Goal: Register for event/course: Sign up to attend an event or enroll in a course

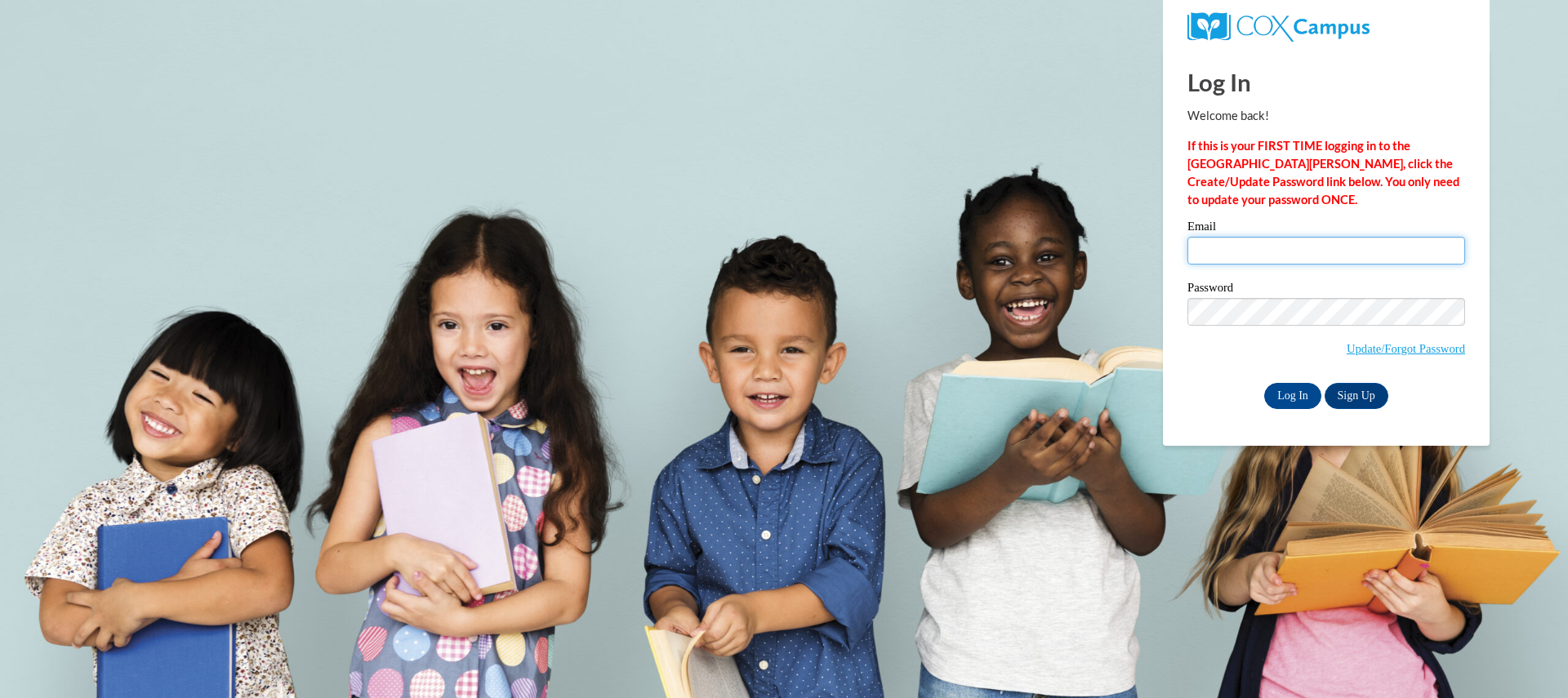
click at [1285, 247] on input "Email" at bounding box center [1326, 250] width 277 height 28
type input "[EMAIL_ADDRESS][DOMAIN_NAME]"
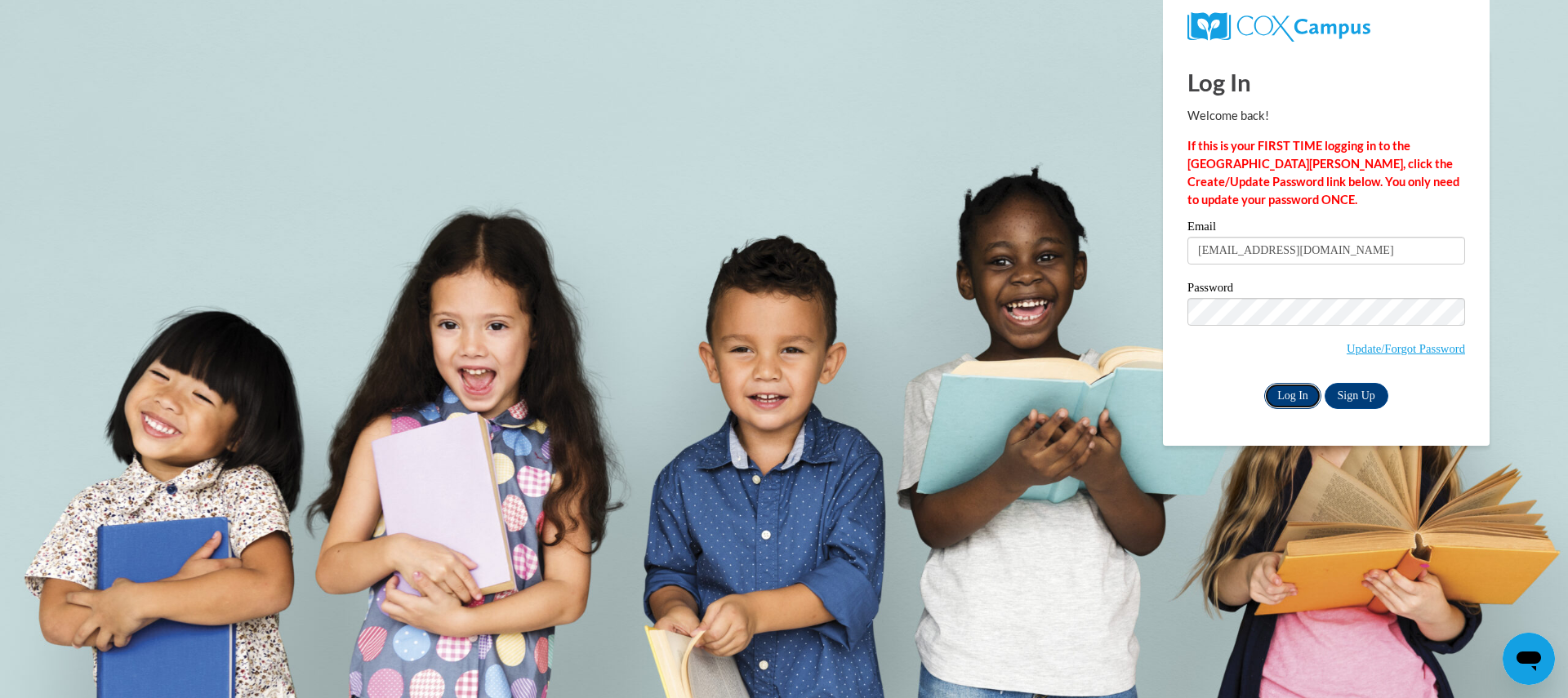
click at [1284, 404] on input "Log In" at bounding box center [1292, 396] width 57 height 26
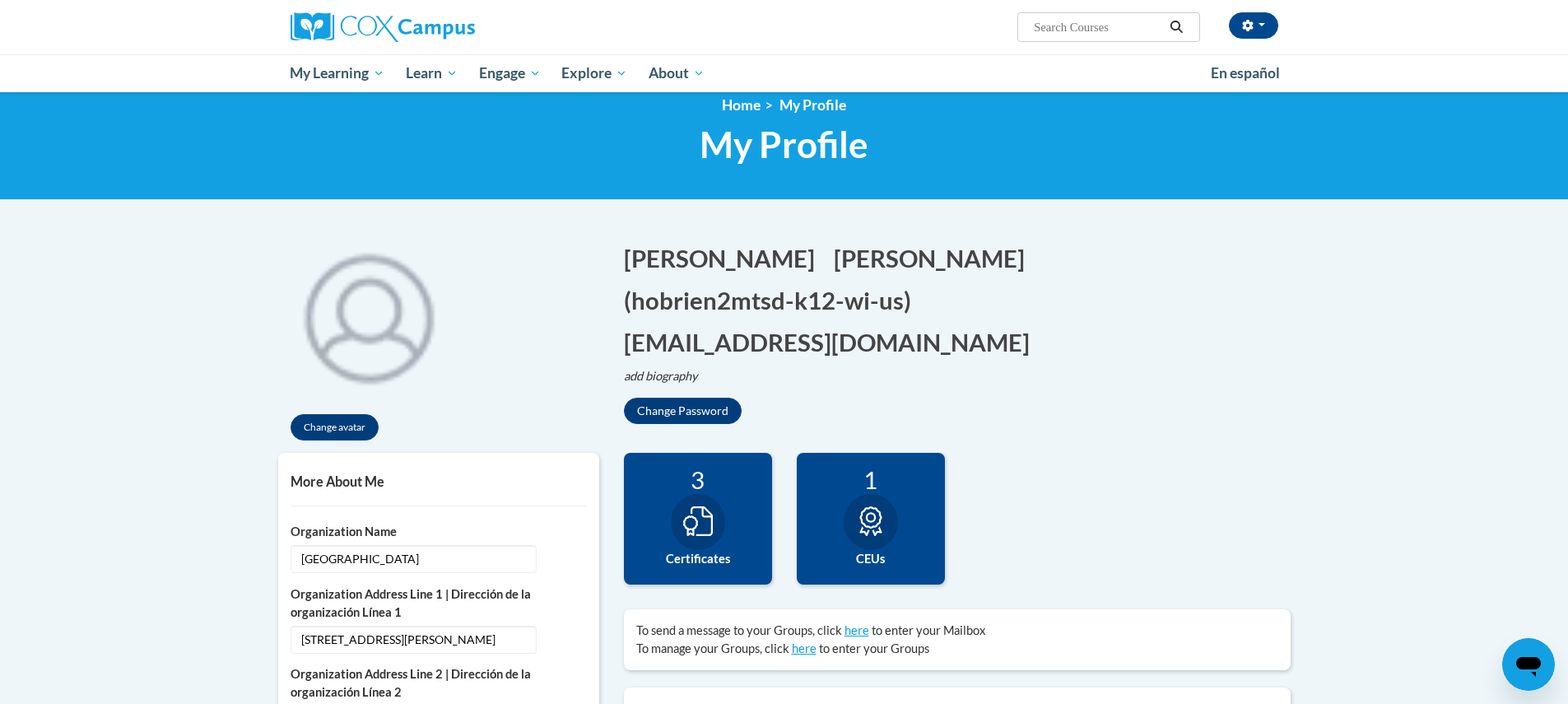
scroll to position [55, 0]
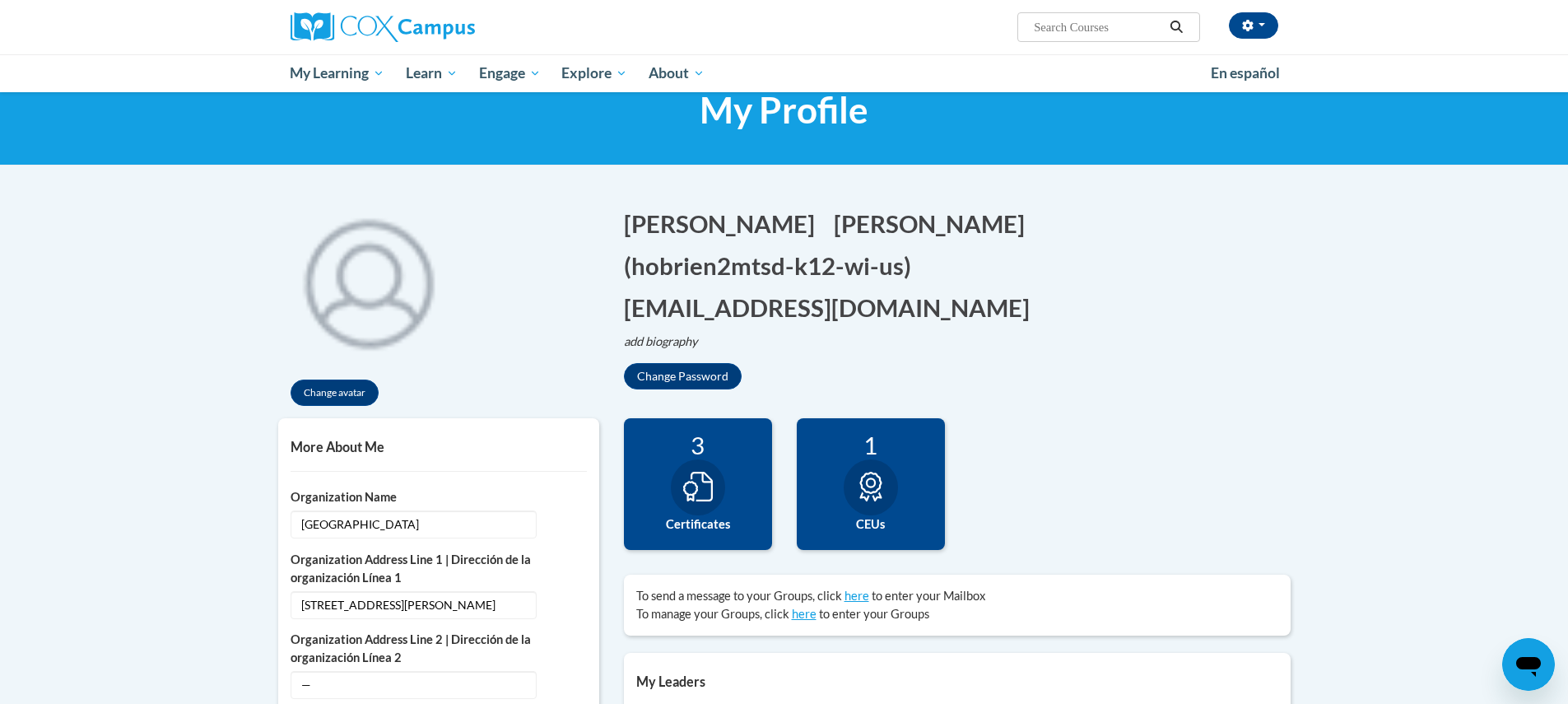
click at [723, 464] on div "3 Certificates" at bounding box center [698, 484] width 148 height 131
click at [694, 479] on icon at bounding box center [698, 487] width 30 height 30
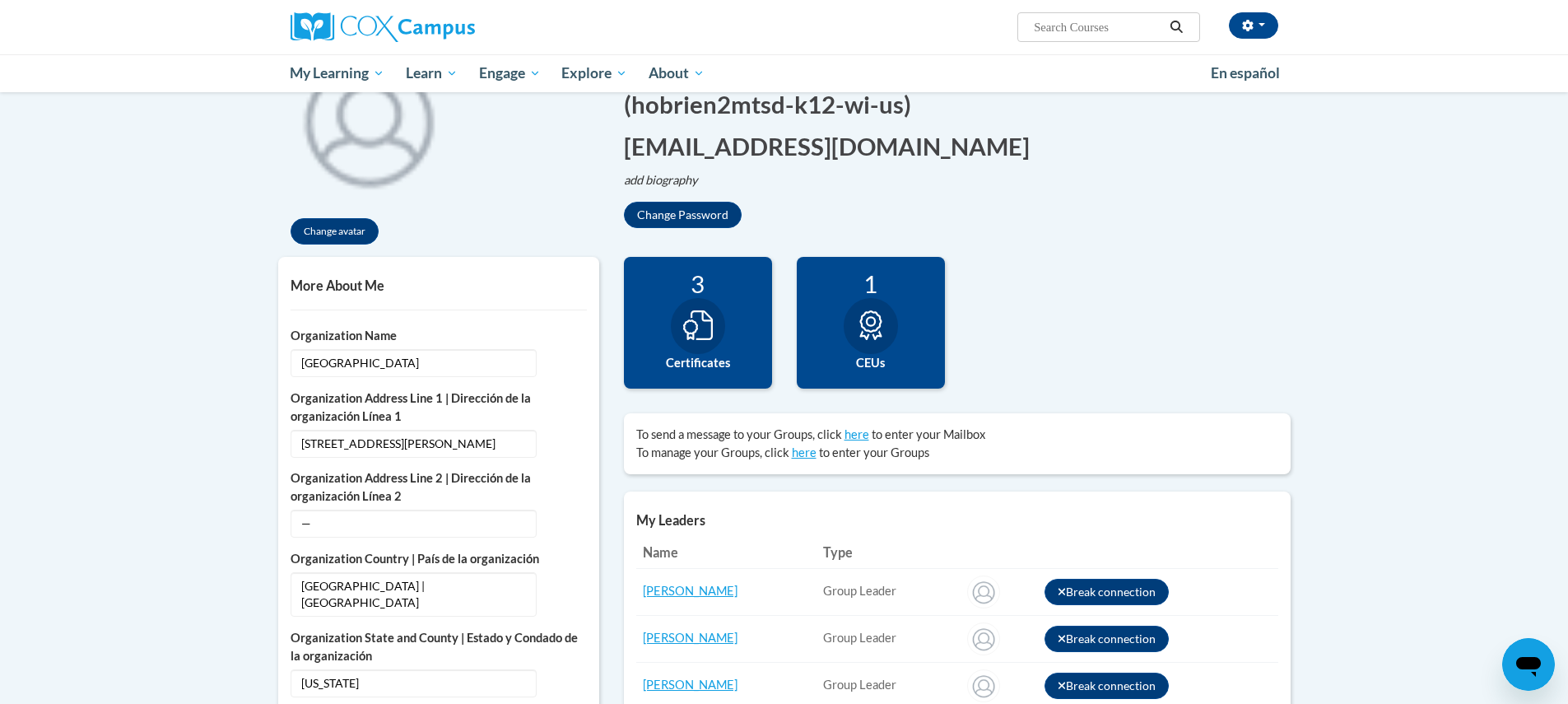
scroll to position [0, 0]
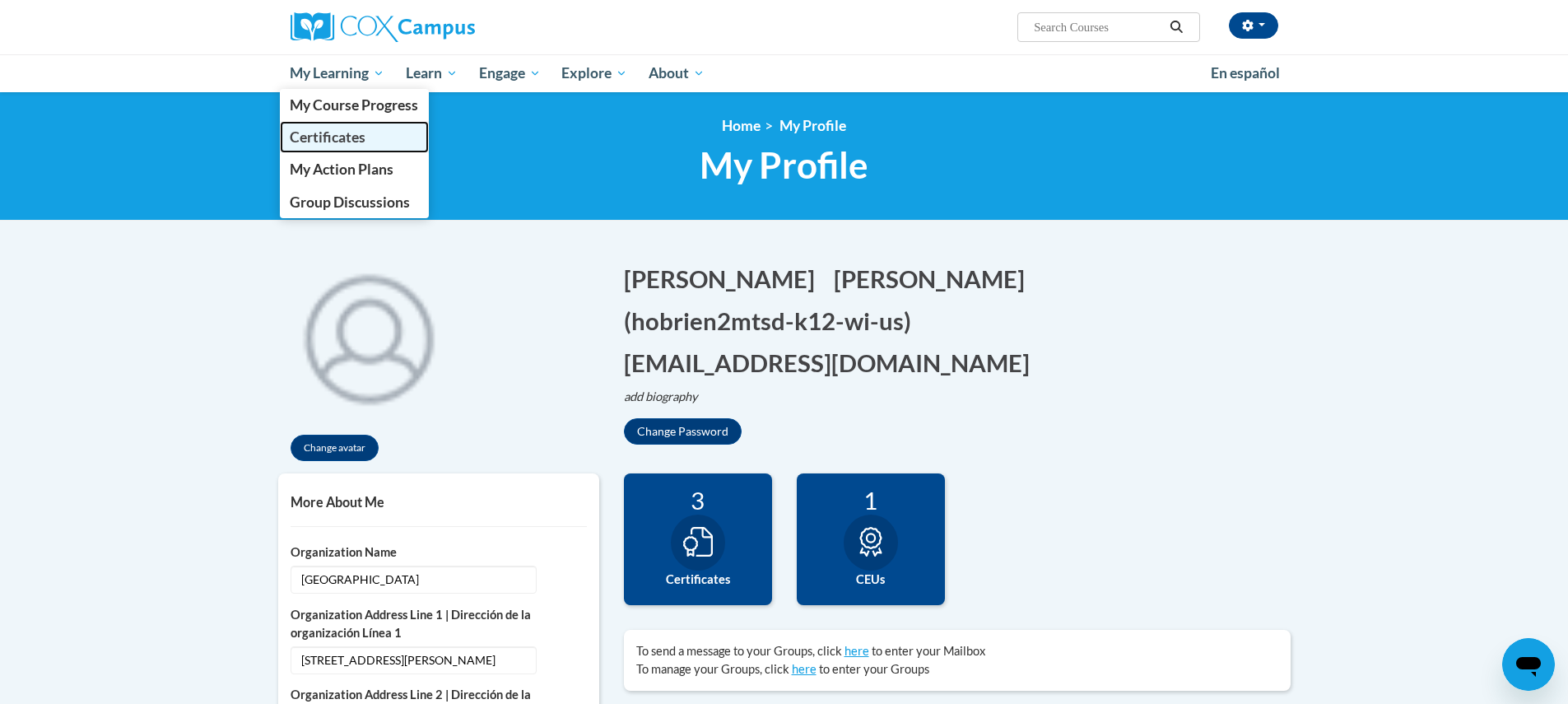
click at [353, 136] on span "Certificates" at bounding box center [327, 137] width 76 height 17
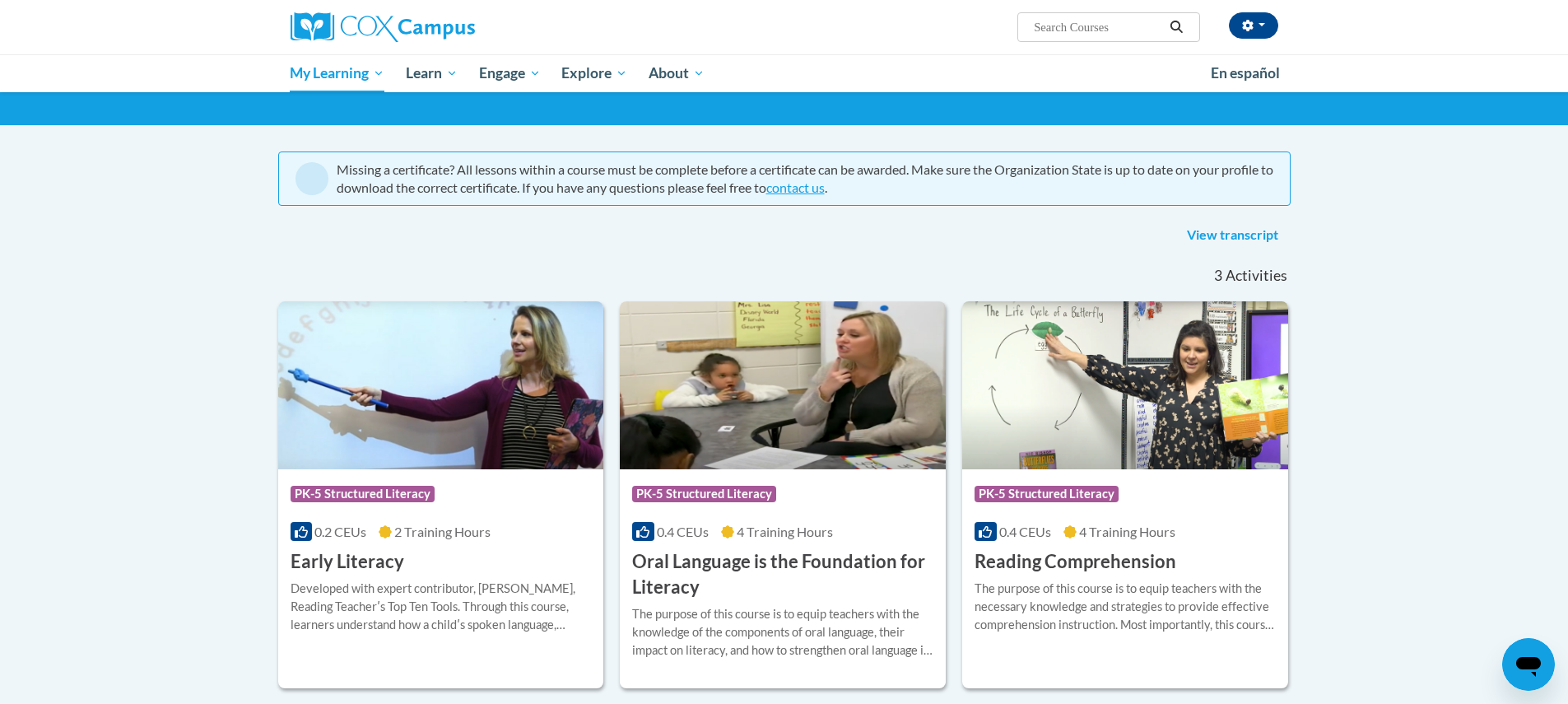
scroll to position [91, 0]
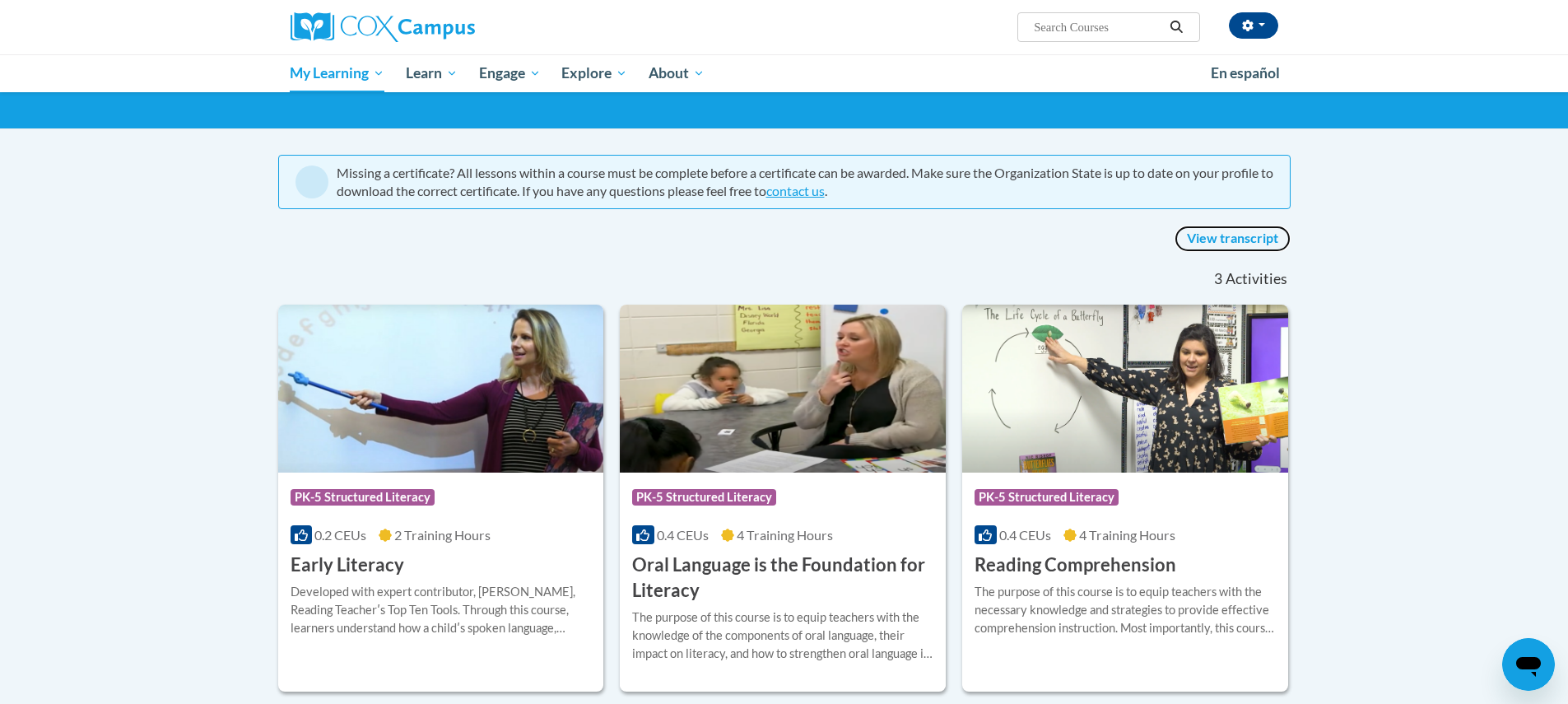
click at [1226, 241] on link "View transcript" at bounding box center [1233, 238] width 116 height 26
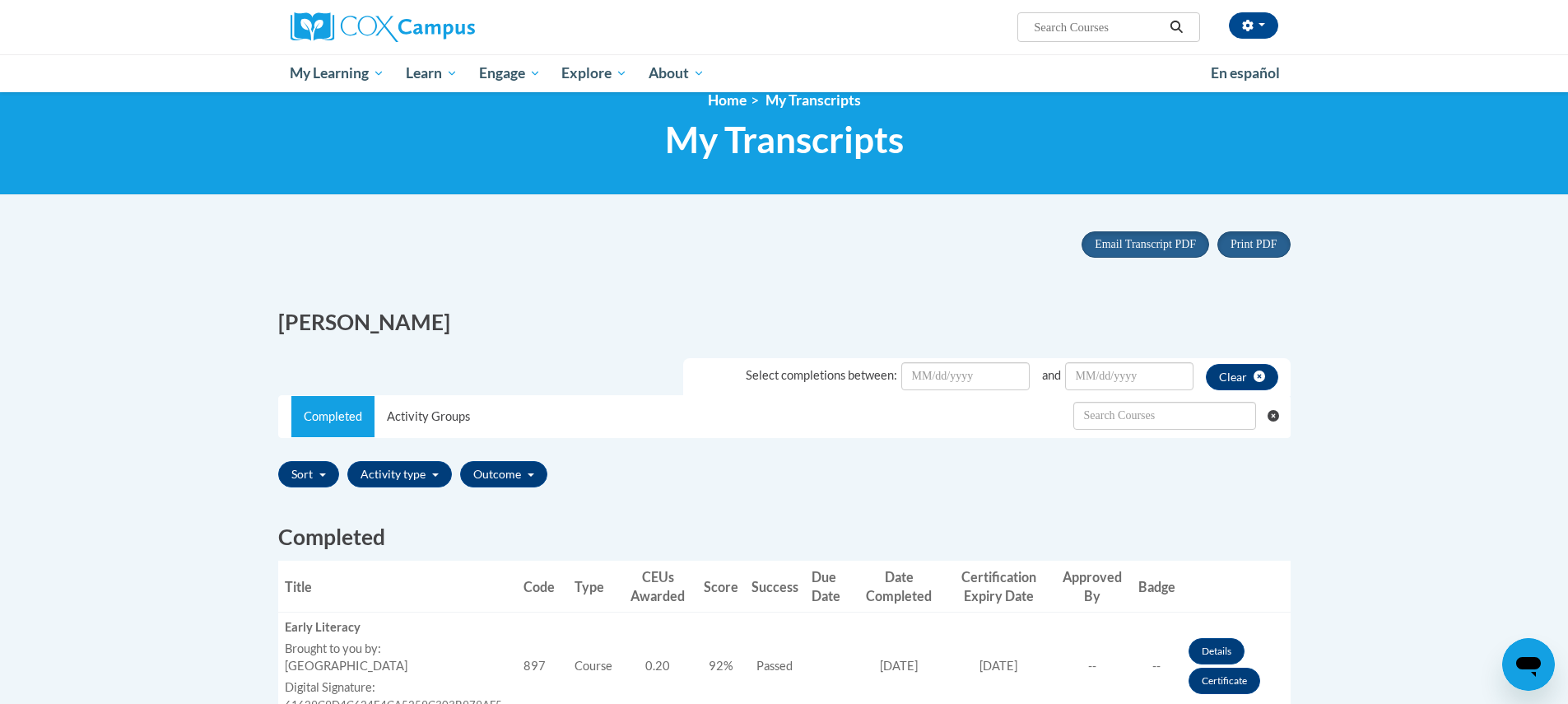
scroll to position [24, 0]
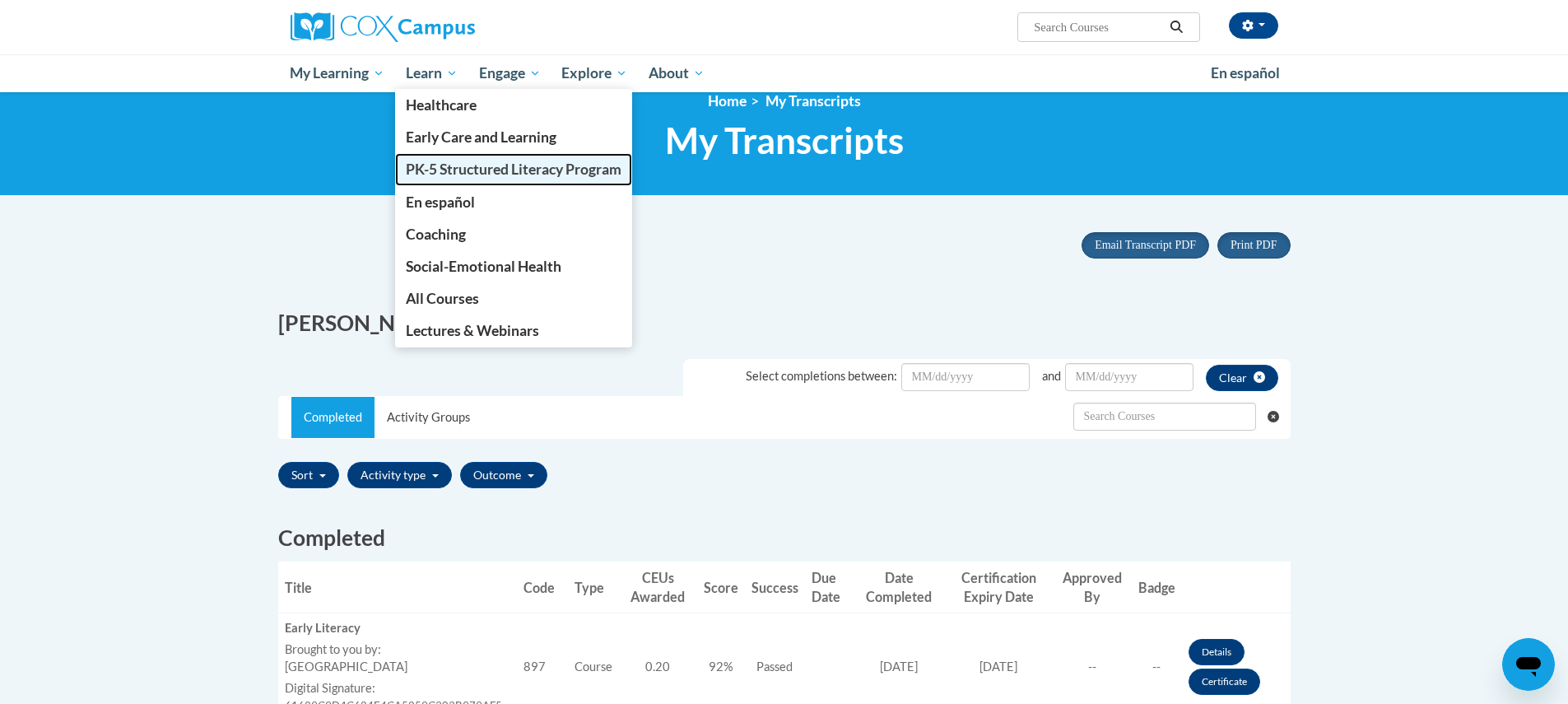
click at [446, 172] on span "PK-5 Structured Literacy Program" at bounding box center [513, 169] width 216 height 17
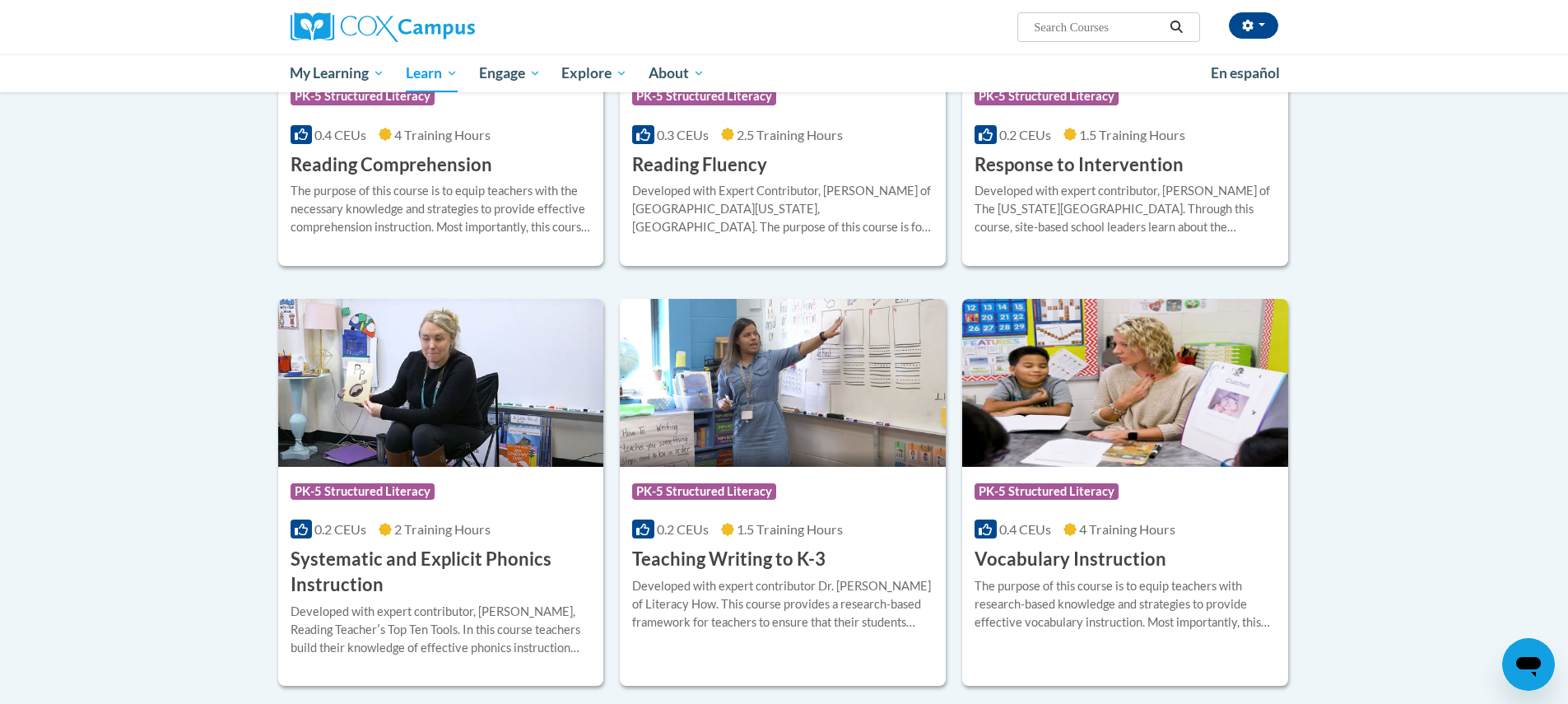
scroll to position [1573, 0]
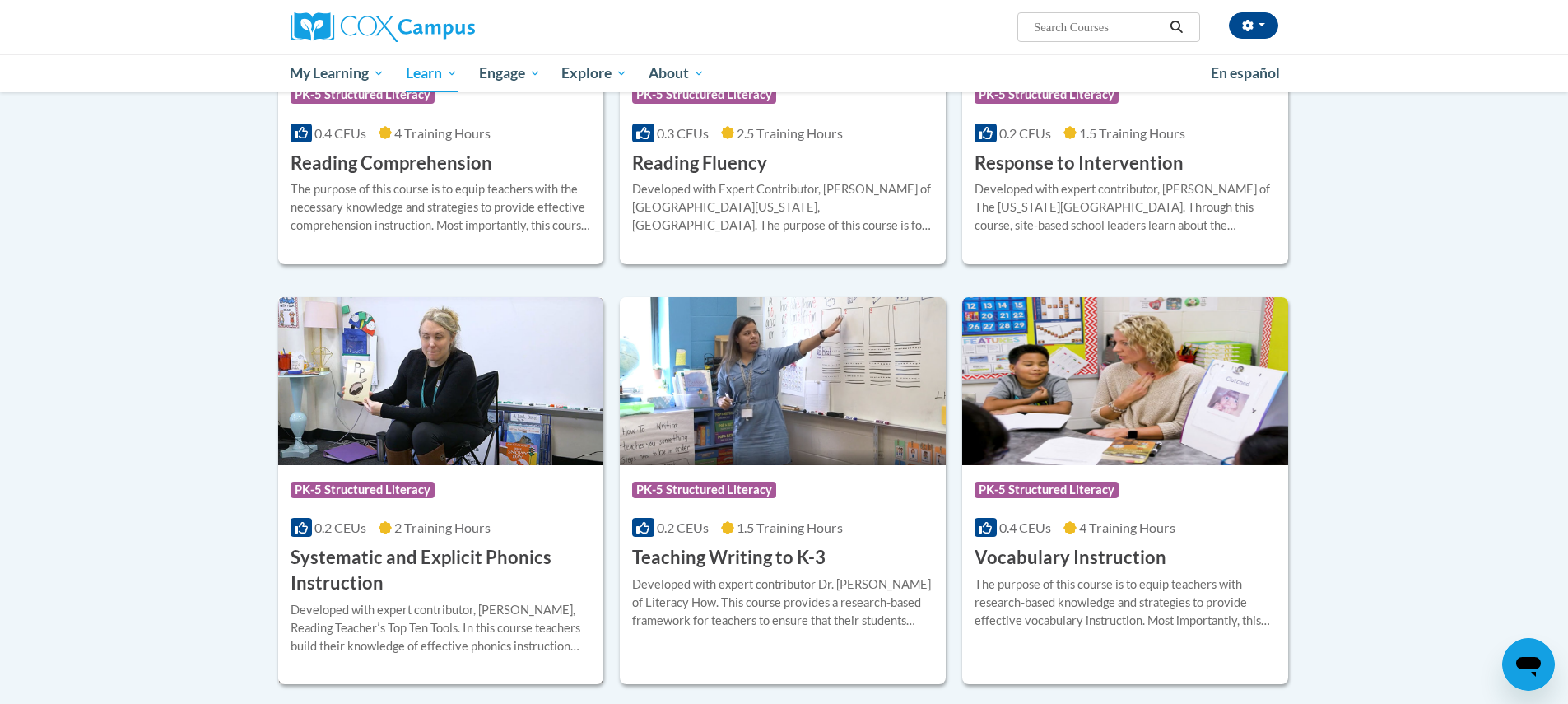
click at [367, 558] on h3 "Systematic and Explicit Phonics Instruction" at bounding box center [441, 571] width 301 height 51
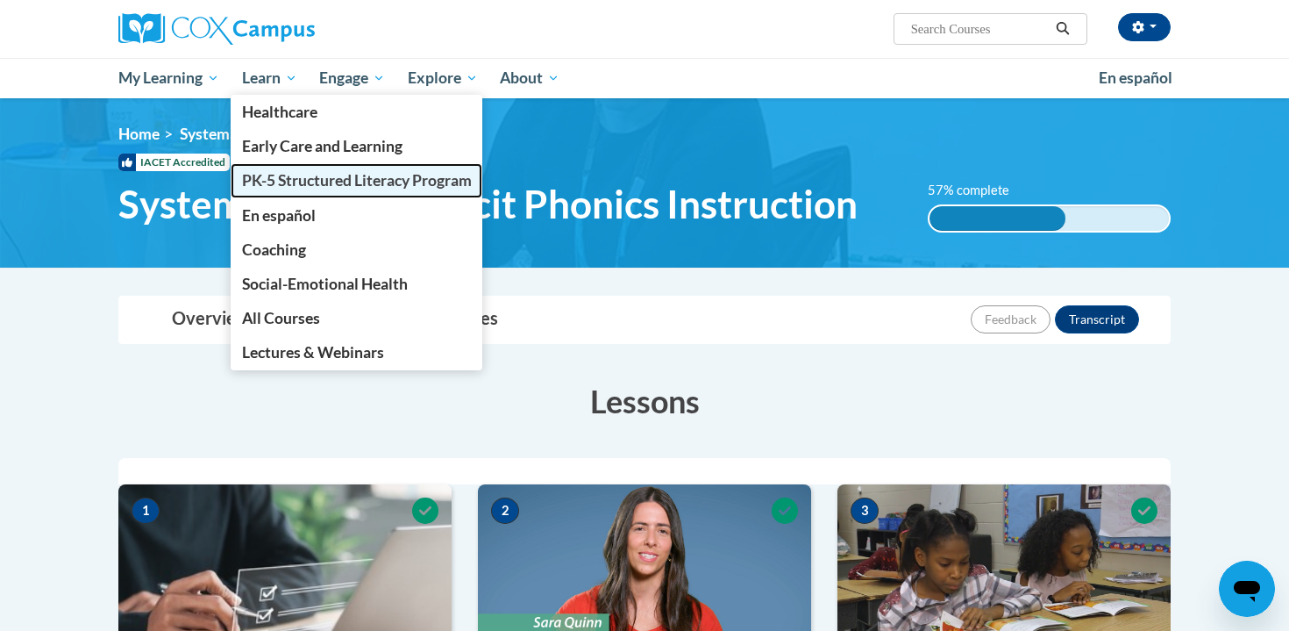
click at [287, 179] on span "PK-5 Structured Literacy Program" at bounding box center [357, 180] width 230 height 18
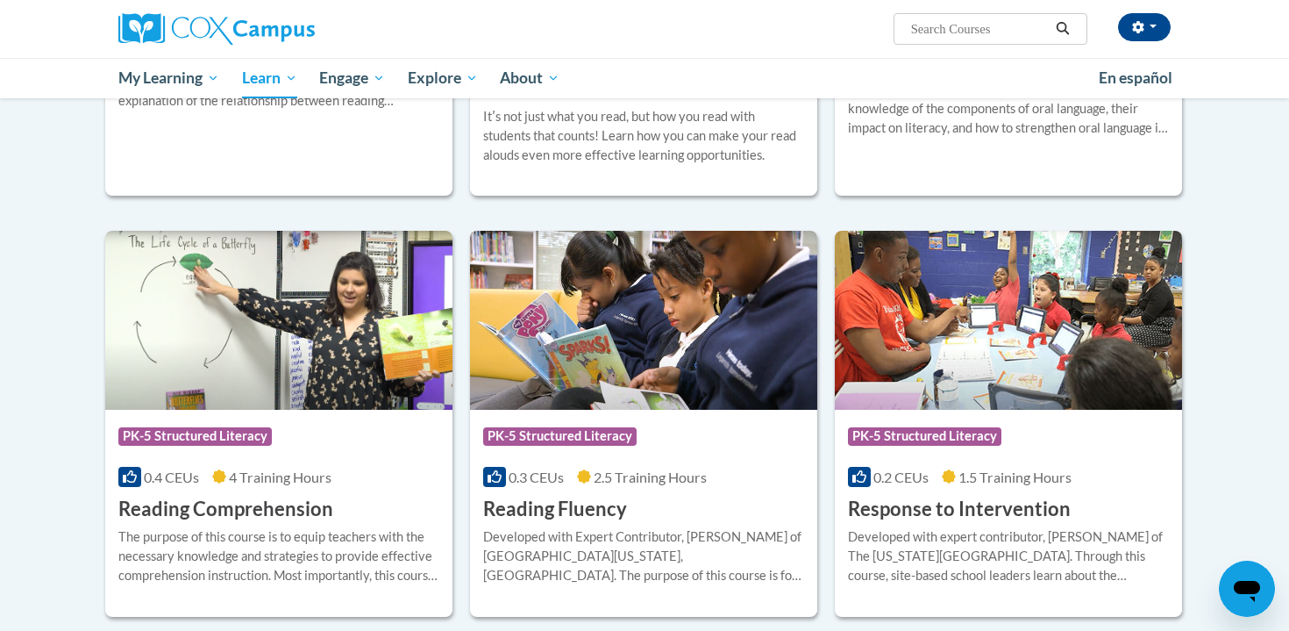
scroll to position [1355, 0]
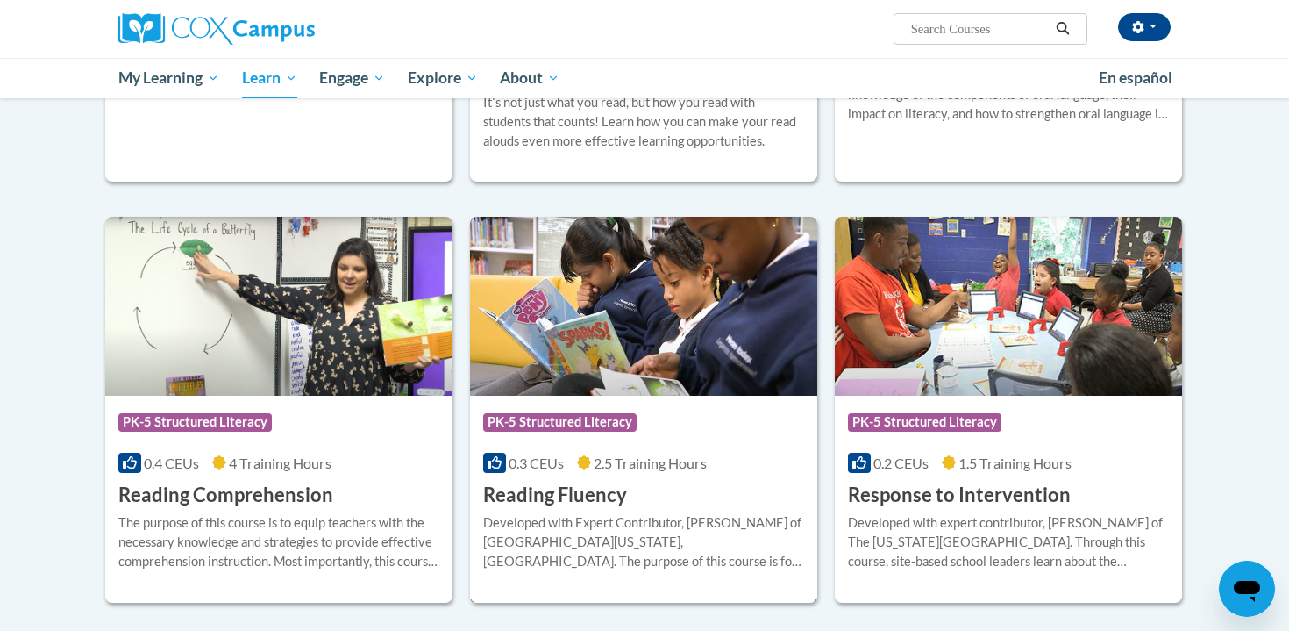
click at [513, 492] on h3 "Reading Fluency" at bounding box center [555, 494] width 144 height 27
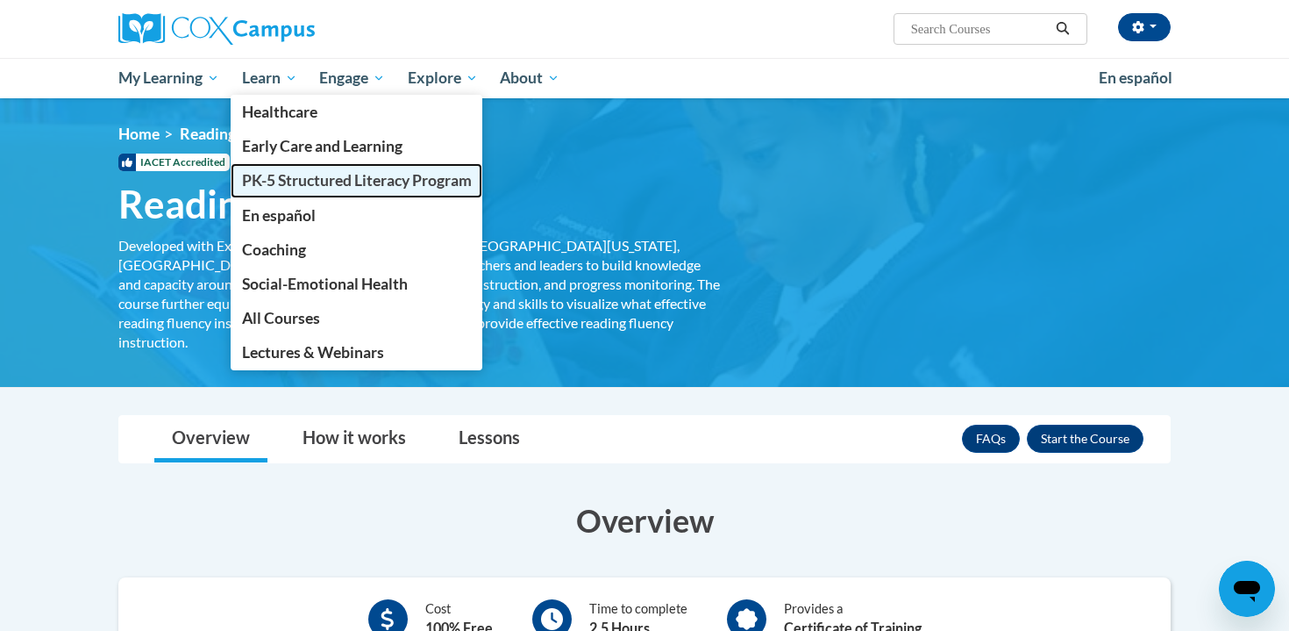
click at [300, 182] on span "PK-5 Structured Literacy Program" at bounding box center [357, 180] width 230 height 18
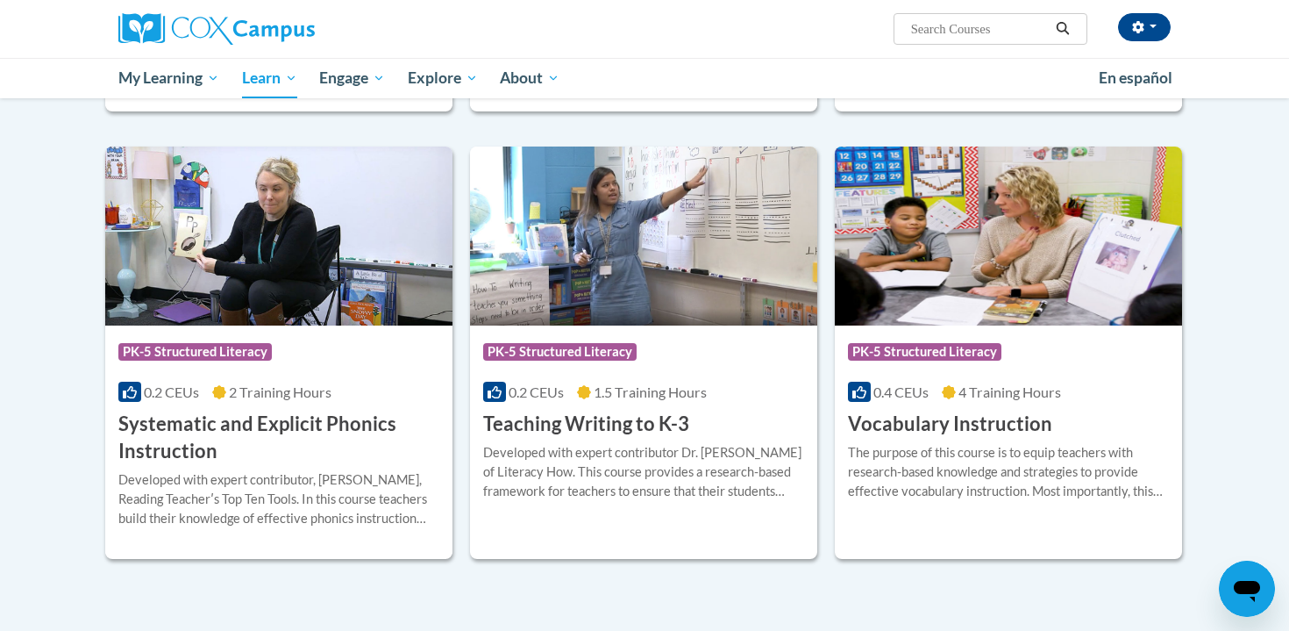
scroll to position [1847, 0]
click at [335, 421] on h3 "Systematic and Explicit Phonics Instruction" at bounding box center [278, 437] width 321 height 54
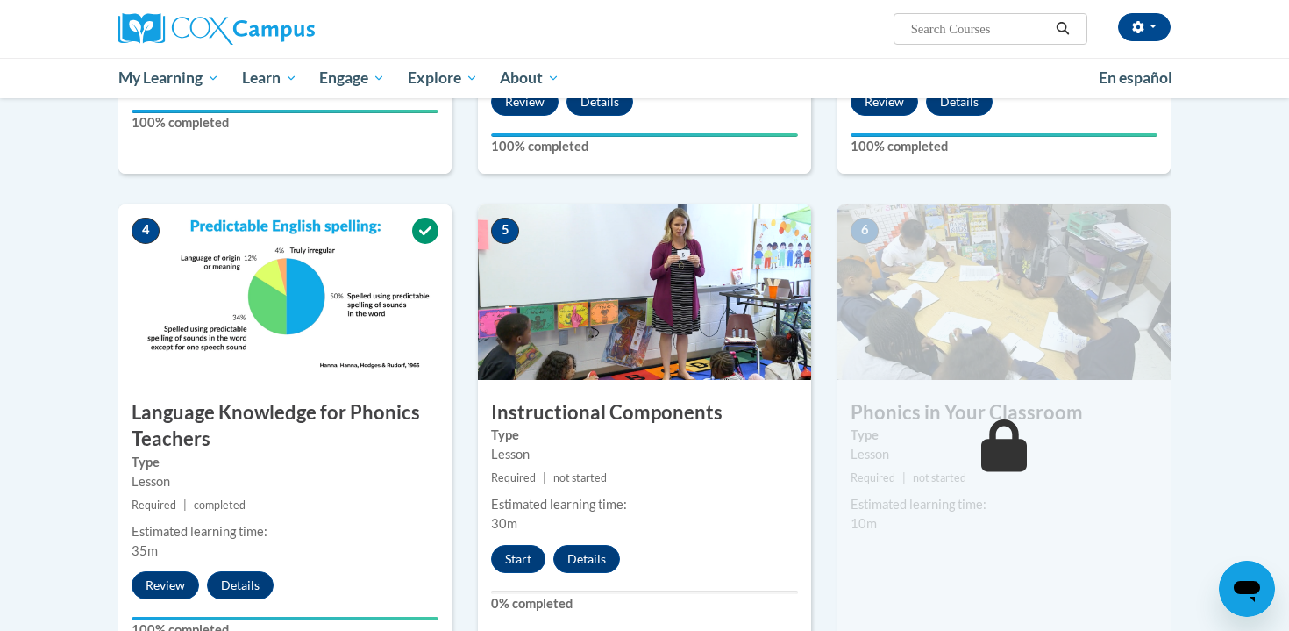
scroll to position [741, 0]
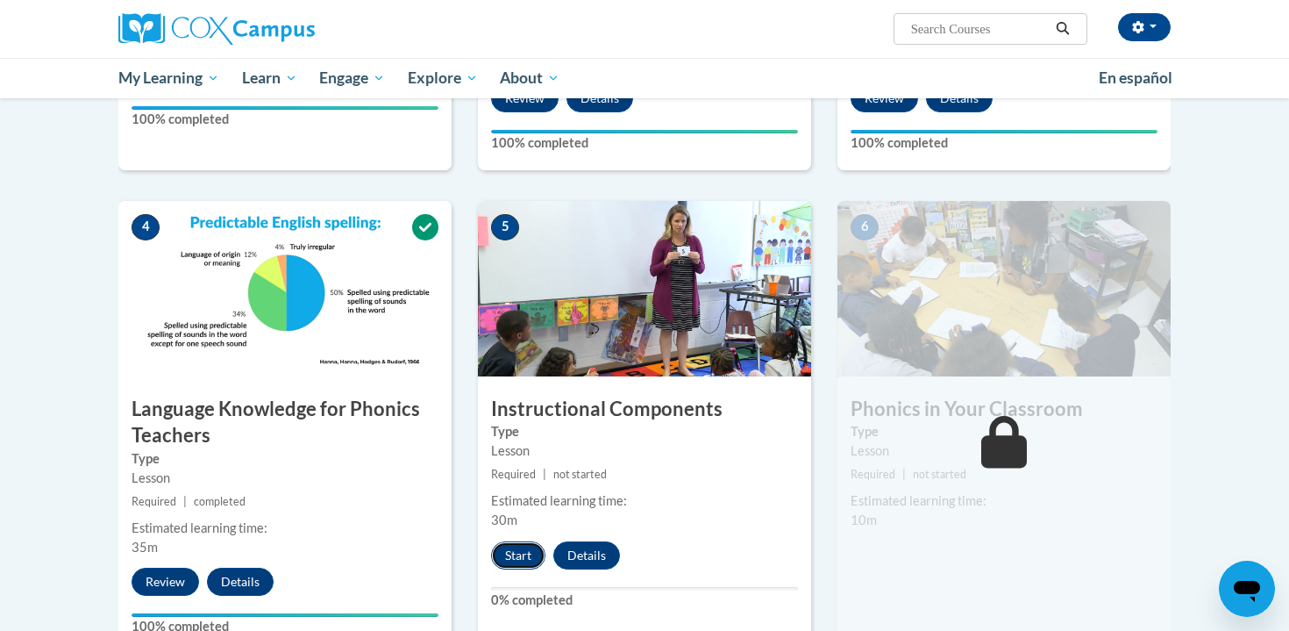
click at [514, 548] on button "Start" at bounding box center [518, 555] width 54 height 28
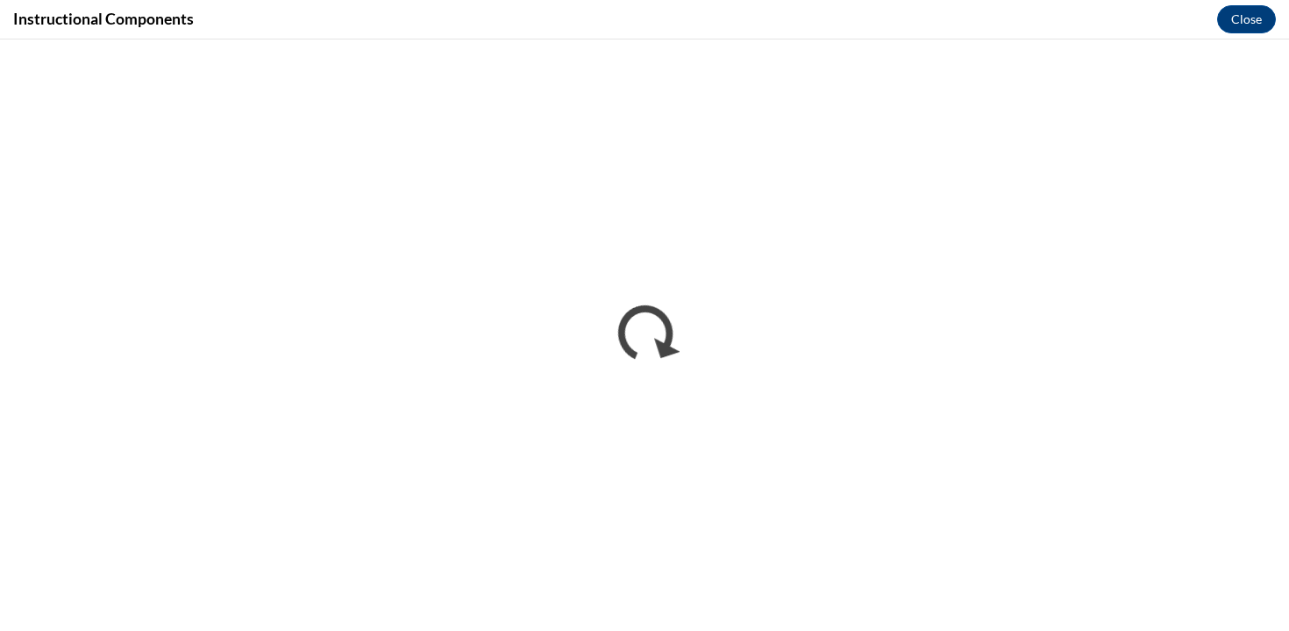
scroll to position [0, 0]
click at [1231, 18] on button "Close" at bounding box center [1246, 19] width 59 height 28
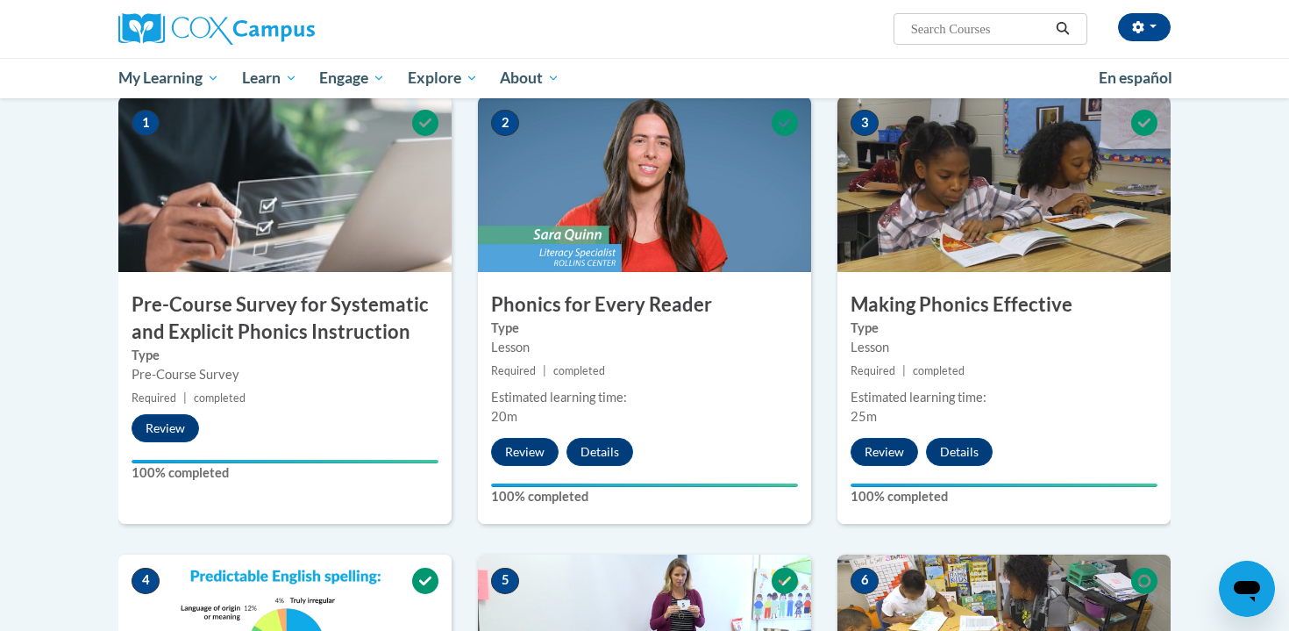
scroll to position [780, 0]
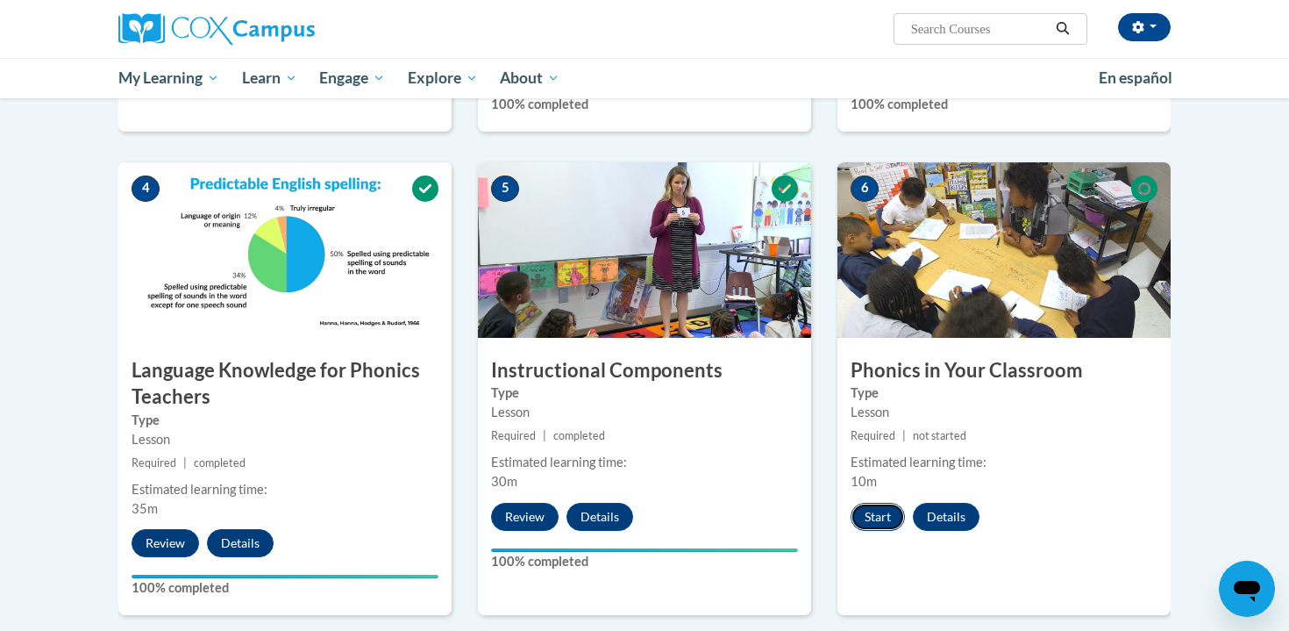
click at [879, 519] on button "Start" at bounding box center [878, 517] width 54 height 28
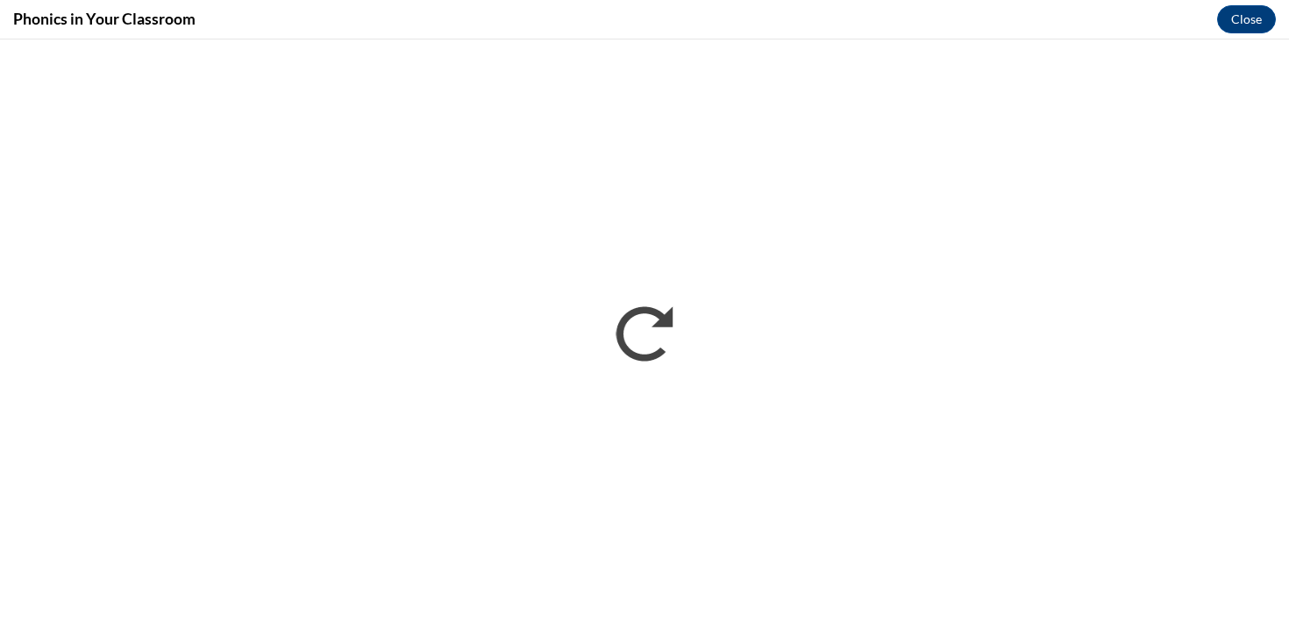
scroll to position [0, 0]
click at [1251, 11] on button "Close" at bounding box center [1246, 19] width 59 height 28
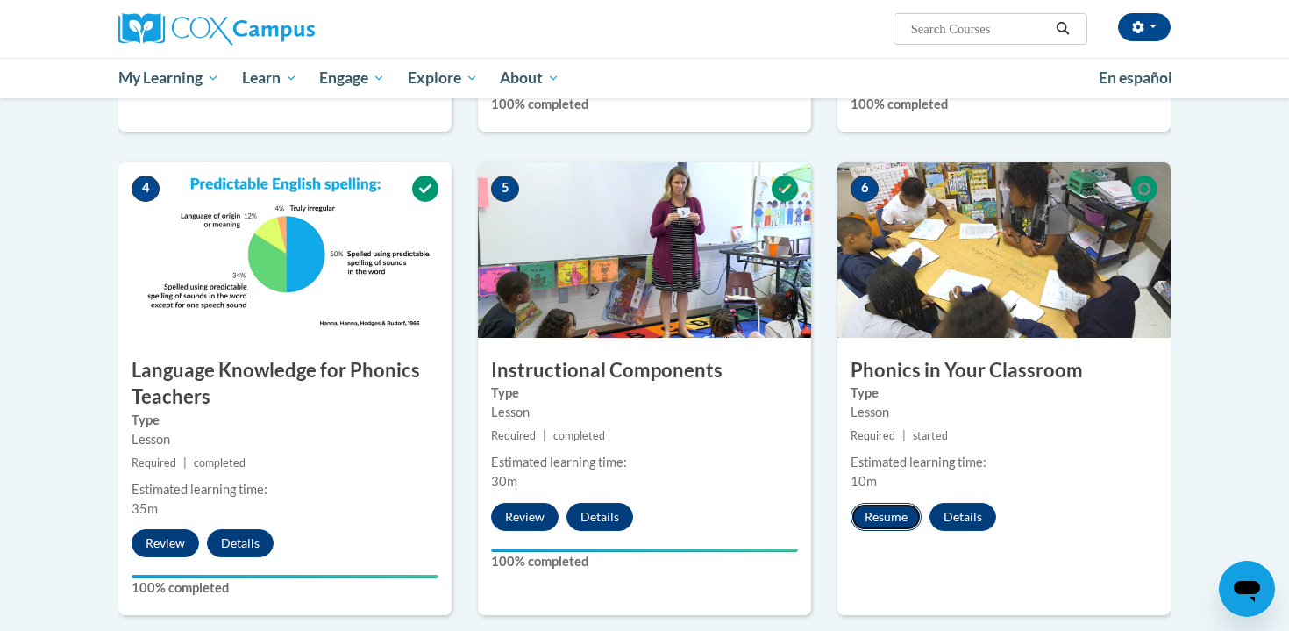
click at [859, 510] on button "Resume" at bounding box center [886, 517] width 71 height 28
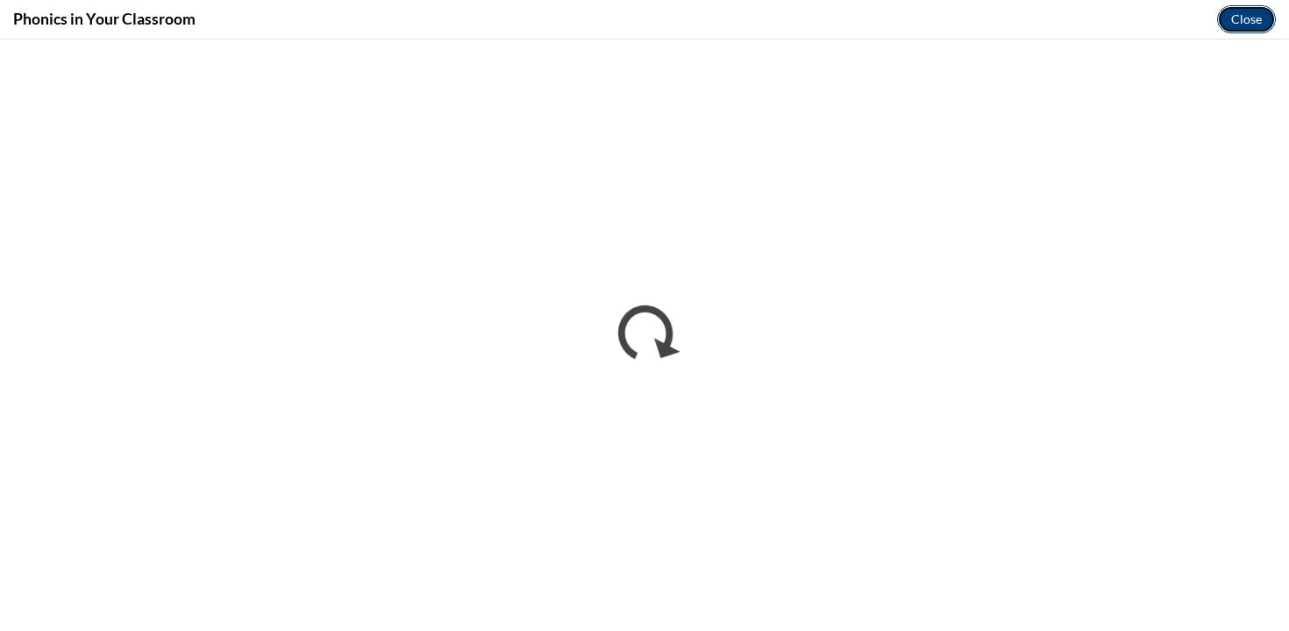
click at [1232, 16] on button "Close" at bounding box center [1246, 19] width 59 height 28
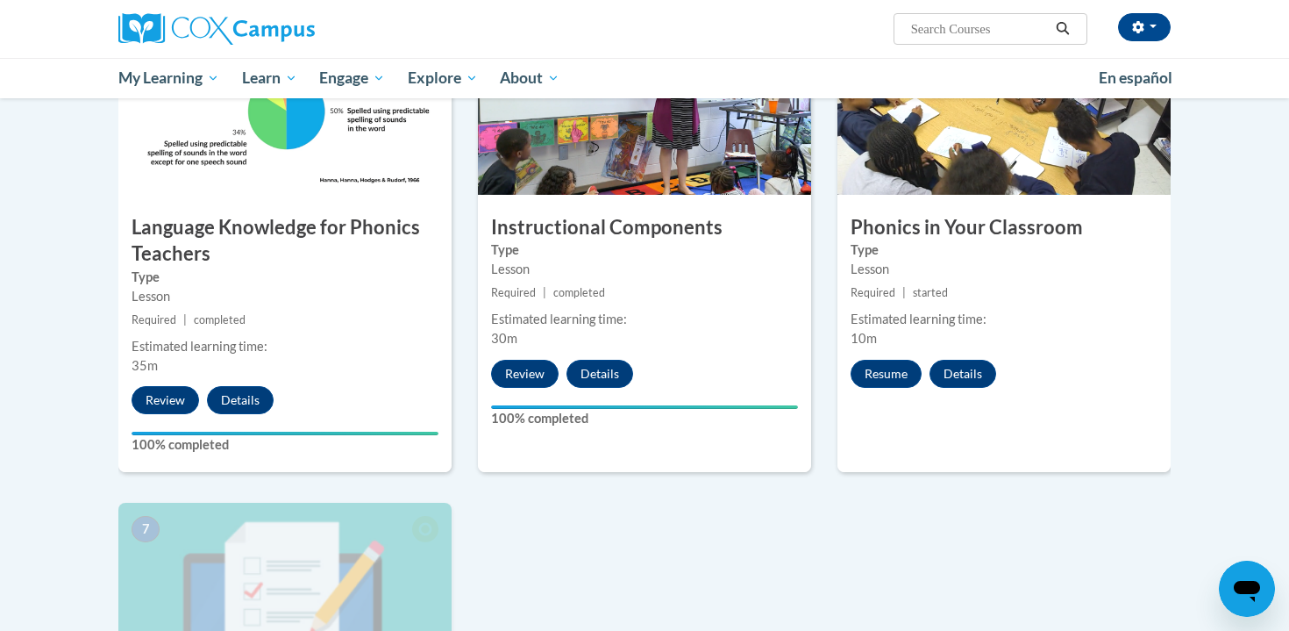
scroll to position [932, 0]
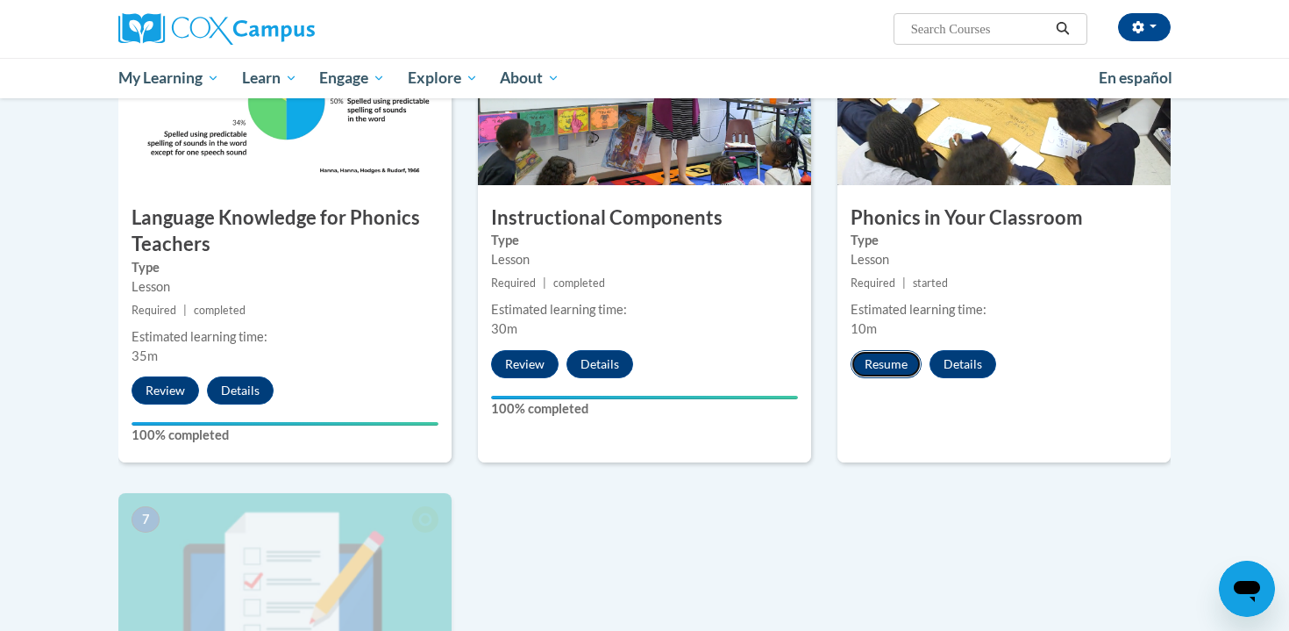
click at [885, 366] on button "Resume" at bounding box center [886, 364] width 71 height 28
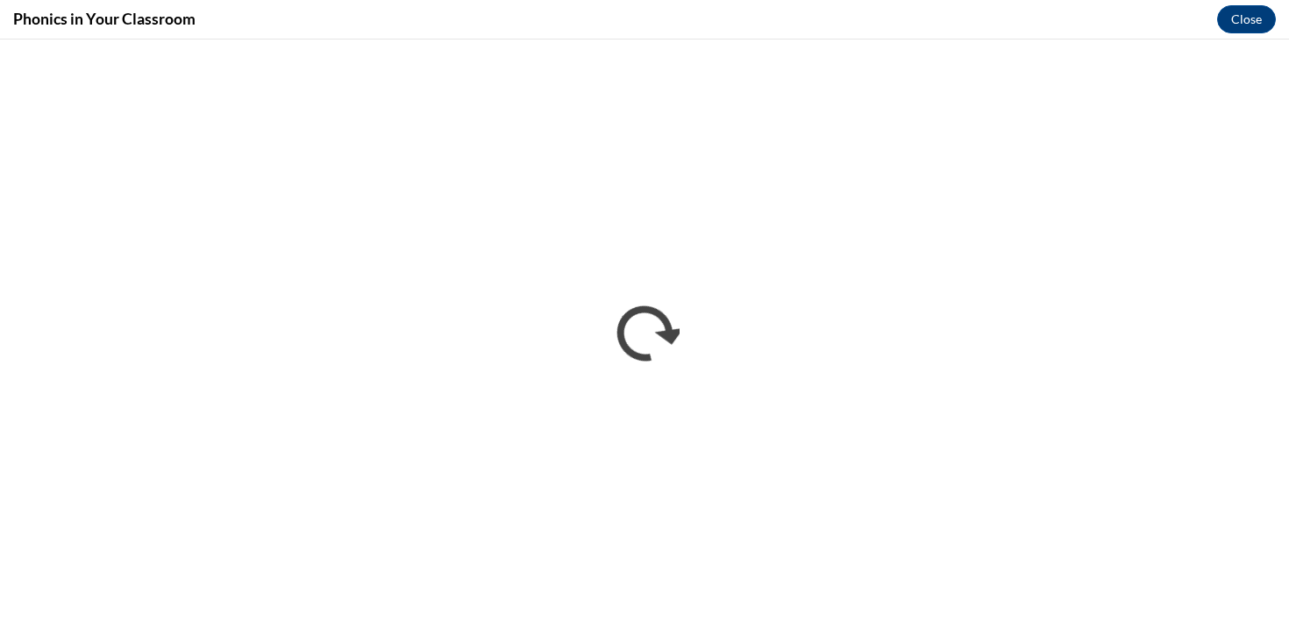
scroll to position [0, 0]
click at [1257, 22] on button "Close" at bounding box center [1246, 19] width 59 height 28
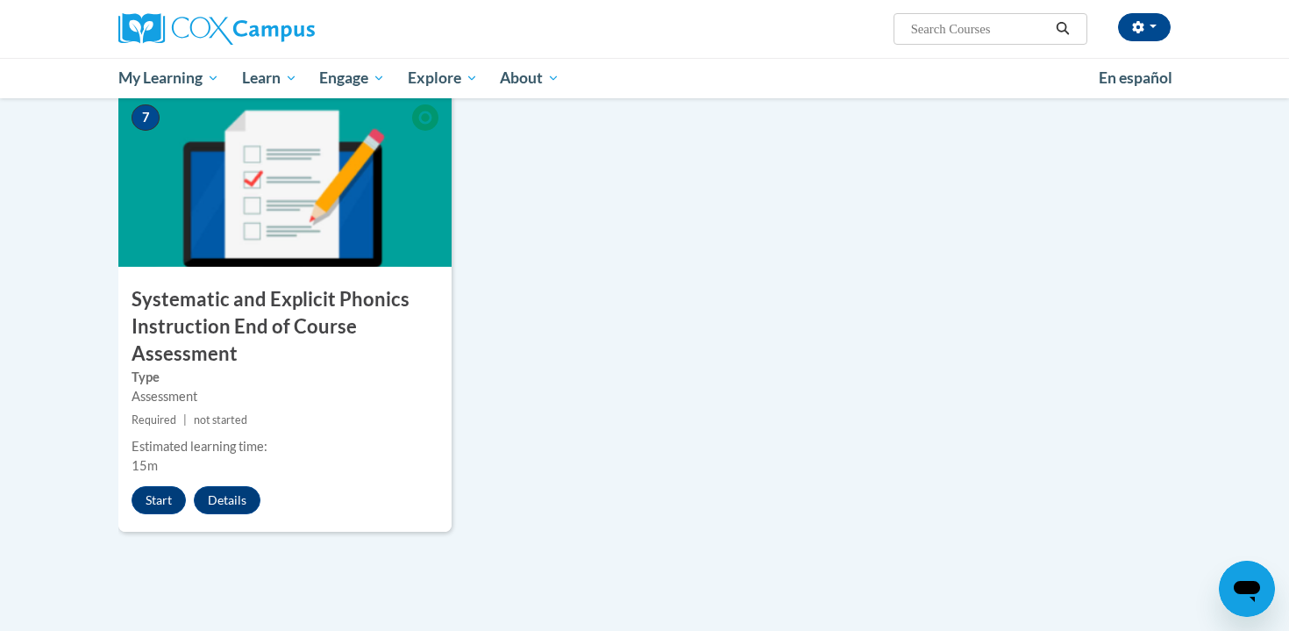
scroll to position [1340, 0]
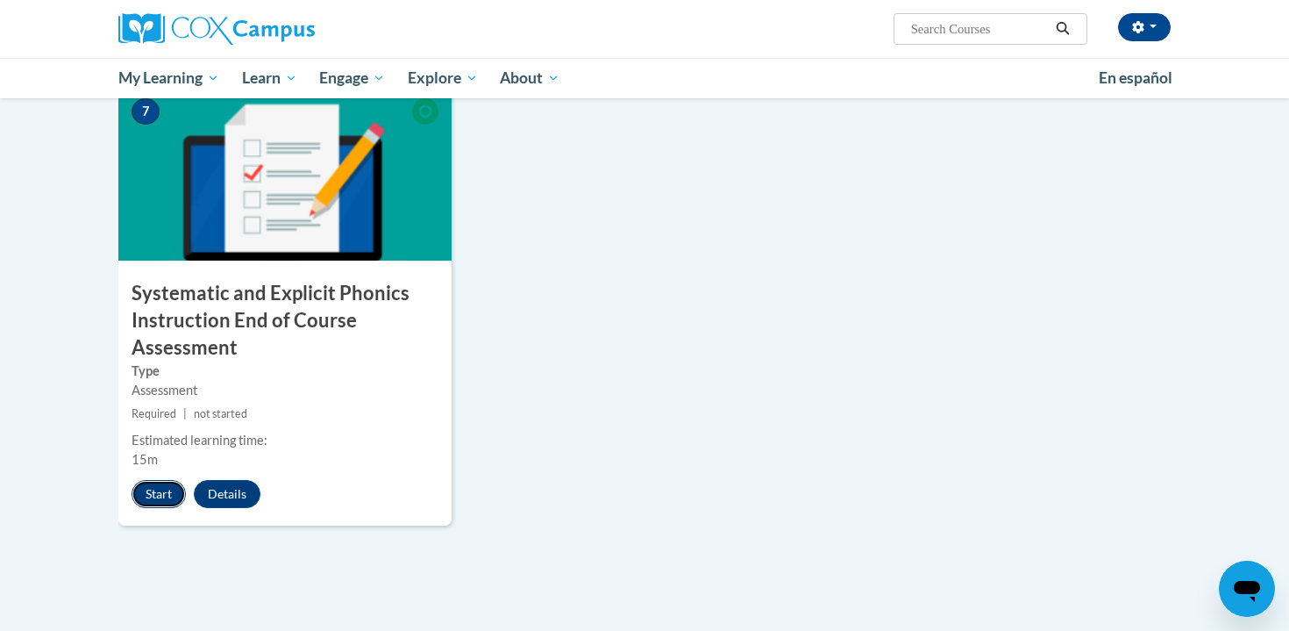
click at [153, 493] on button "Start" at bounding box center [159, 494] width 54 height 28
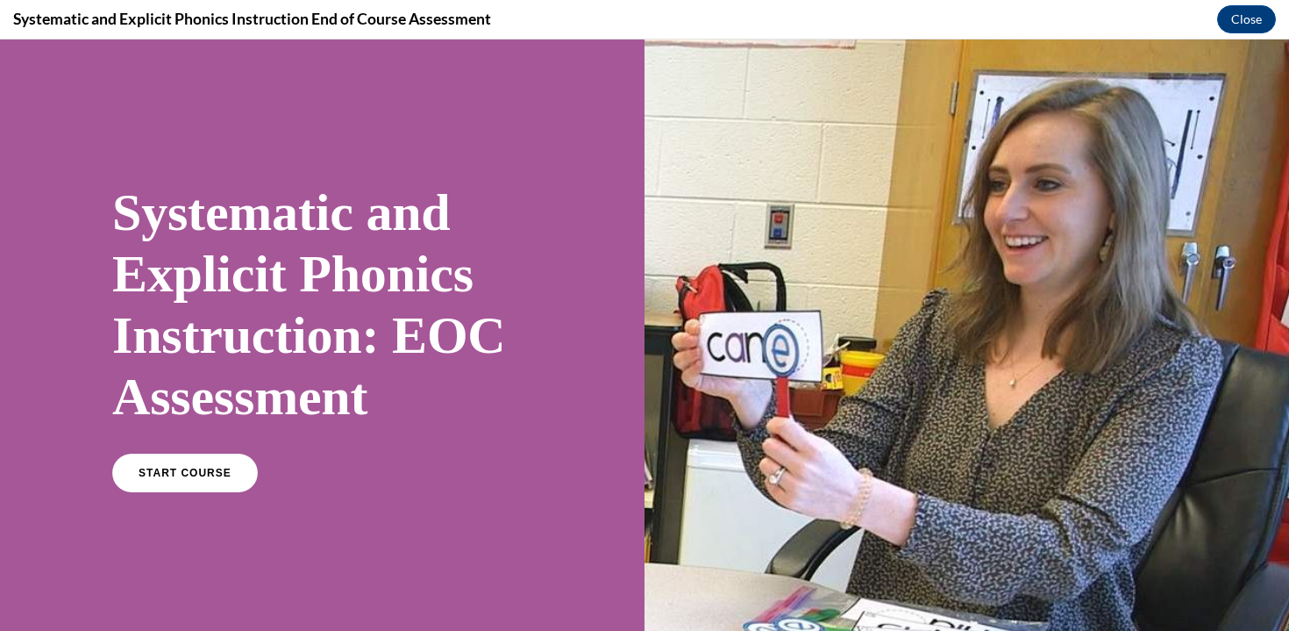
scroll to position [0, 0]
click at [231, 478] on link "START COURSE" at bounding box center [185, 473] width 153 height 40
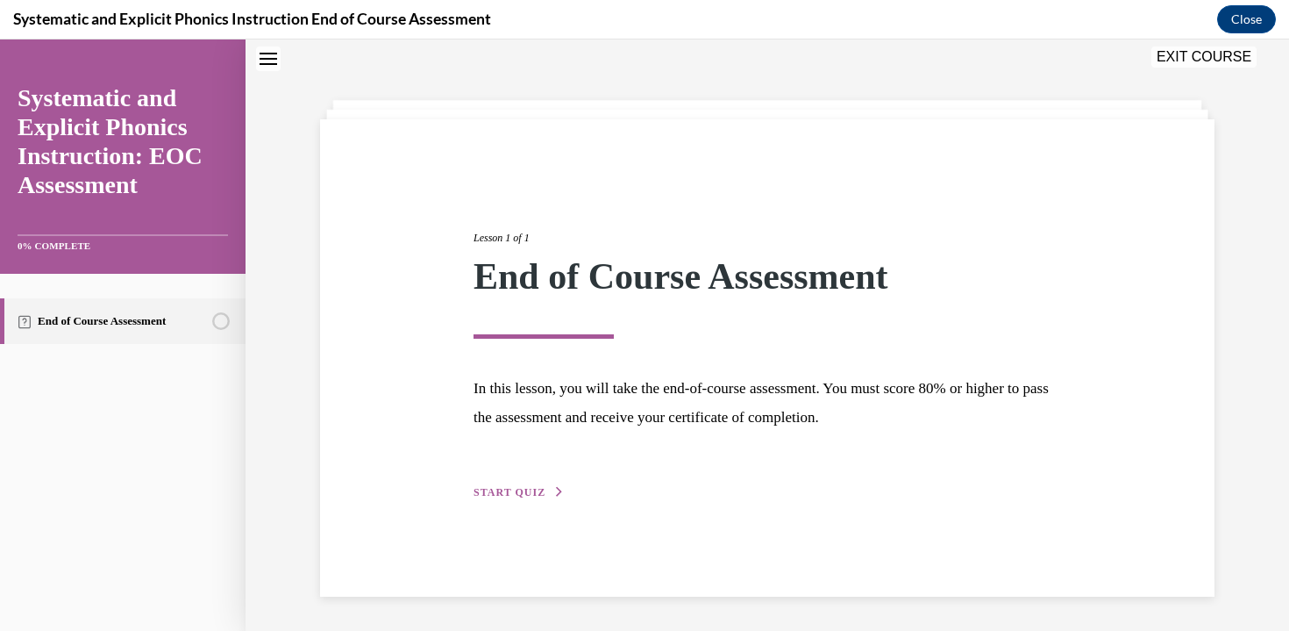
scroll to position [55, 0]
click at [548, 484] on button "START QUIZ" at bounding box center [519, 491] width 91 height 16
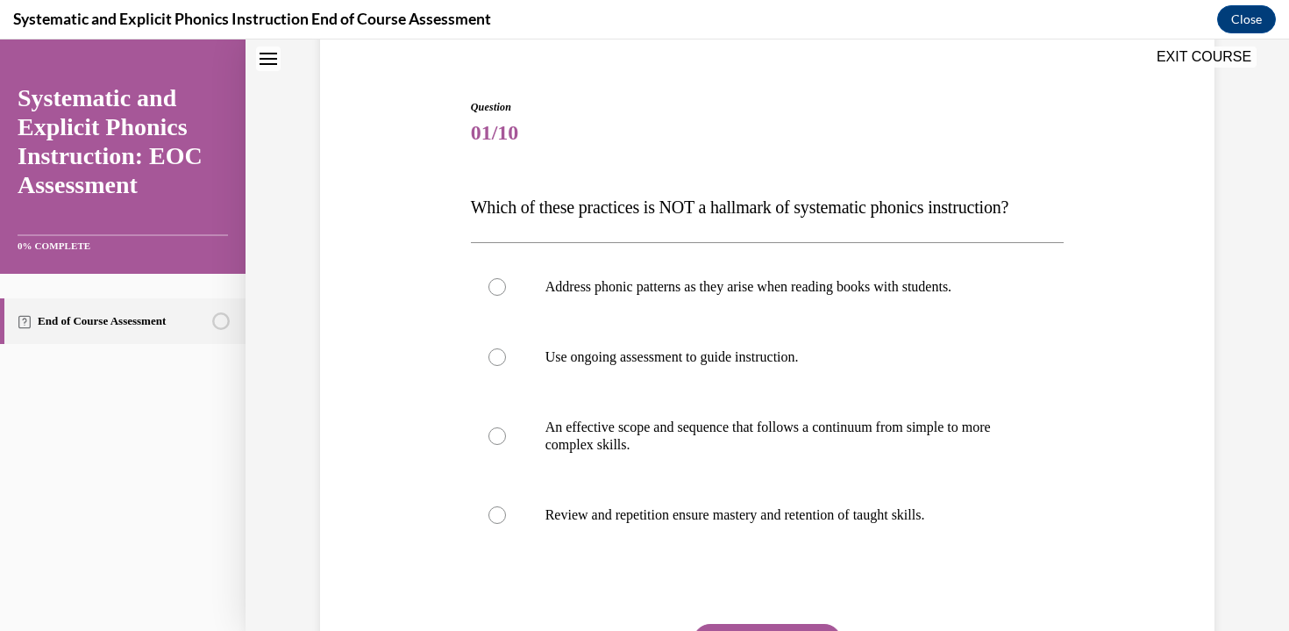
scroll to position [184, 0]
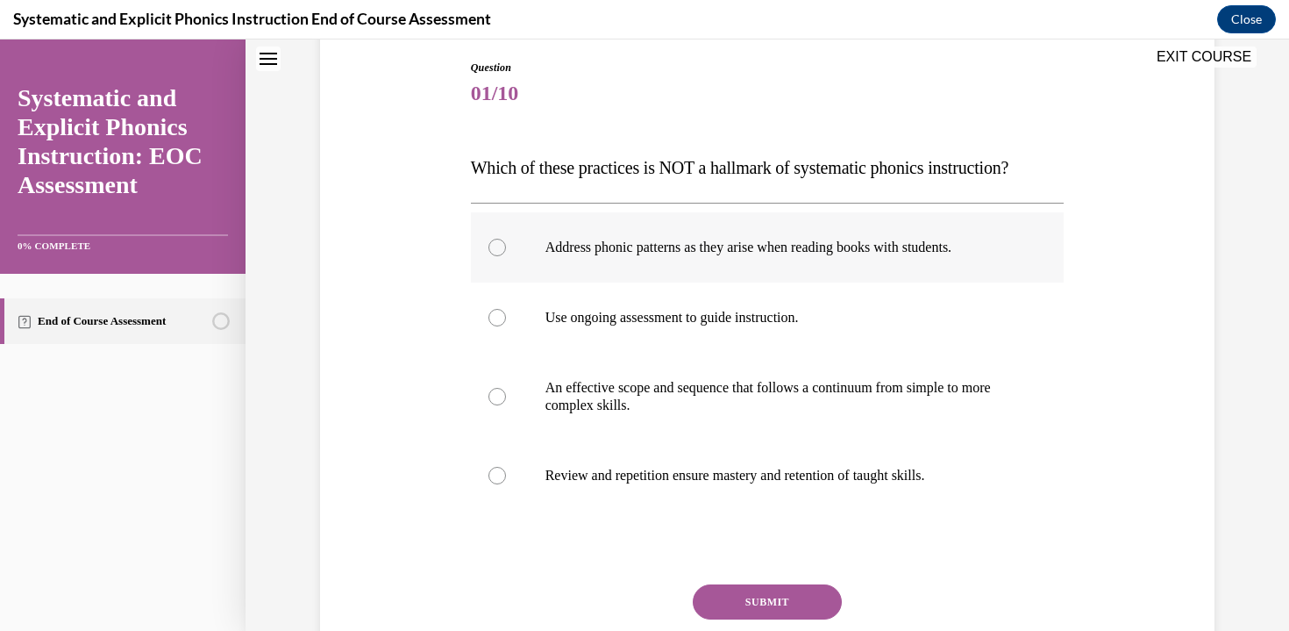
click at [762, 249] on p "Address phonic patterns as they arise when reading books with students." at bounding box center [783, 248] width 475 height 18
click at [760, 591] on button "SUBMIT" at bounding box center [767, 601] width 149 height 35
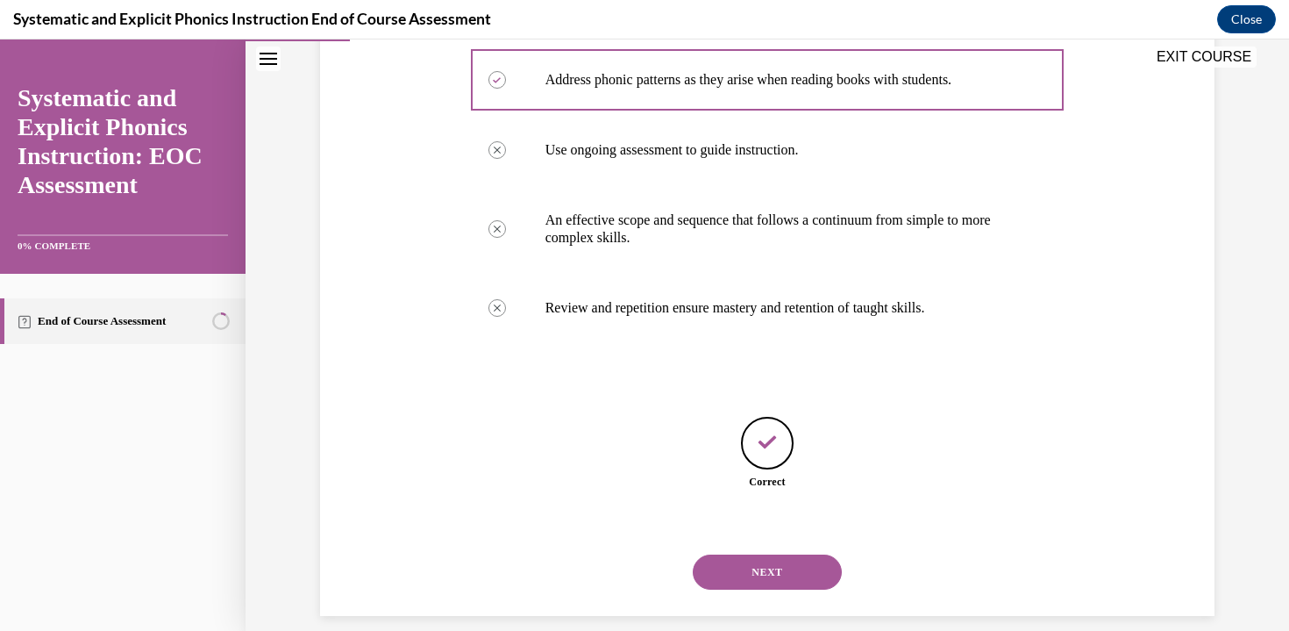
scroll to position [372, 0]
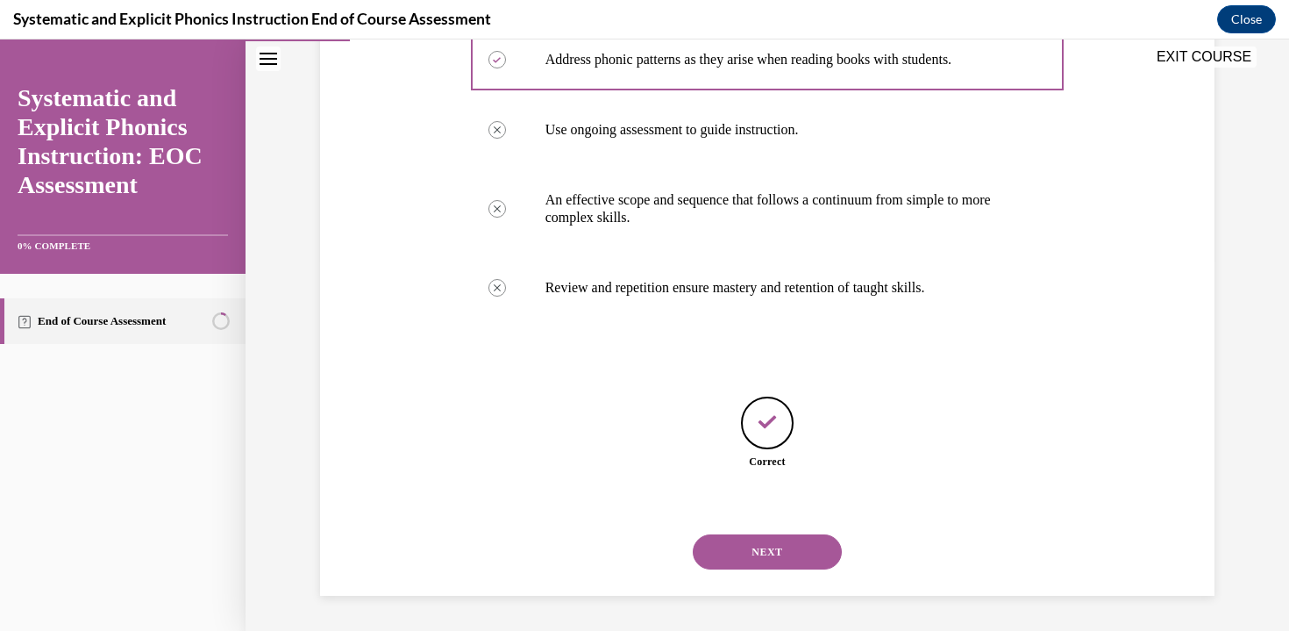
click at [797, 559] on button "NEXT" at bounding box center [767, 551] width 149 height 35
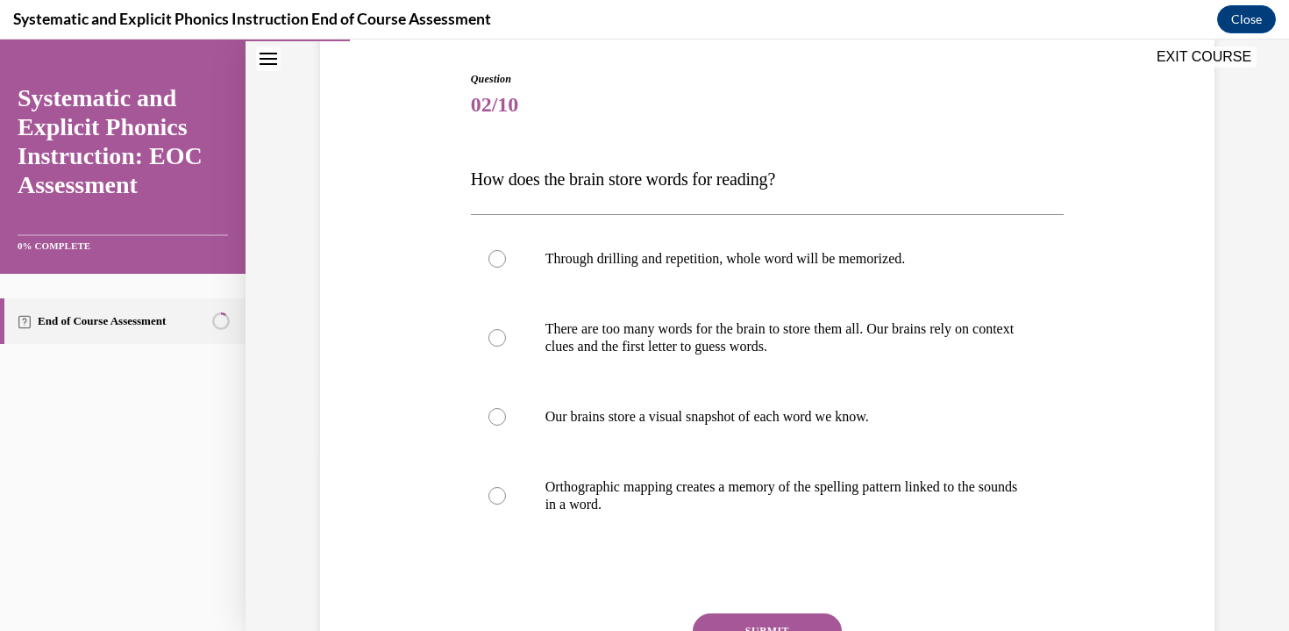
scroll to position [196, 0]
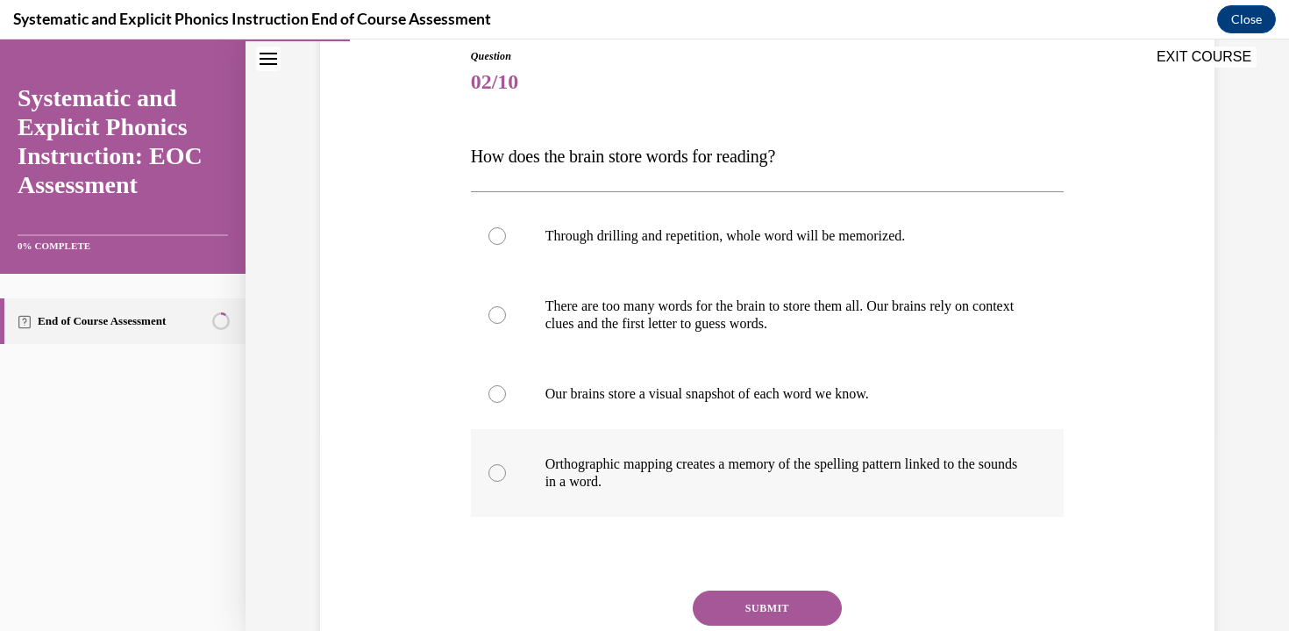
click at [575, 465] on p "Orthographic mapping creates a memory of the spelling pattern linked to the sou…" at bounding box center [783, 472] width 475 height 35
click at [770, 610] on button "SUBMIT" at bounding box center [767, 607] width 149 height 35
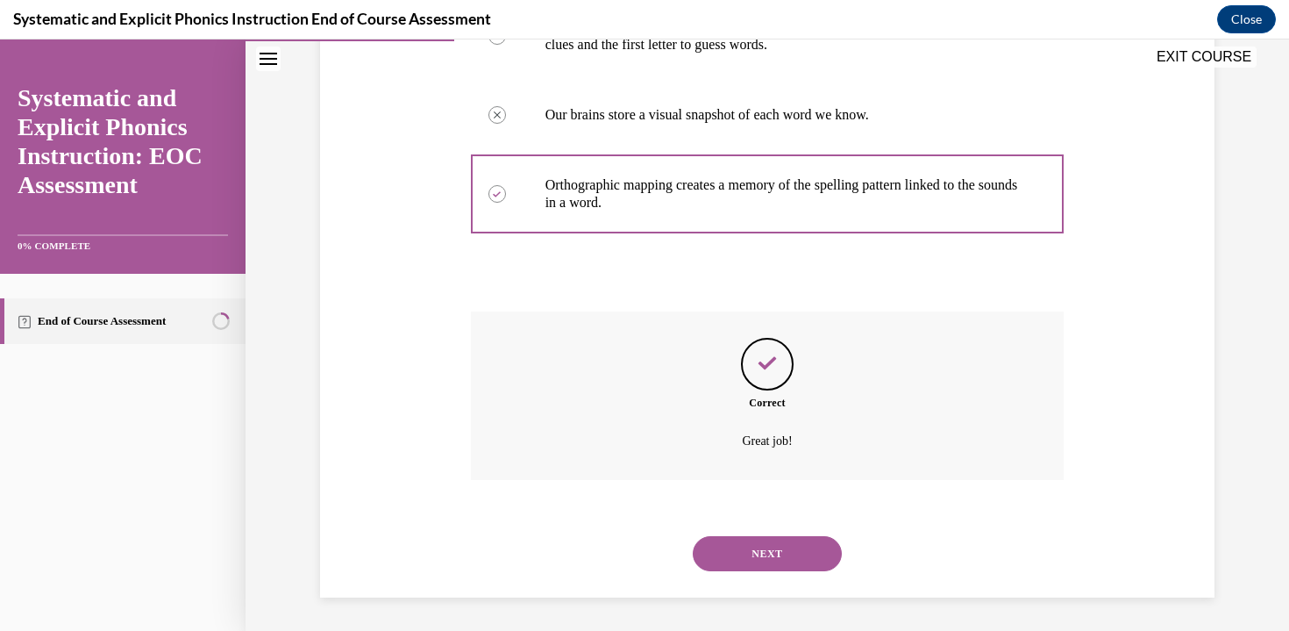
click at [763, 551] on button "NEXT" at bounding box center [767, 553] width 149 height 35
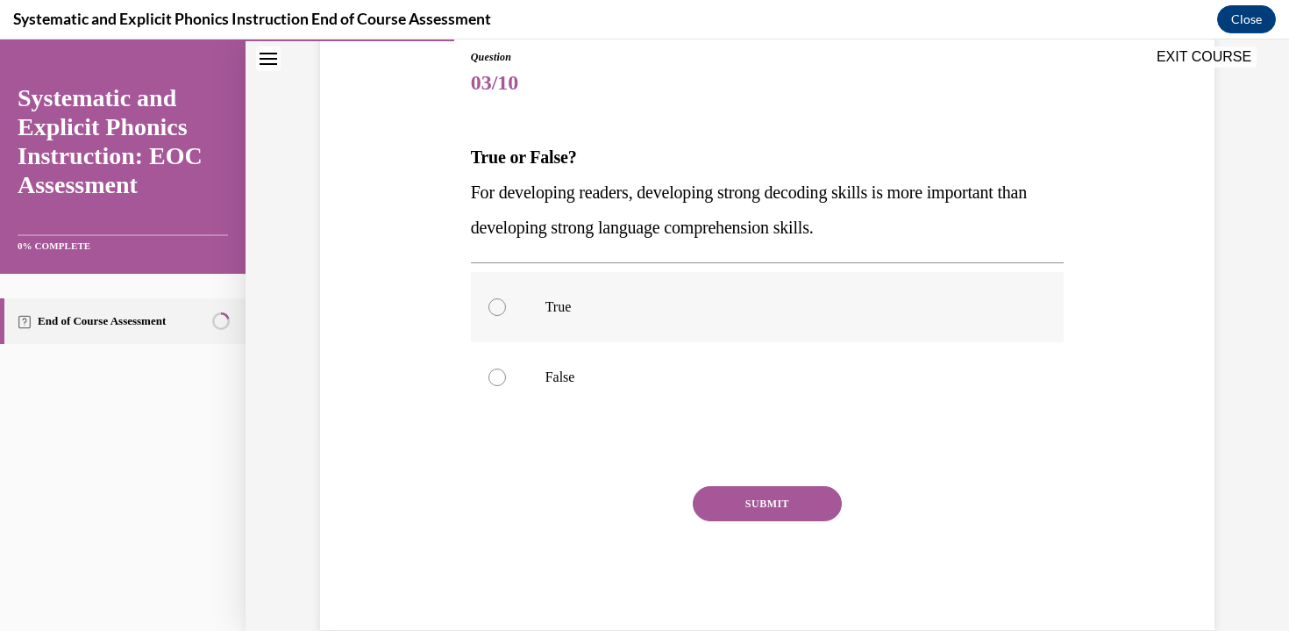
click at [584, 302] on p "True" at bounding box center [783, 307] width 475 height 18
click at [748, 495] on button "SUBMIT" at bounding box center [767, 503] width 149 height 35
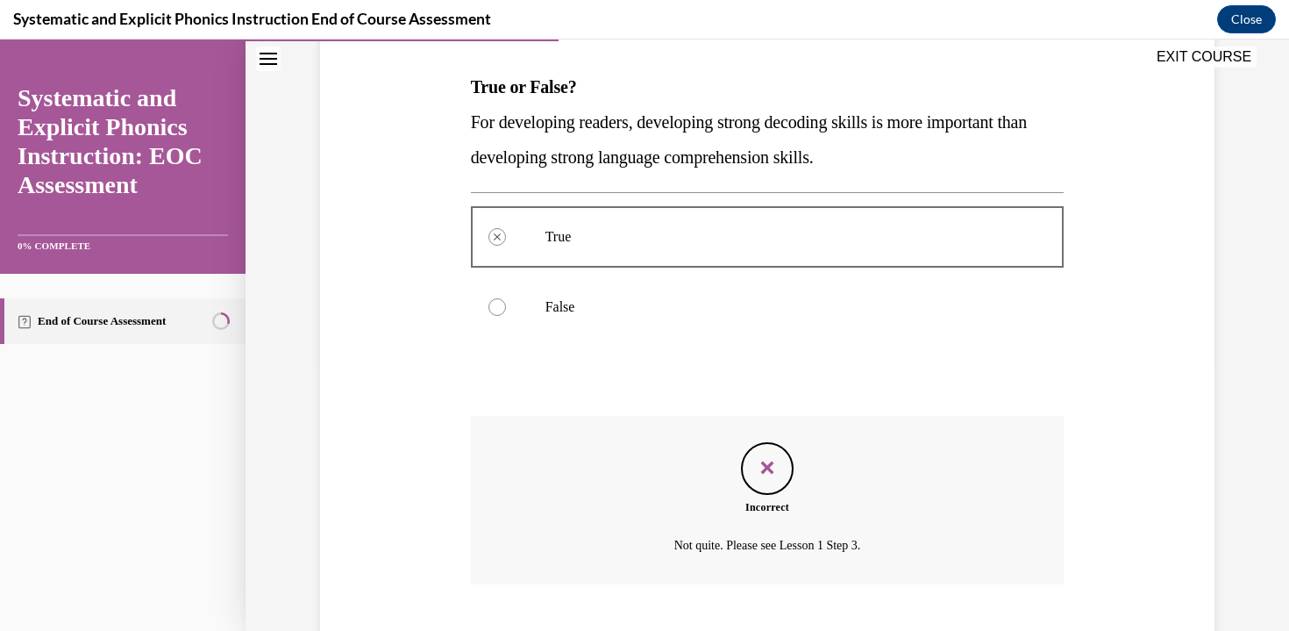
scroll to position [371, 0]
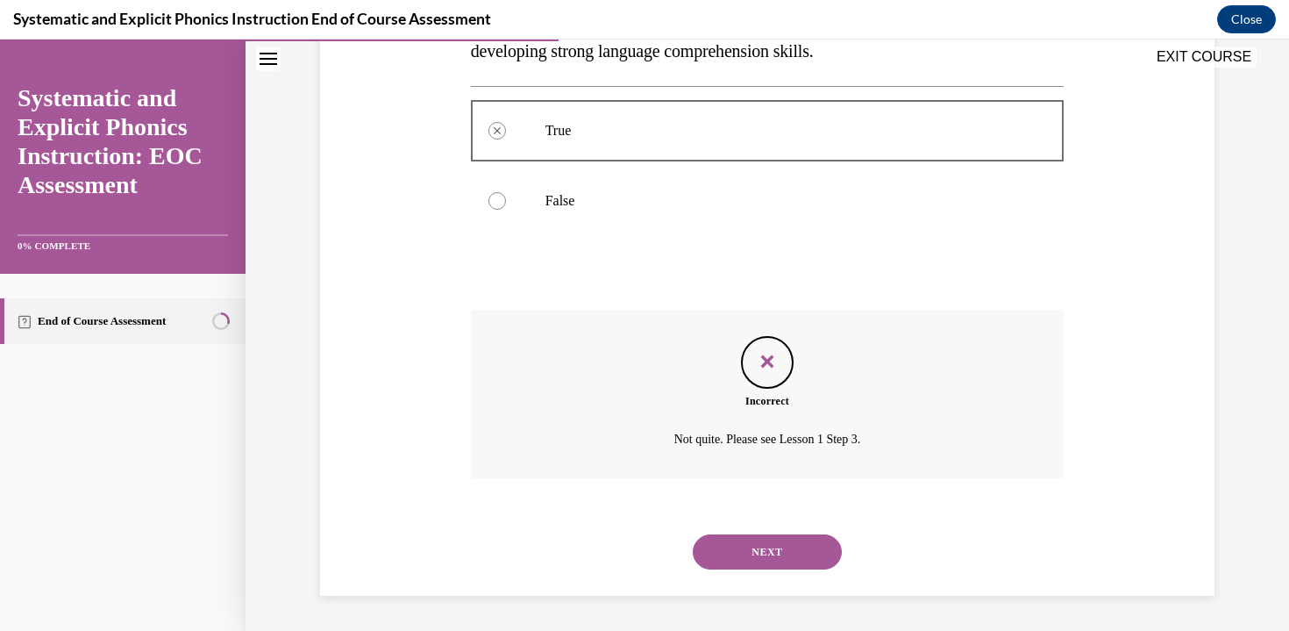
click at [755, 549] on button "NEXT" at bounding box center [767, 551] width 149 height 35
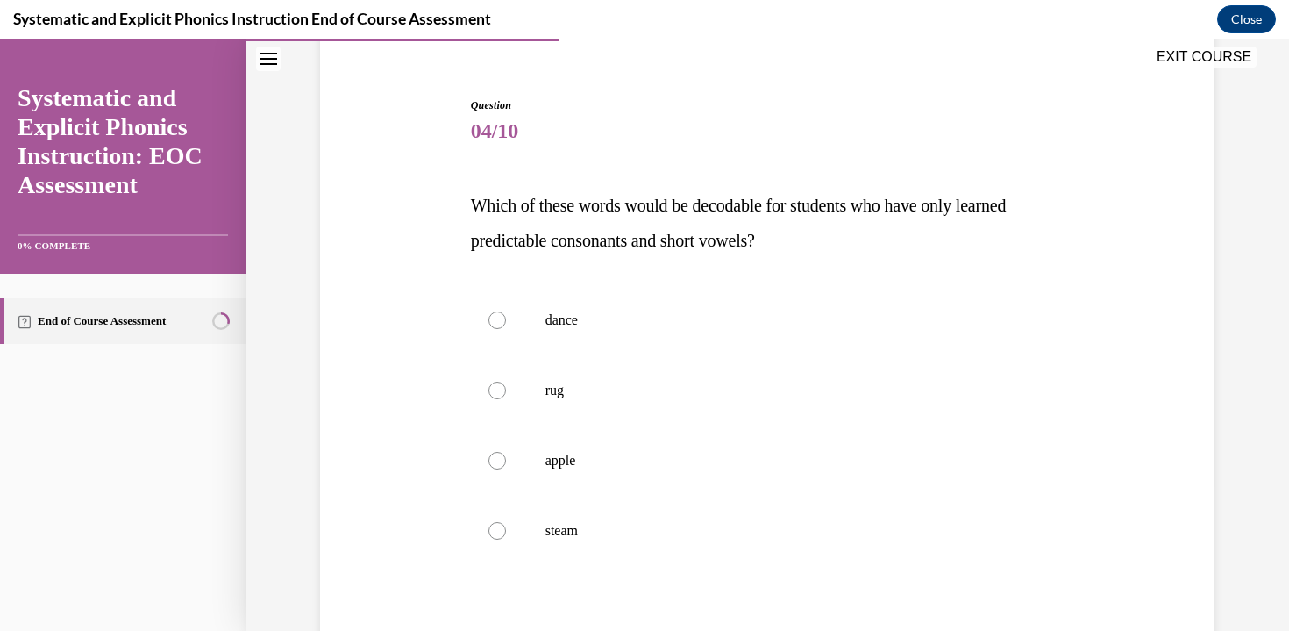
scroll to position [166, 0]
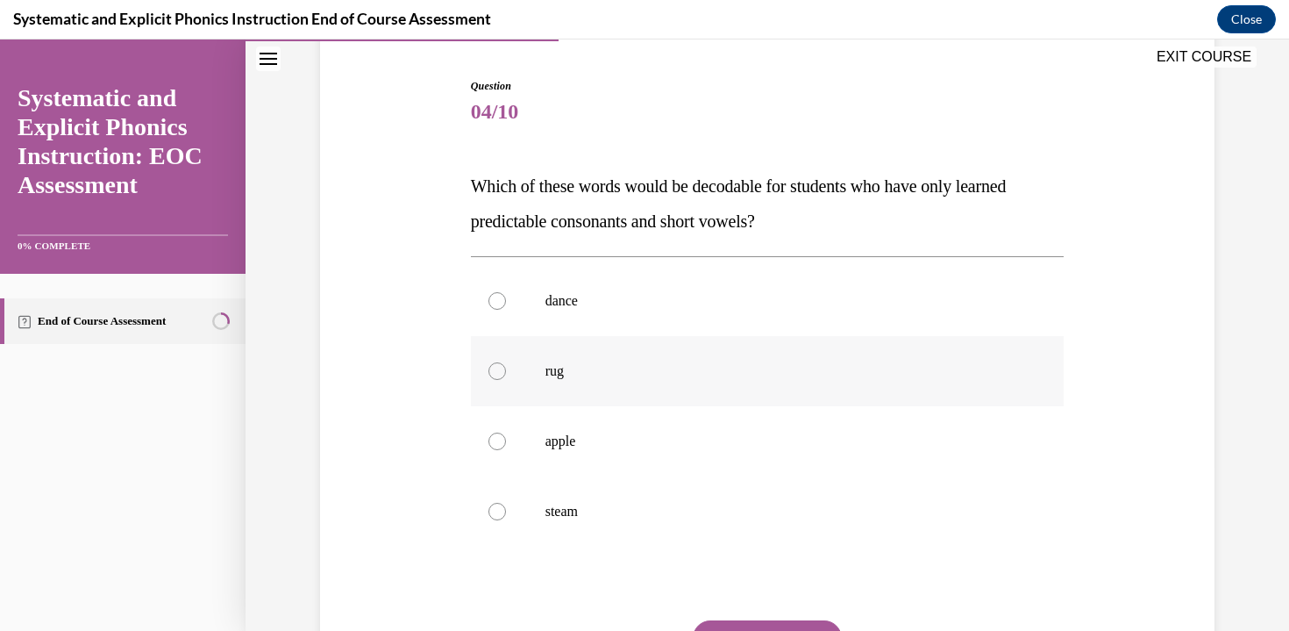
click at [757, 385] on div at bounding box center [768, 371] width 594 height 70
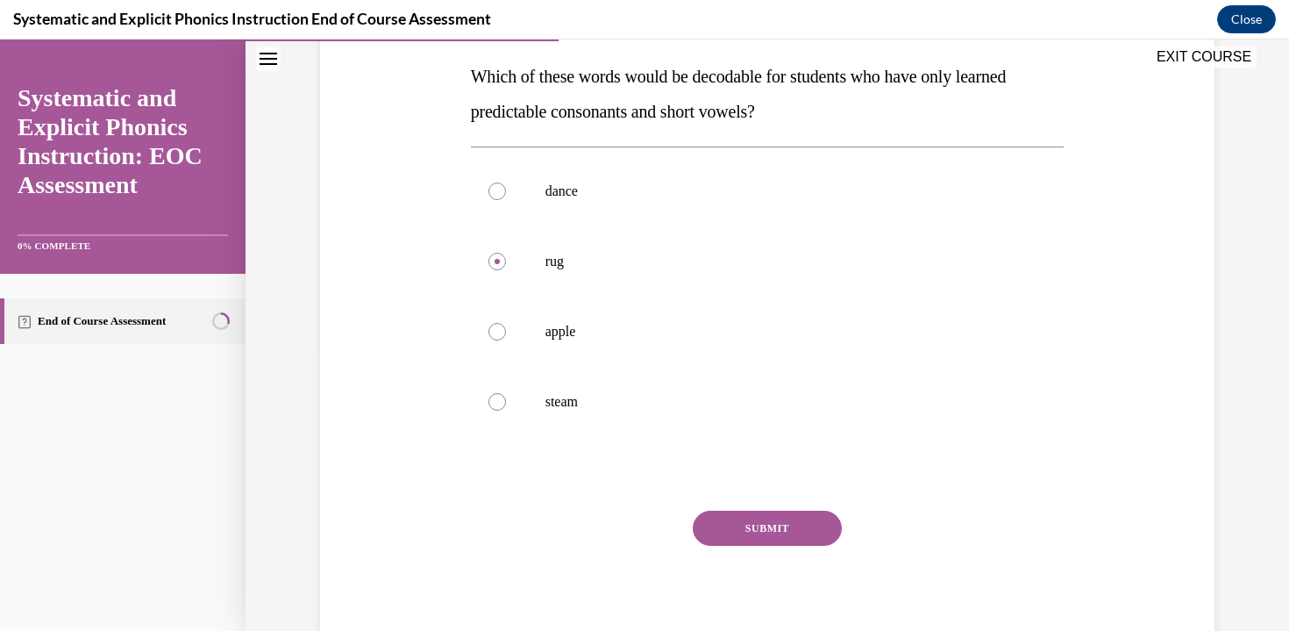
click at [771, 528] on button "SUBMIT" at bounding box center [767, 527] width 149 height 35
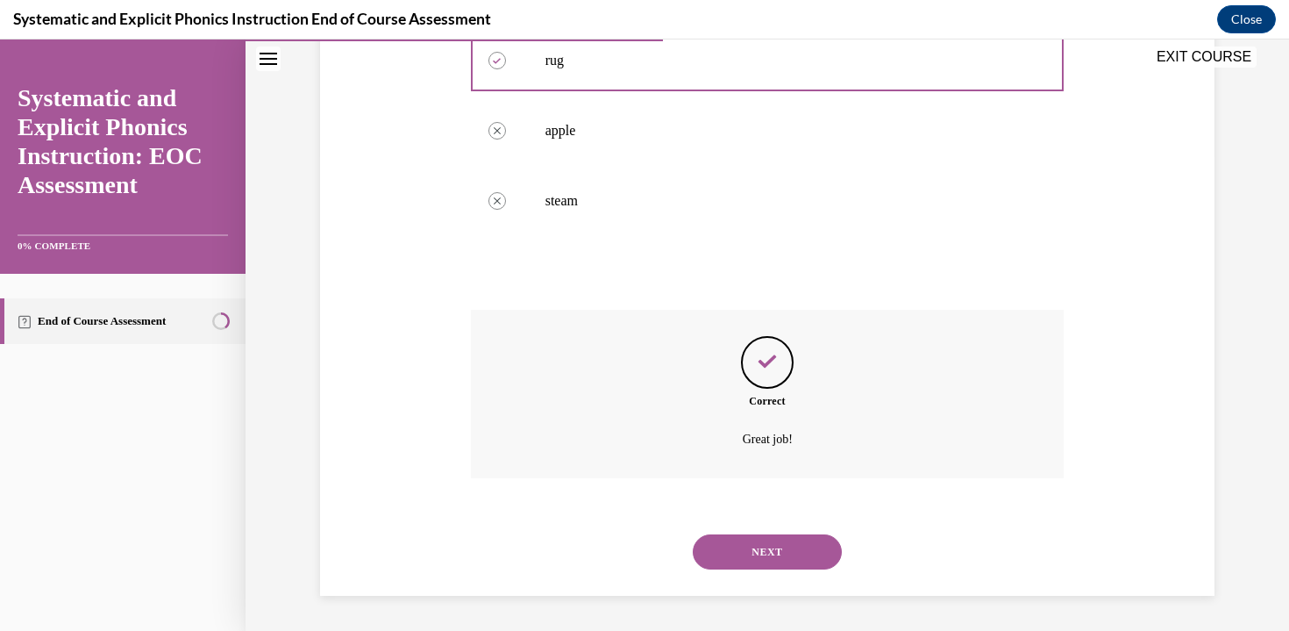
scroll to position [476, 0]
click at [771, 548] on button "NEXT" at bounding box center [767, 551] width 149 height 35
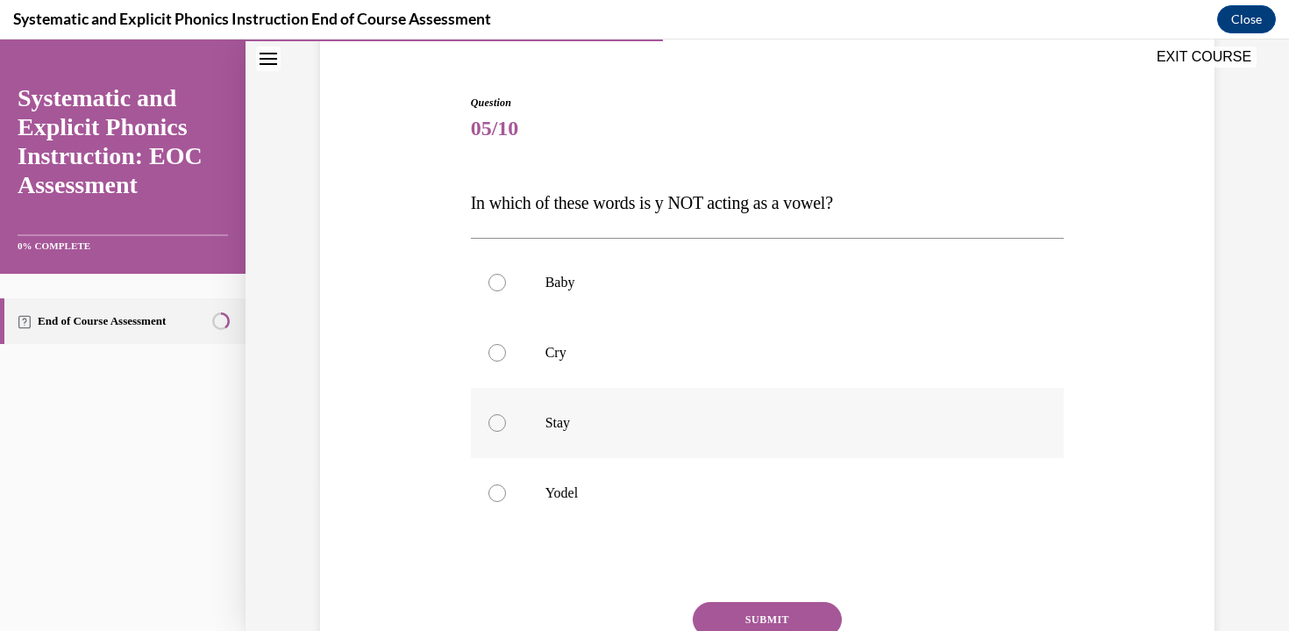
scroll to position [182, 0]
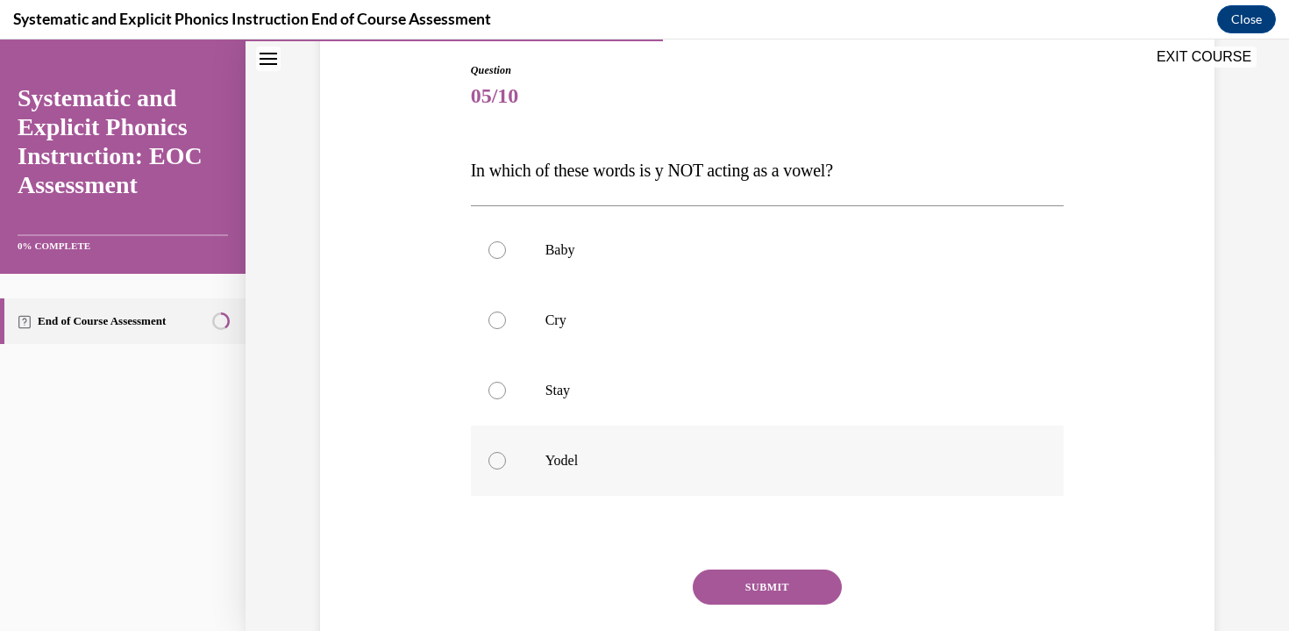
click at [601, 465] on p "Yodel" at bounding box center [783, 461] width 475 height 18
click at [765, 602] on button "SUBMIT" at bounding box center [767, 586] width 149 height 35
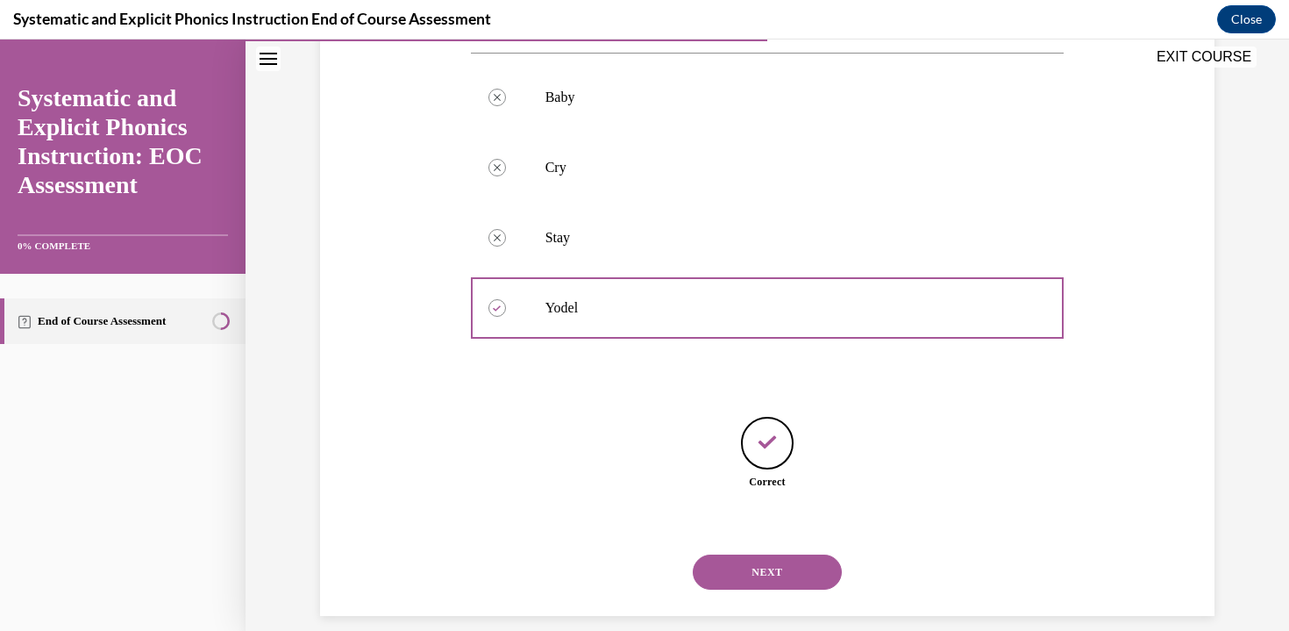
scroll to position [354, 0]
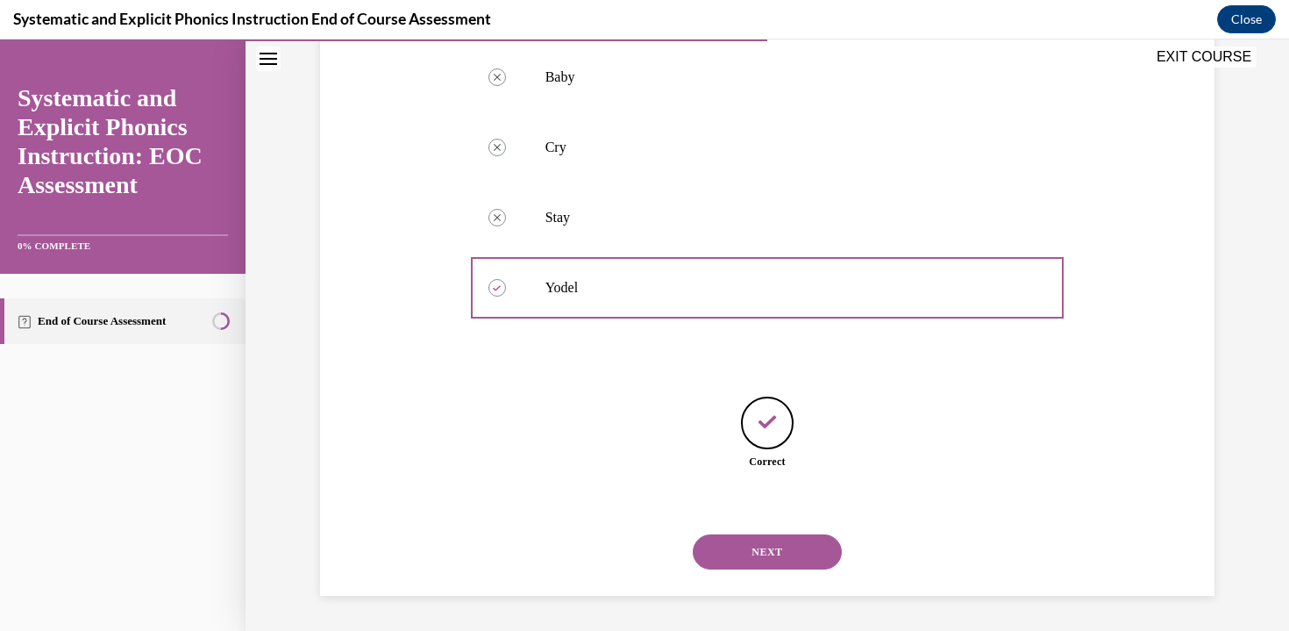
click at [752, 546] on button "NEXT" at bounding box center [767, 551] width 149 height 35
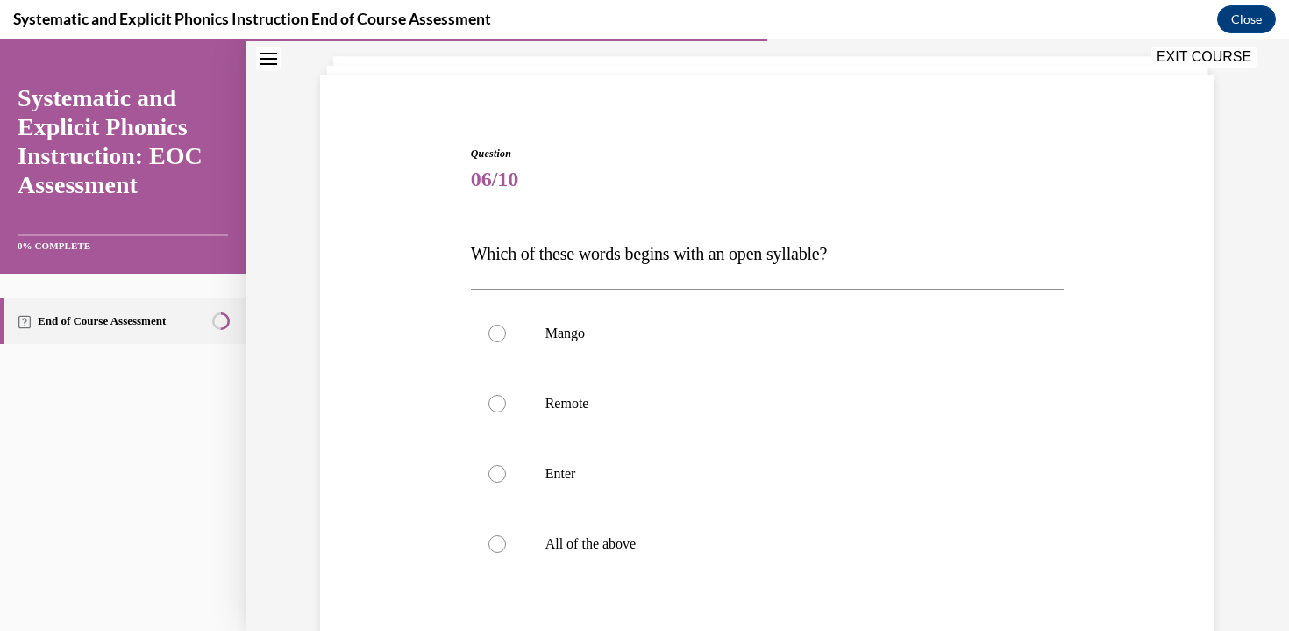
scroll to position [216, 0]
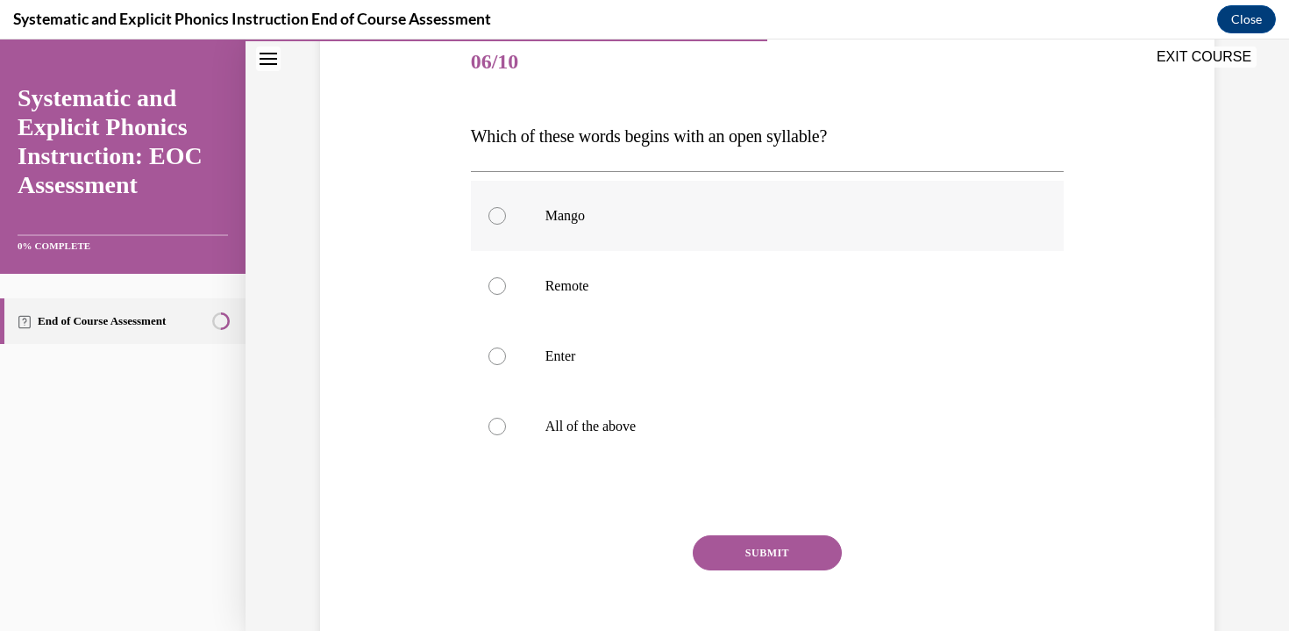
click at [597, 226] on div at bounding box center [768, 216] width 594 height 70
click at [724, 553] on button "SUBMIT" at bounding box center [767, 552] width 149 height 35
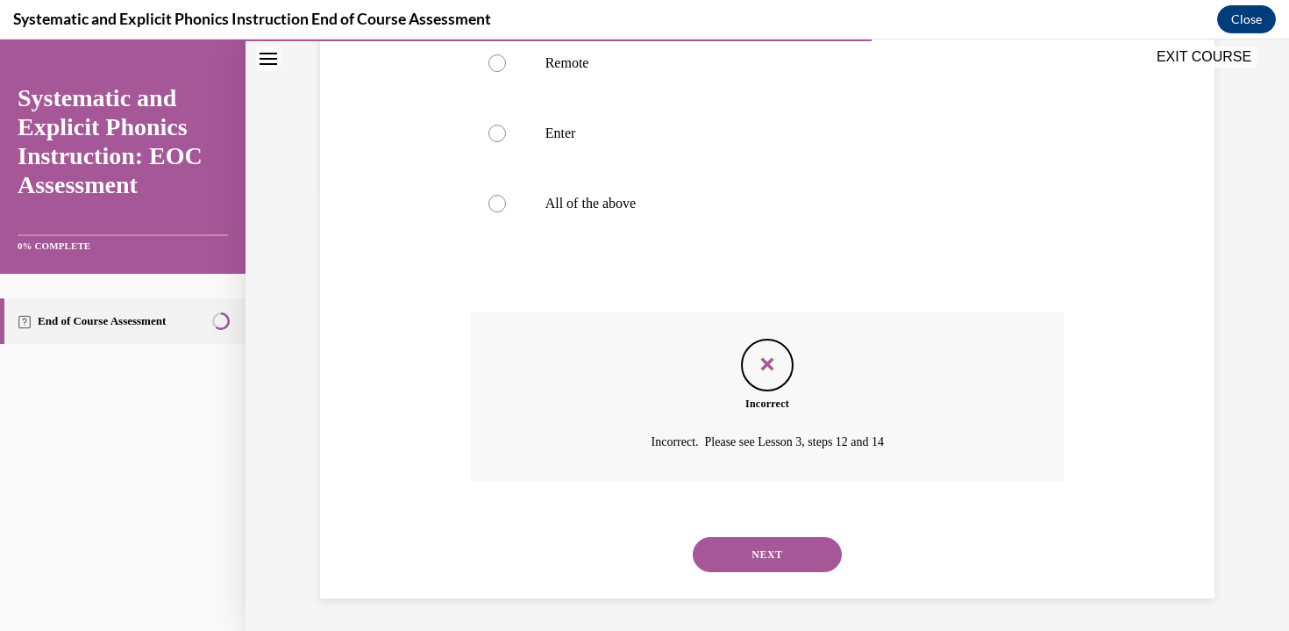
scroll to position [441, 0]
click at [781, 549] on button "NEXT" at bounding box center [767, 551] width 149 height 35
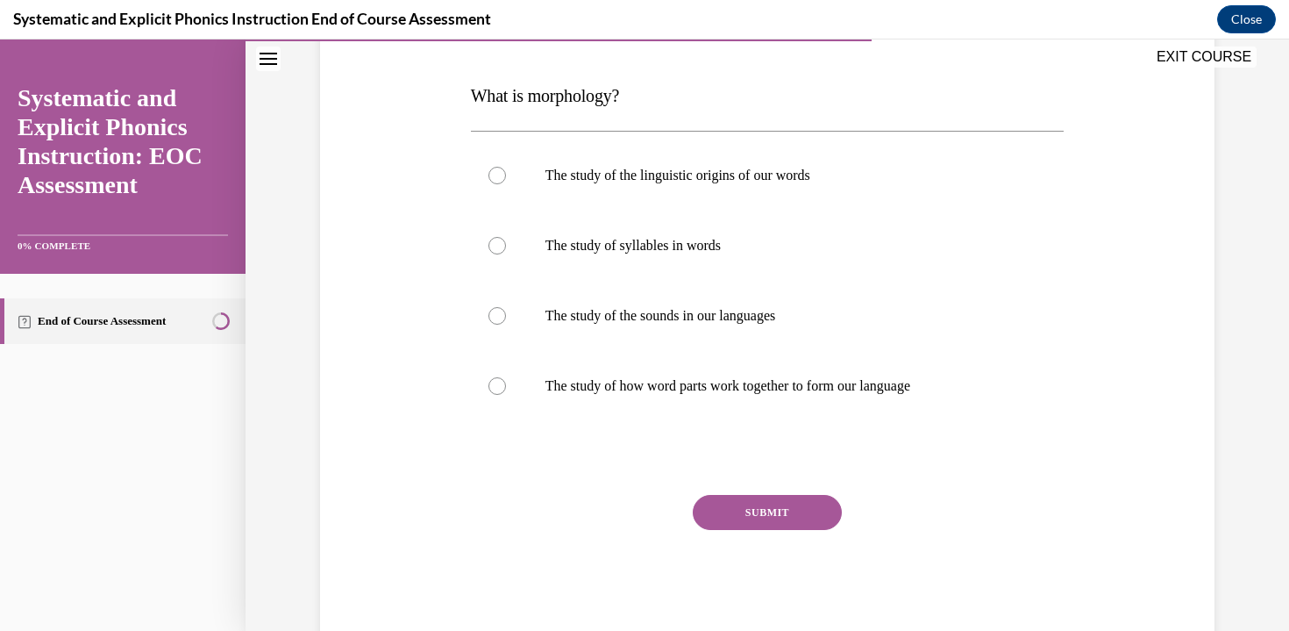
scroll to position [299, 0]
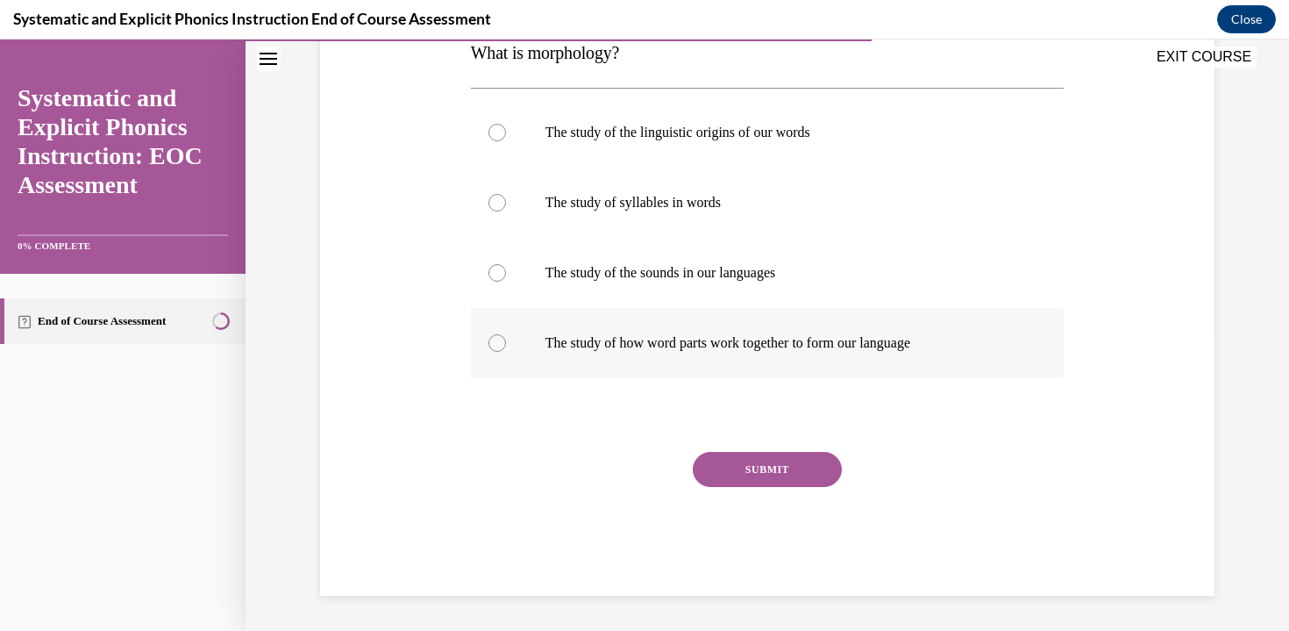
click at [705, 339] on p "The study of how word parts work together to form our language" at bounding box center [783, 343] width 475 height 18
click at [741, 455] on button "SUBMIT" at bounding box center [767, 469] width 149 height 35
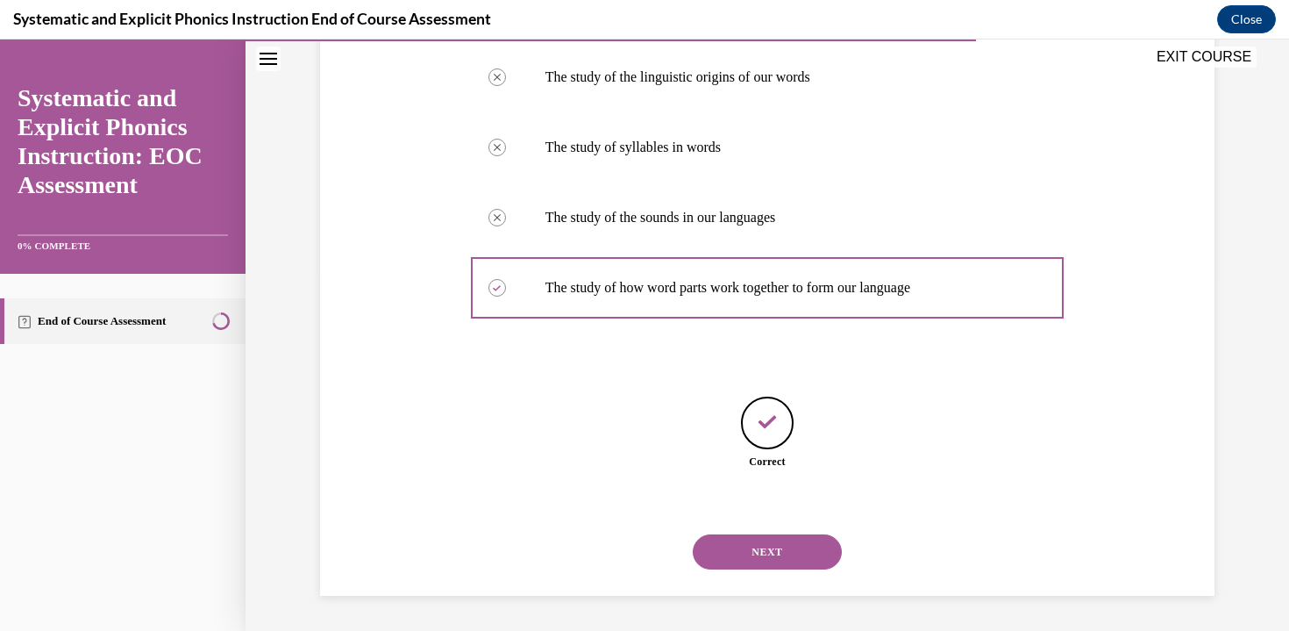
scroll to position [353, 0]
click at [767, 575] on div "NEXT" at bounding box center [768, 552] width 594 height 70
click at [761, 558] on button "NEXT" at bounding box center [767, 552] width 149 height 35
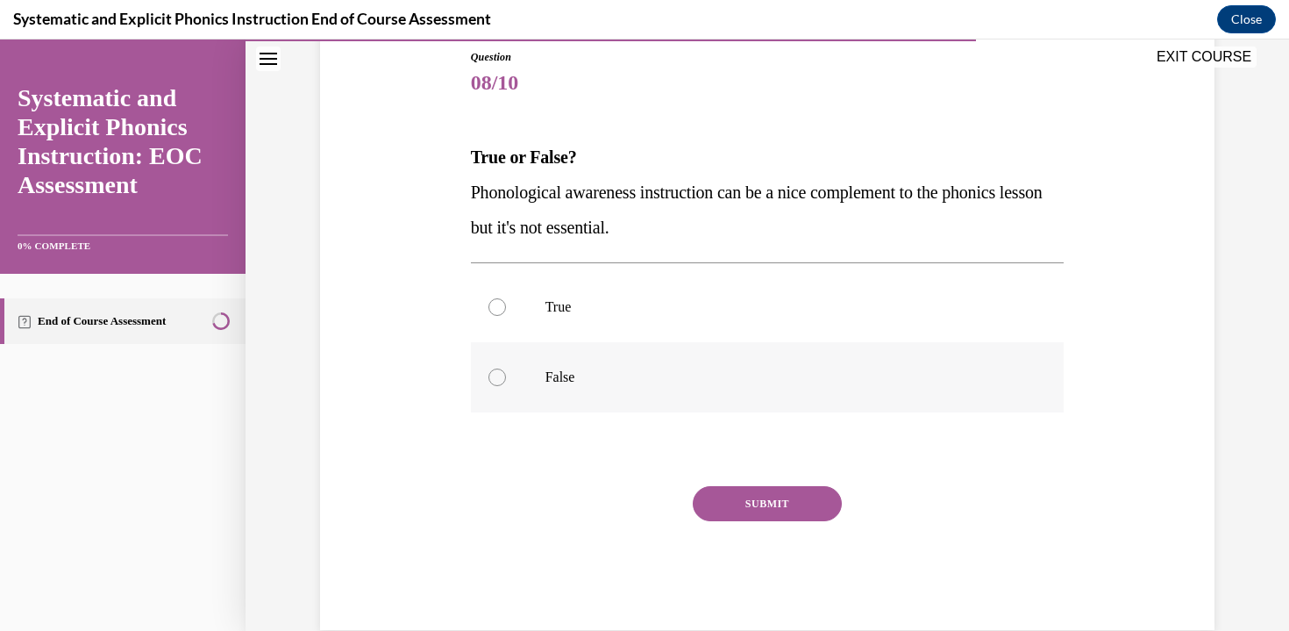
click at [567, 369] on p "False" at bounding box center [783, 377] width 475 height 18
click at [791, 495] on button "SUBMIT" at bounding box center [767, 503] width 149 height 35
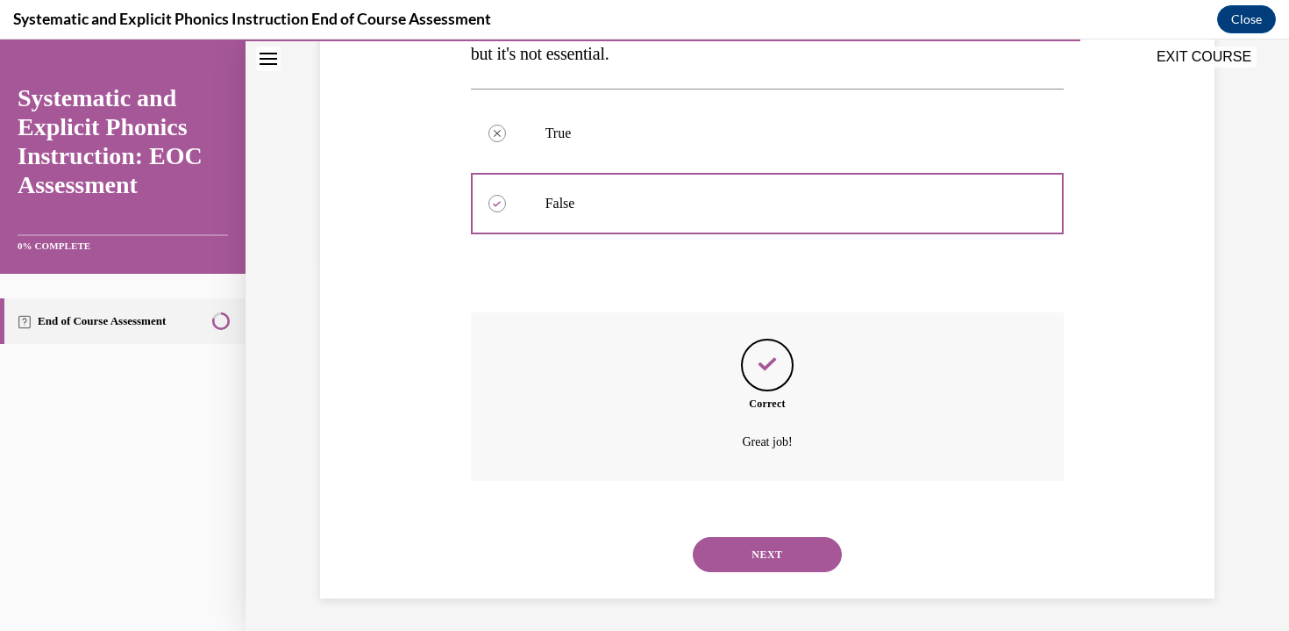
scroll to position [371, 0]
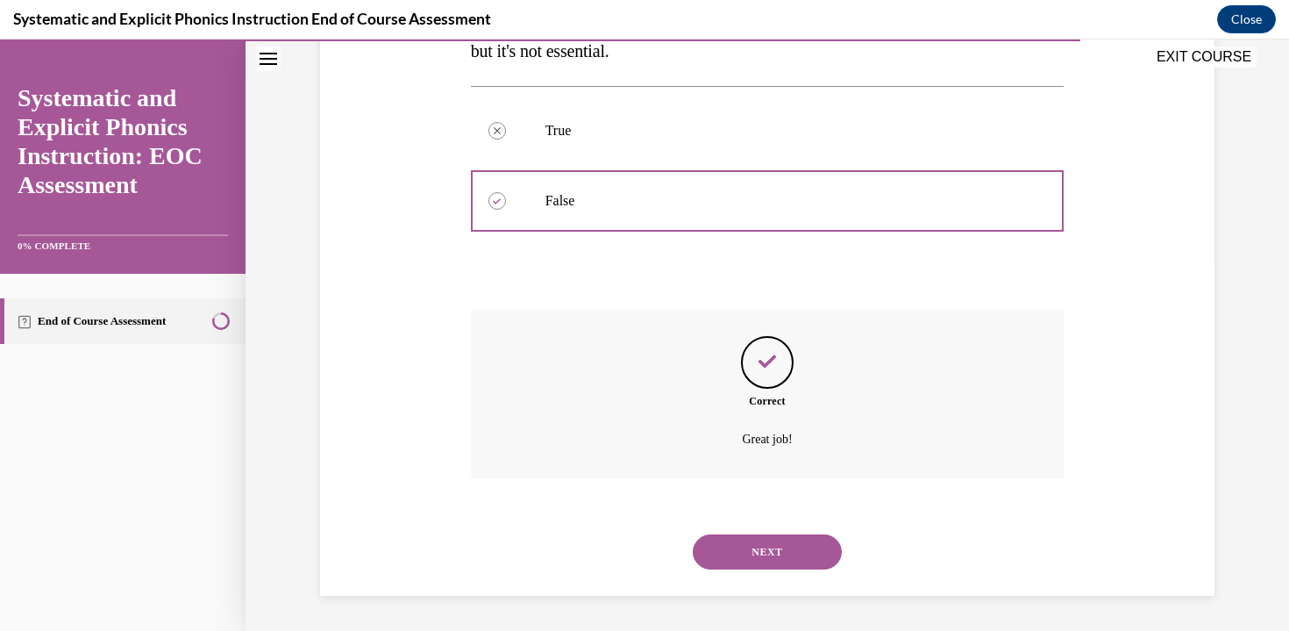
click at [788, 565] on button "NEXT" at bounding box center [767, 551] width 149 height 35
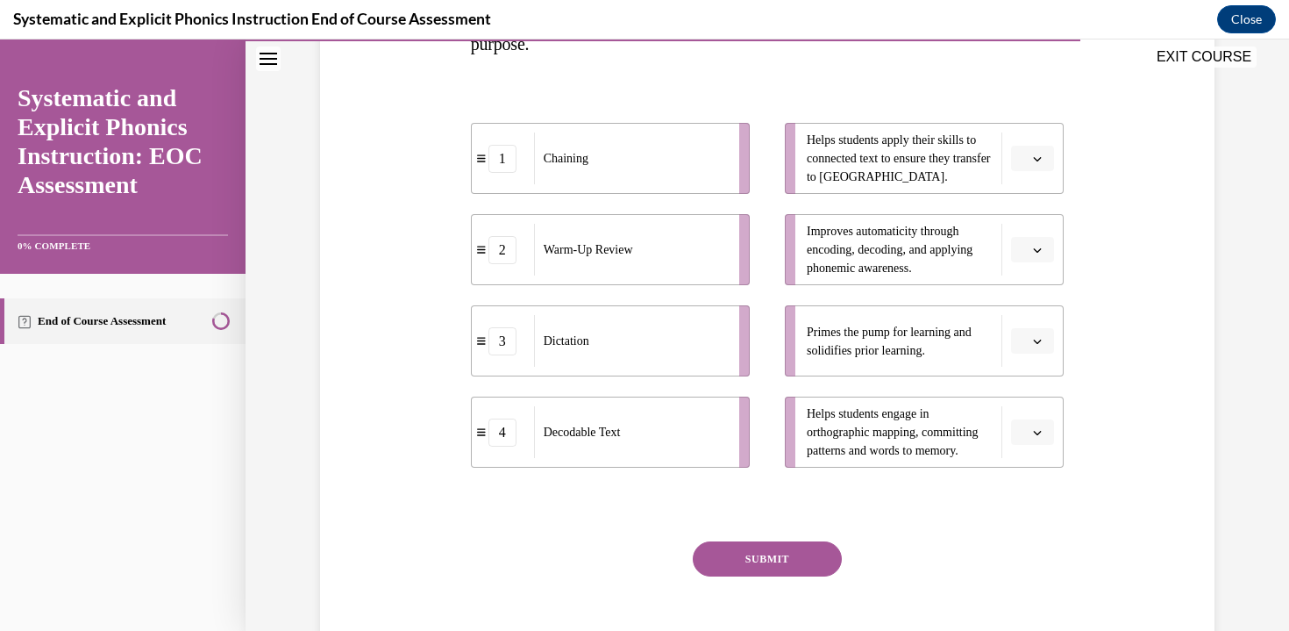
scroll to position [348, 0]
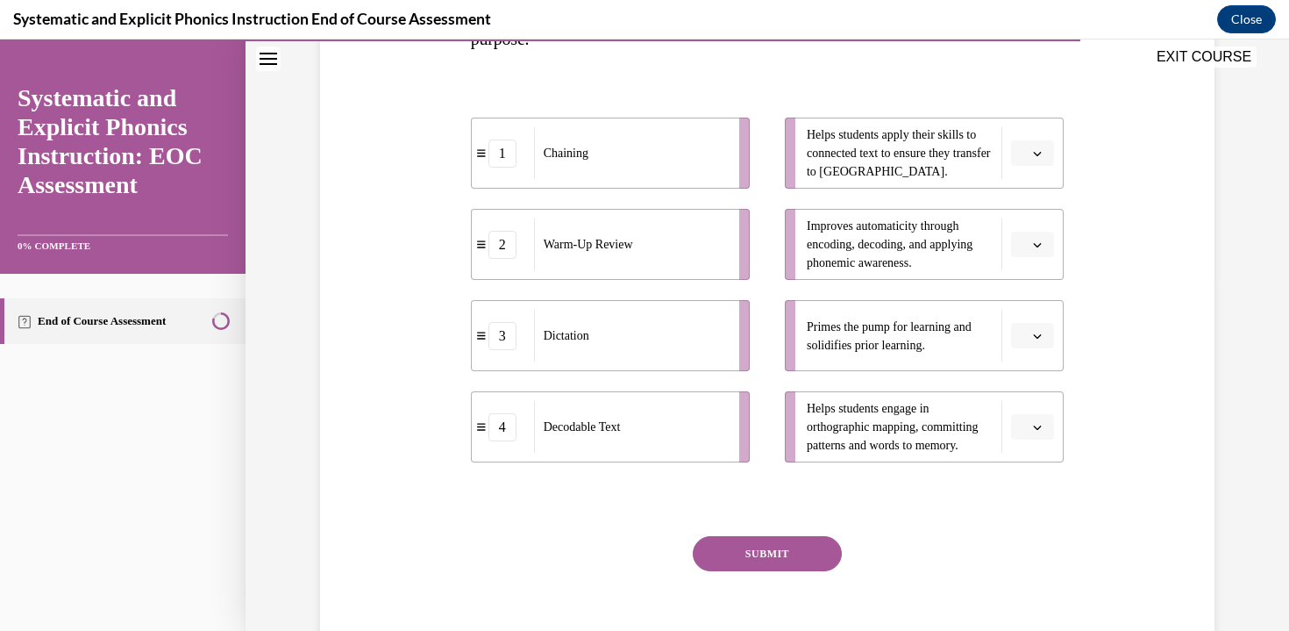
click at [1032, 233] on button "button" at bounding box center [1032, 245] width 43 height 26
click at [1032, 418] on div "4" at bounding box center [1031, 423] width 44 height 35
click at [1031, 168] on li "Helps students apply their skills to connected text to ensure they transfer to …" at bounding box center [924, 153] width 279 height 71
click at [1031, 157] on button "button" at bounding box center [1032, 153] width 43 height 26
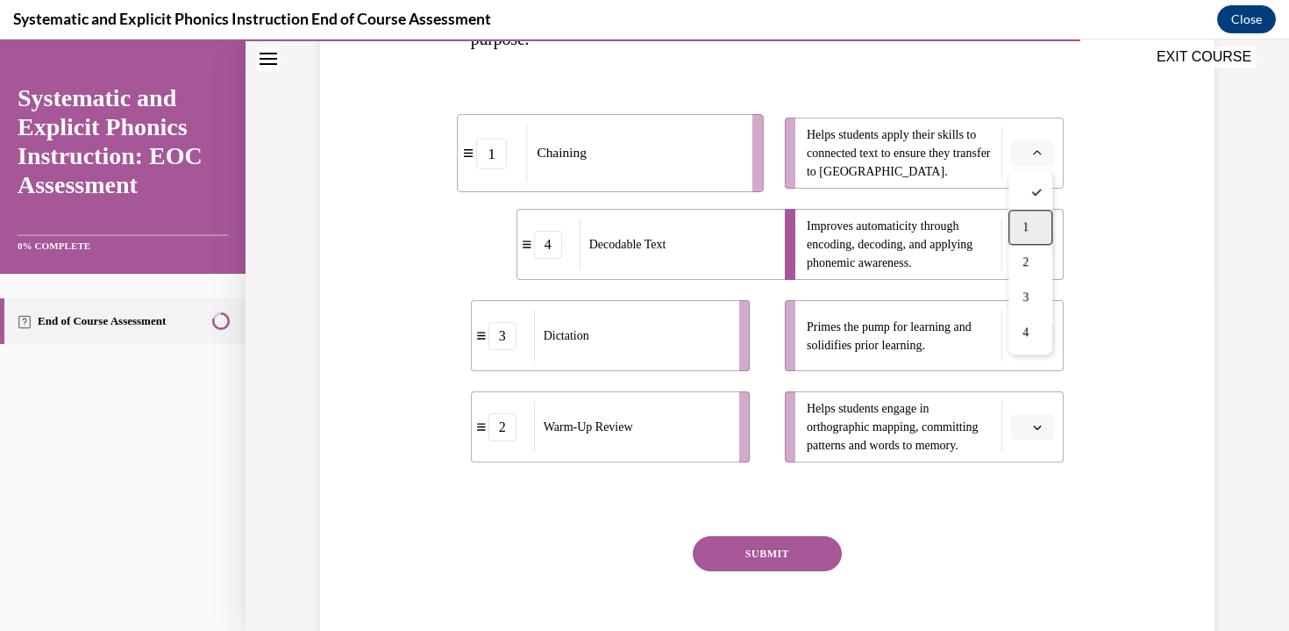
click at [1031, 227] on div "1" at bounding box center [1031, 227] width 44 height 35
click at [1024, 430] on span "Please select an option" at bounding box center [1025, 427] width 6 height 18
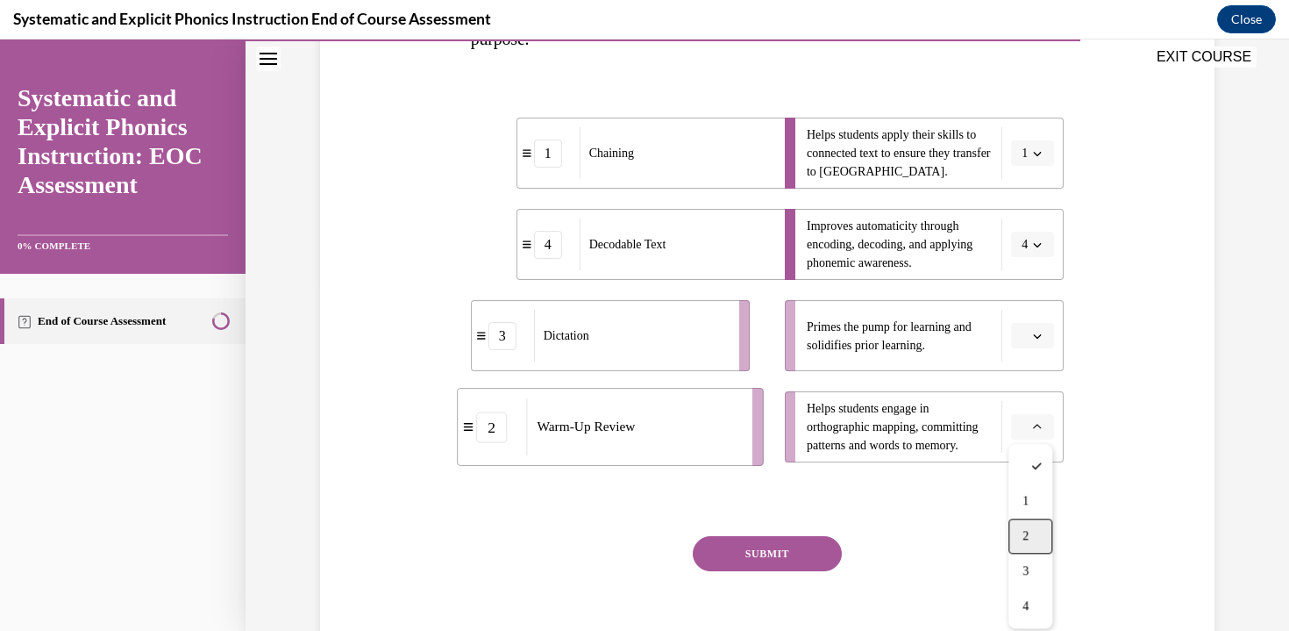
click at [1031, 533] on div "2" at bounding box center [1031, 535] width 44 height 35
click at [1032, 338] on span "button" at bounding box center [1037, 336] width 12 height 12
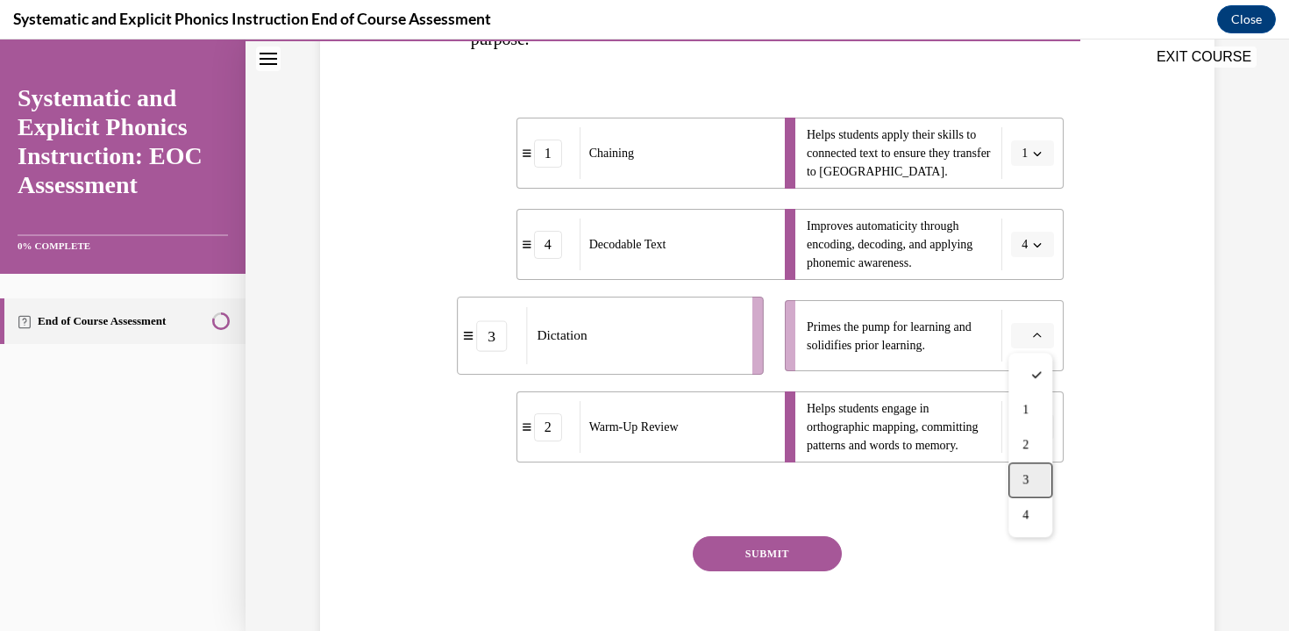
click at [1039, 481] on div "3" at bounding box center [1031, 479] width 44 height 35
click at [805, 557] on button "SUBMIT" at bounding box center [767, 553] width 149 height 35
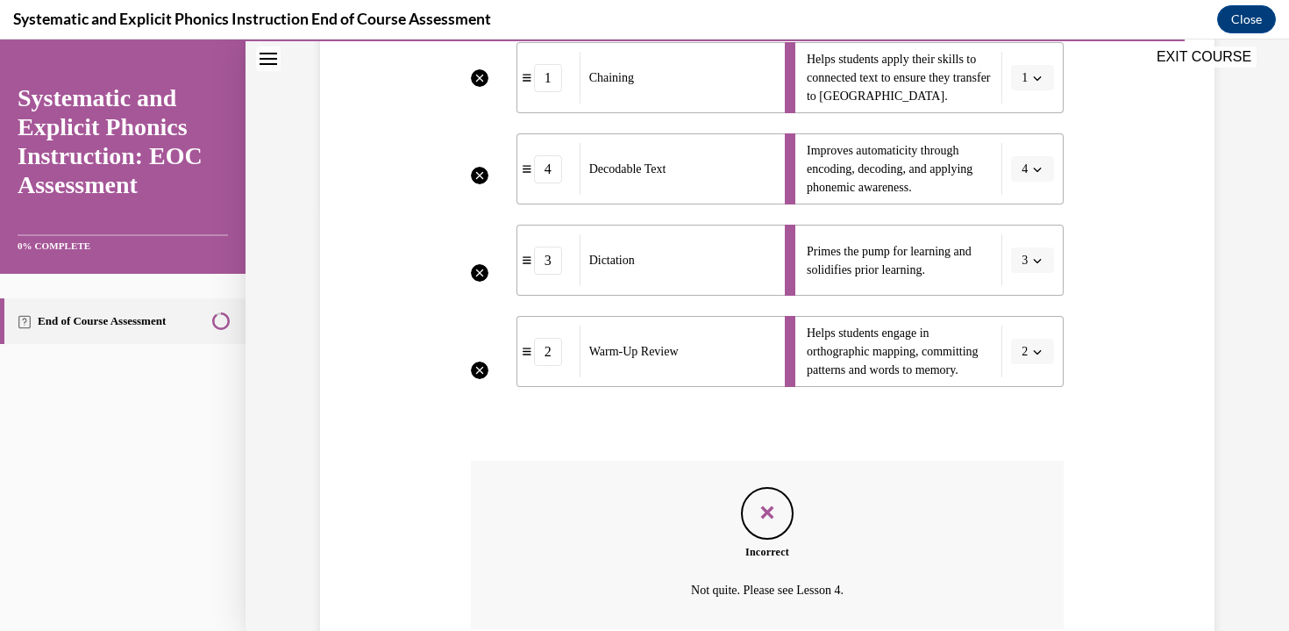
scroll to position [574, 0]
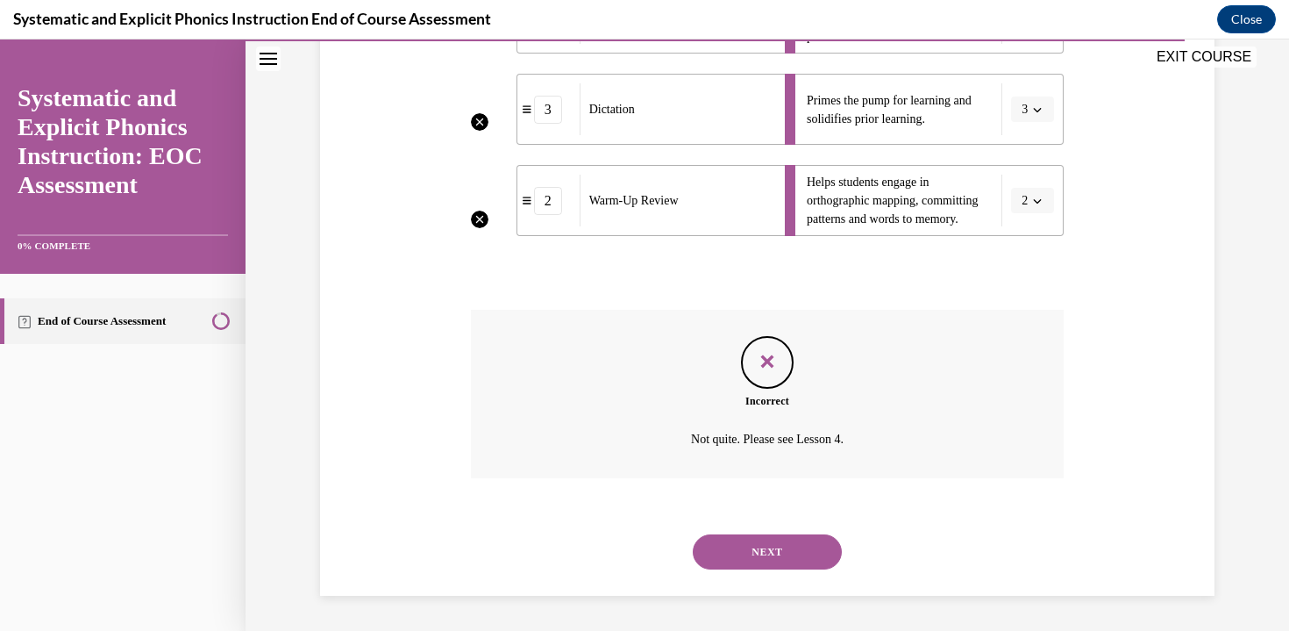
click at [813, 557] on button "NEXT" at bounding box center [767, 551] width 149 height 35
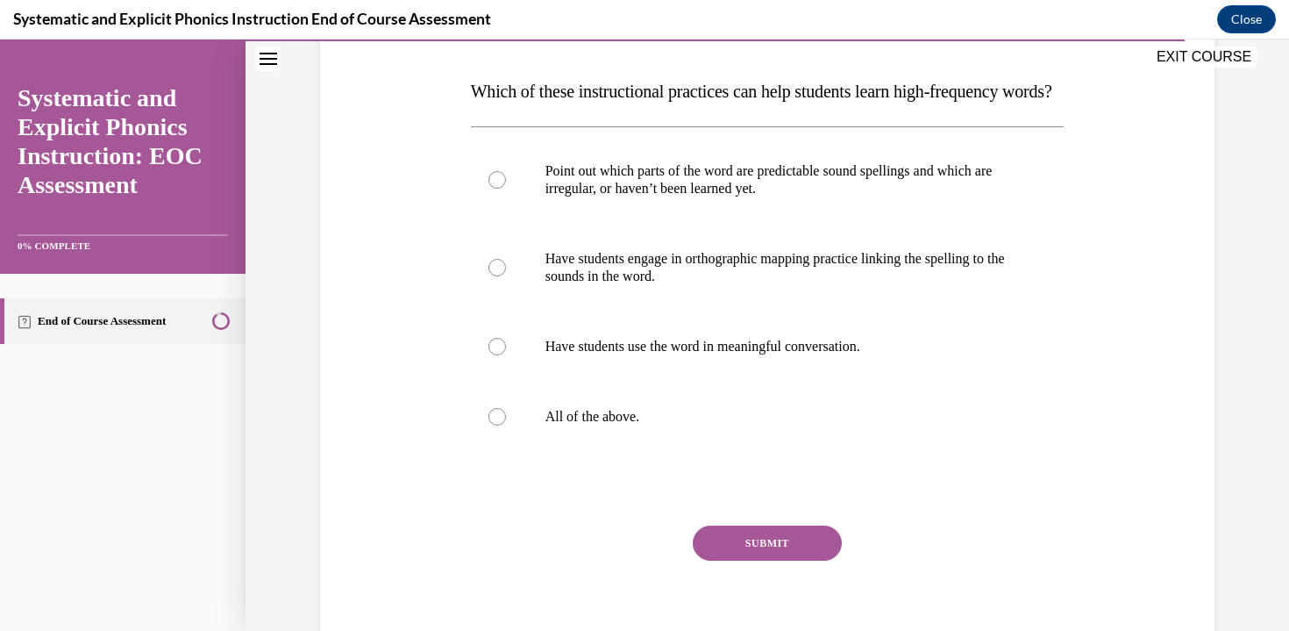
scroll to position [262, 0]
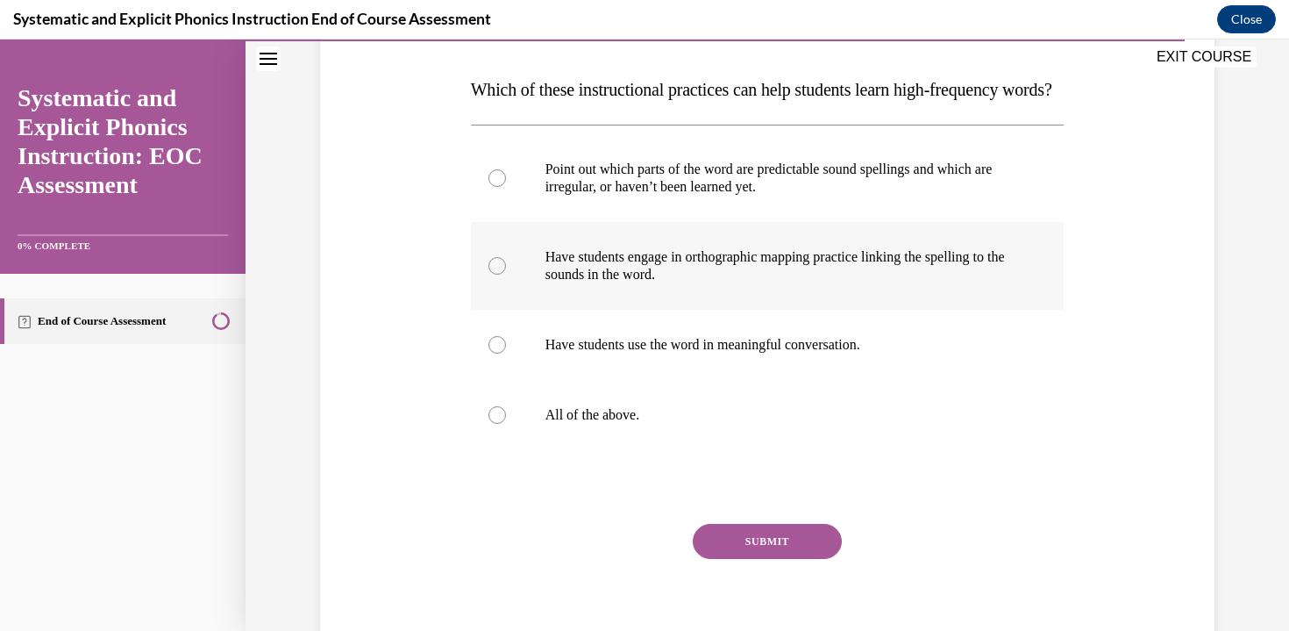
click at [926, 283] on p "Have students engage in orthographic mapping practice linking the spelling to t…" at bounding box center [783, 265] width 475 height 35
click at [795, 559] on button "SUBMIT" at bounding box center [767, 541] width 149 height 35
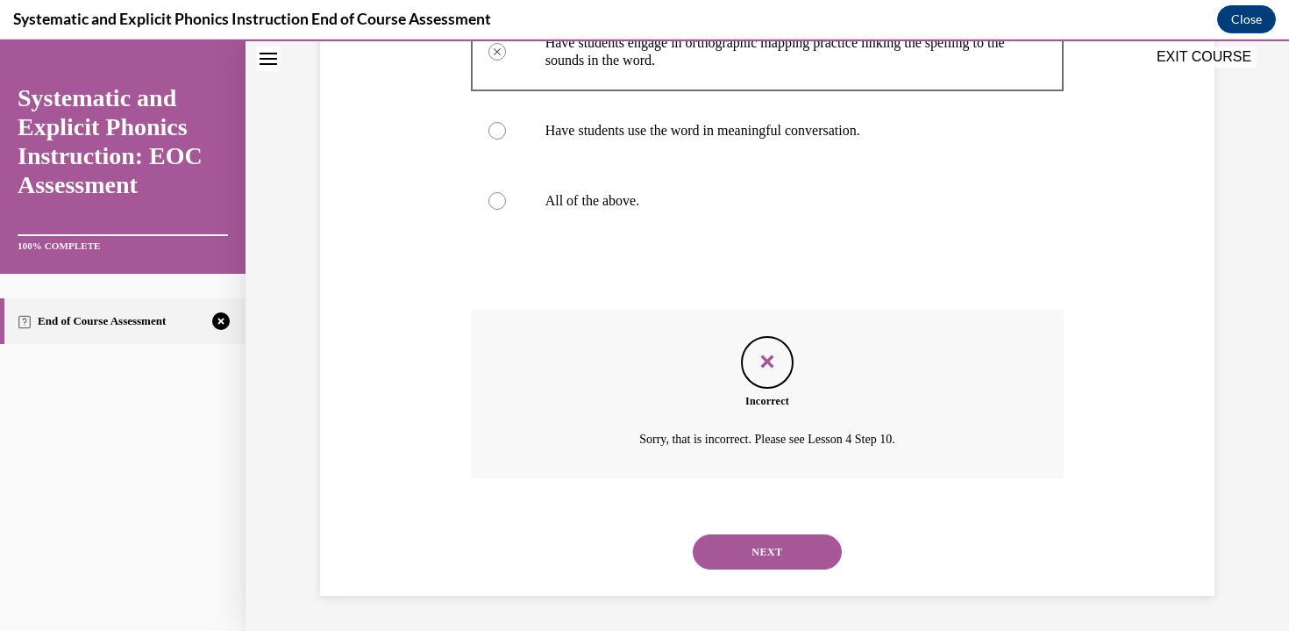
scroll to position [511, 0]
click at [795, 573] on div "NEXT" at bounding box center [768, 552] width 594 height 70
click at [789, 550] on button "NEXT" at bounding box center [767, 551] width 149 height 35
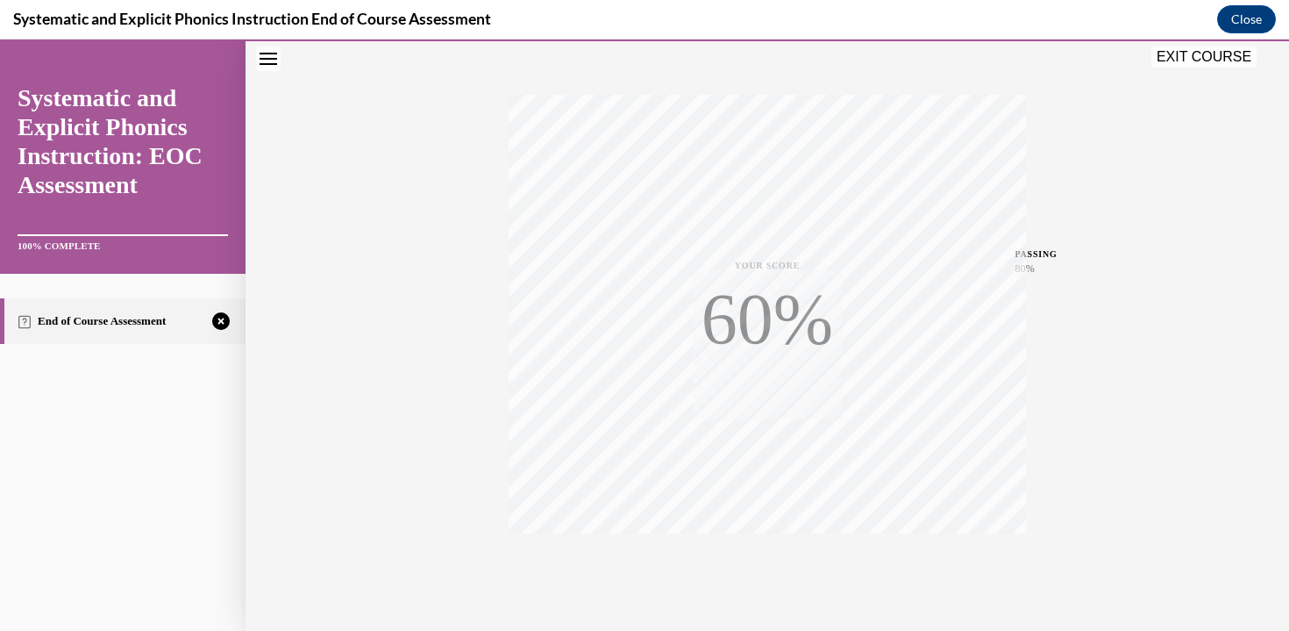
scroll to position [308, 0]
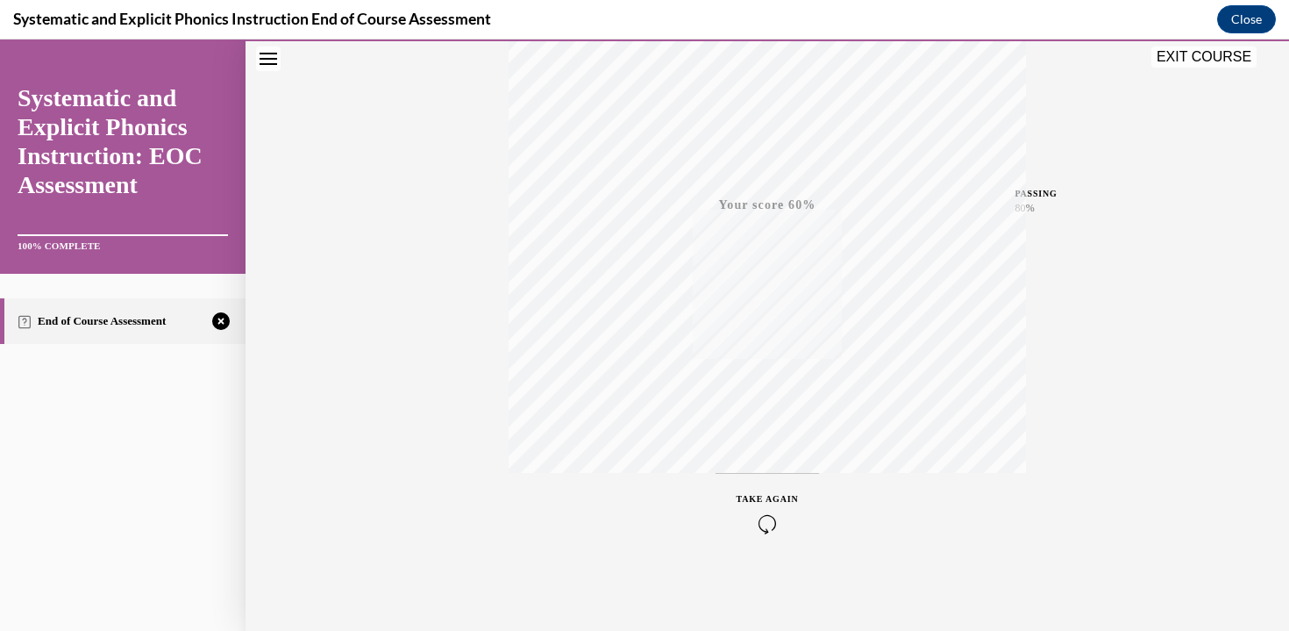
click at [768, 524] on icon "button" at bounding box center [768, 523] width 62 height 19
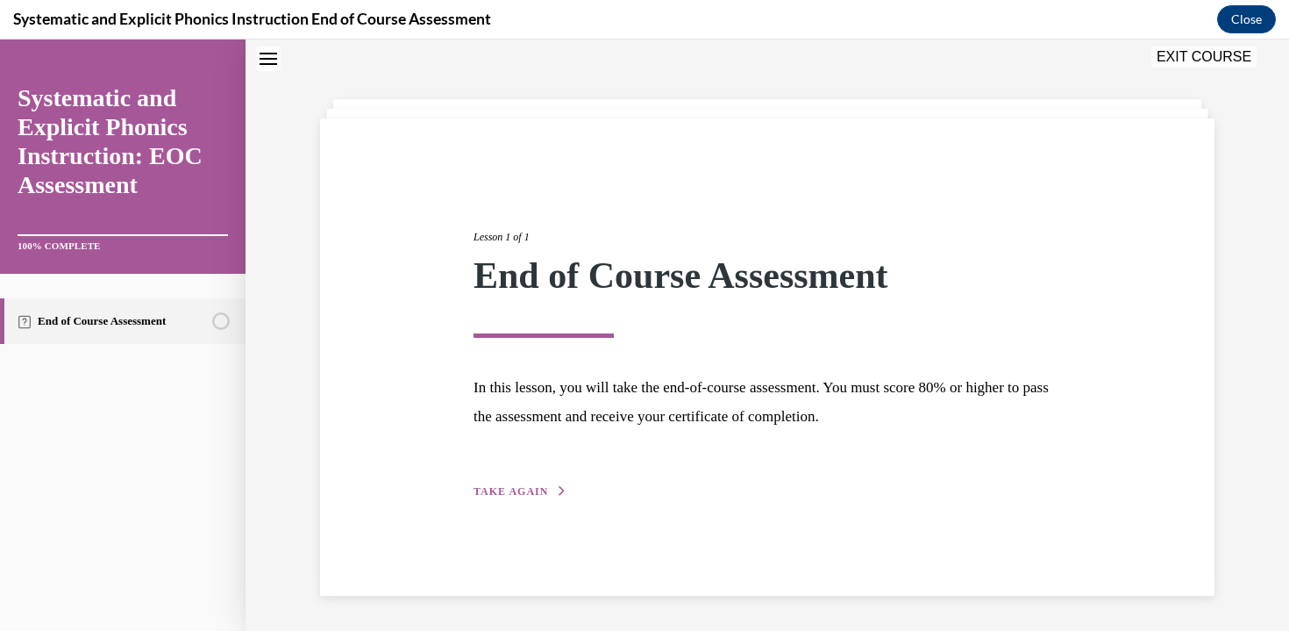
scroll to position [55, 0]
click at [508, 494] on span "TAKE AGAIN" at bounding box center [511, 491] width 75 height 12
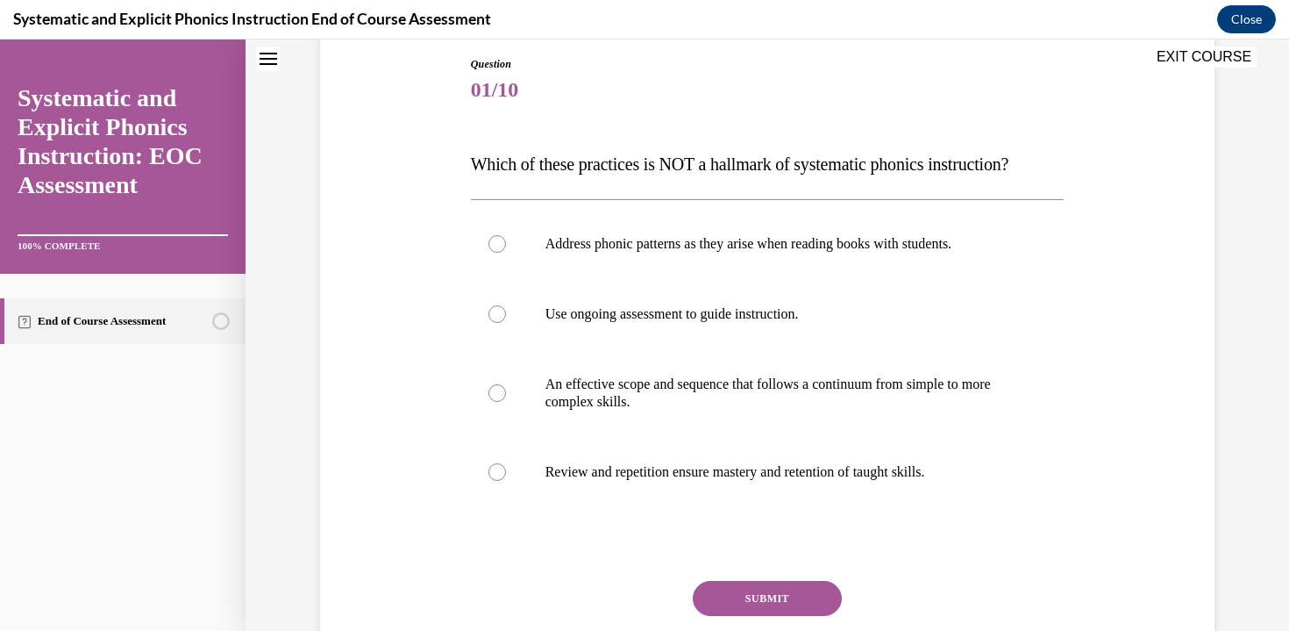
scroll to position [191, 0]
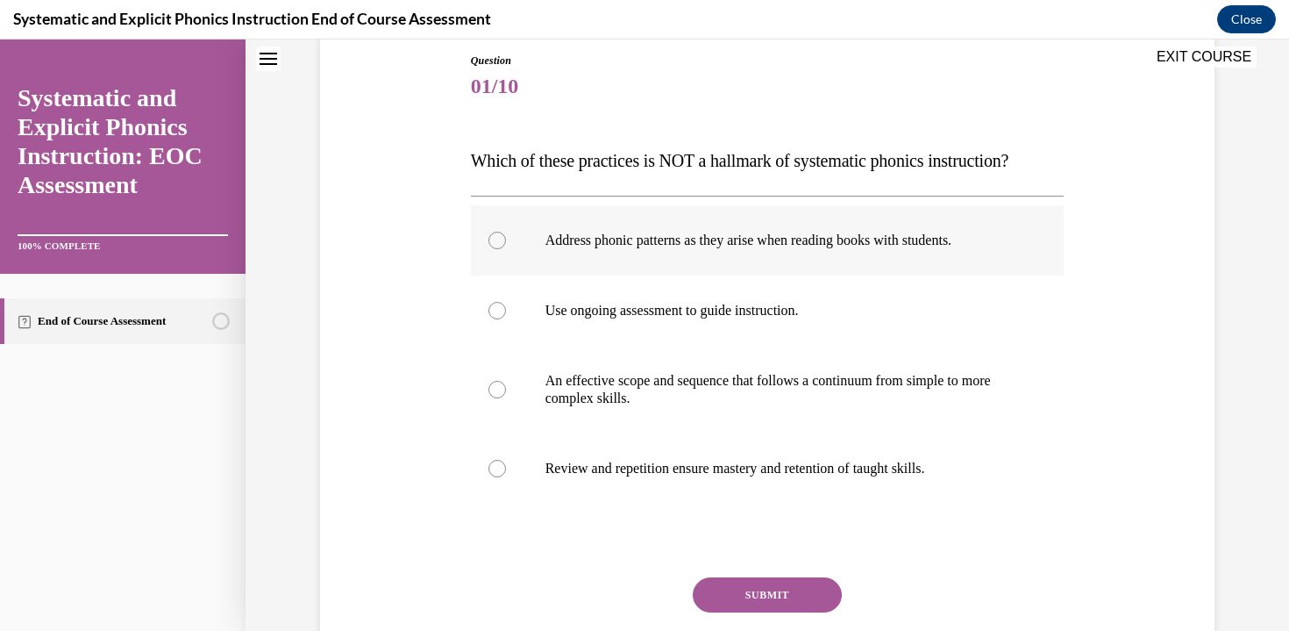
click at [817, 251] on div at bounding box center [768, 240] width 594 height 70
click at [788, 599] on button "SUBMIT" at bounding box center [767, 594] width 149 height 35
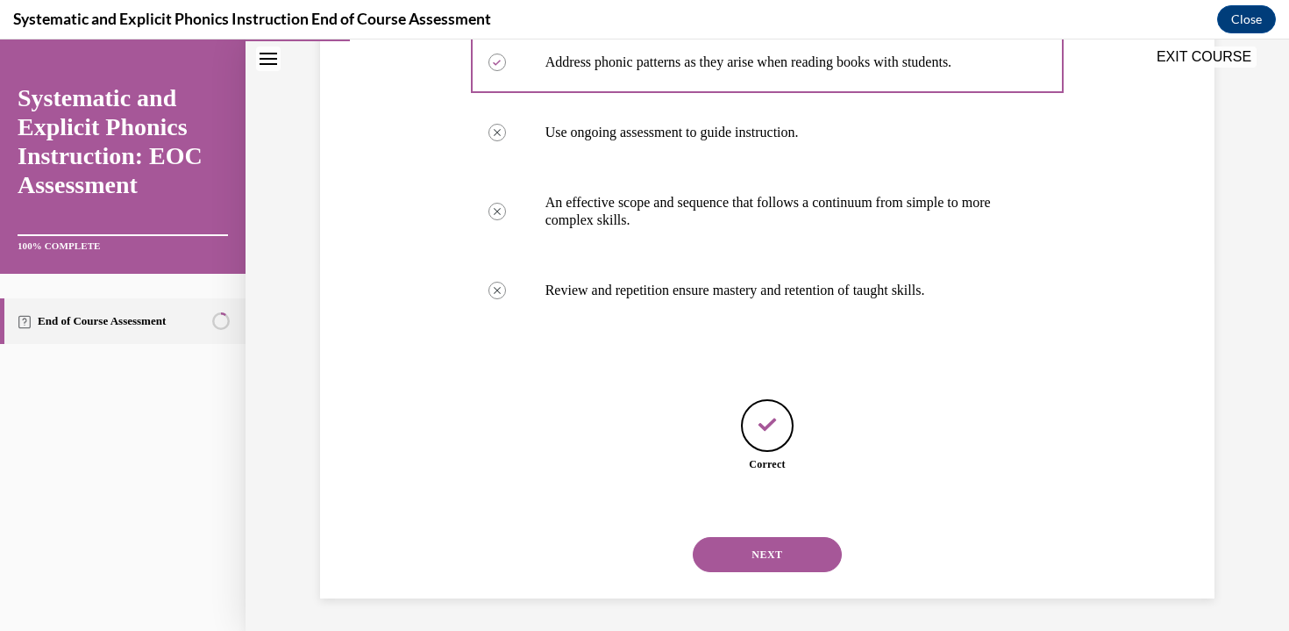
scroll to position [372, 0]
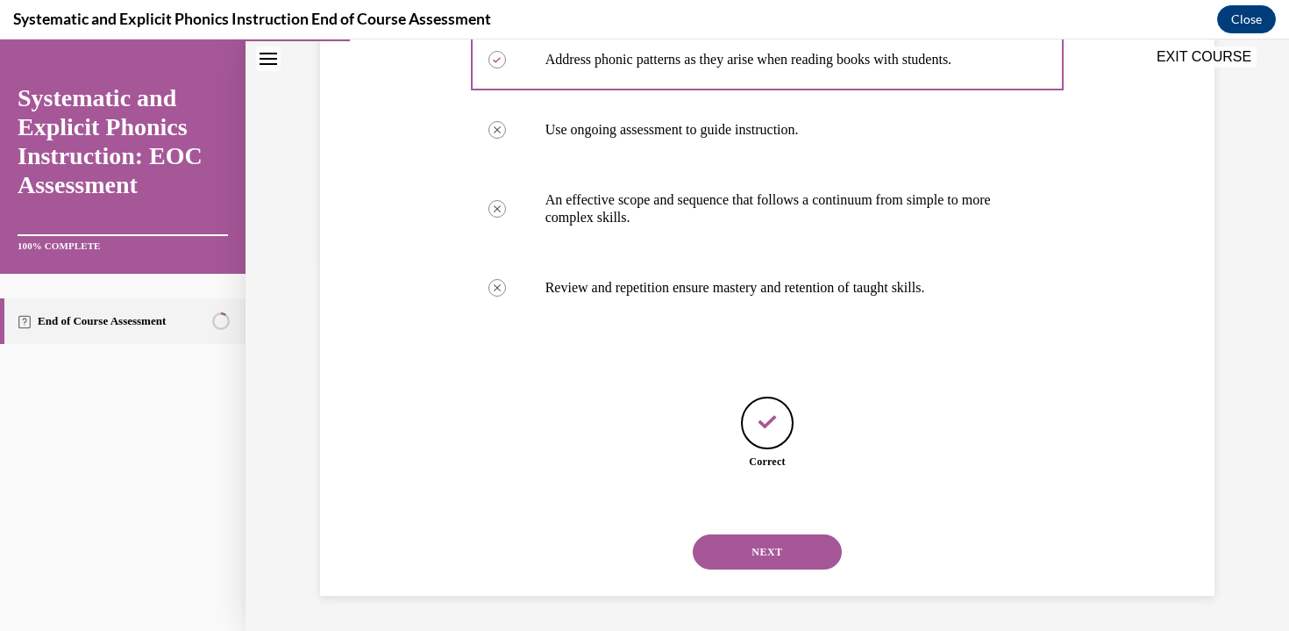
click at [782, 566] on button "NEXT" at bounding box center [767, 551] width 149 height 35
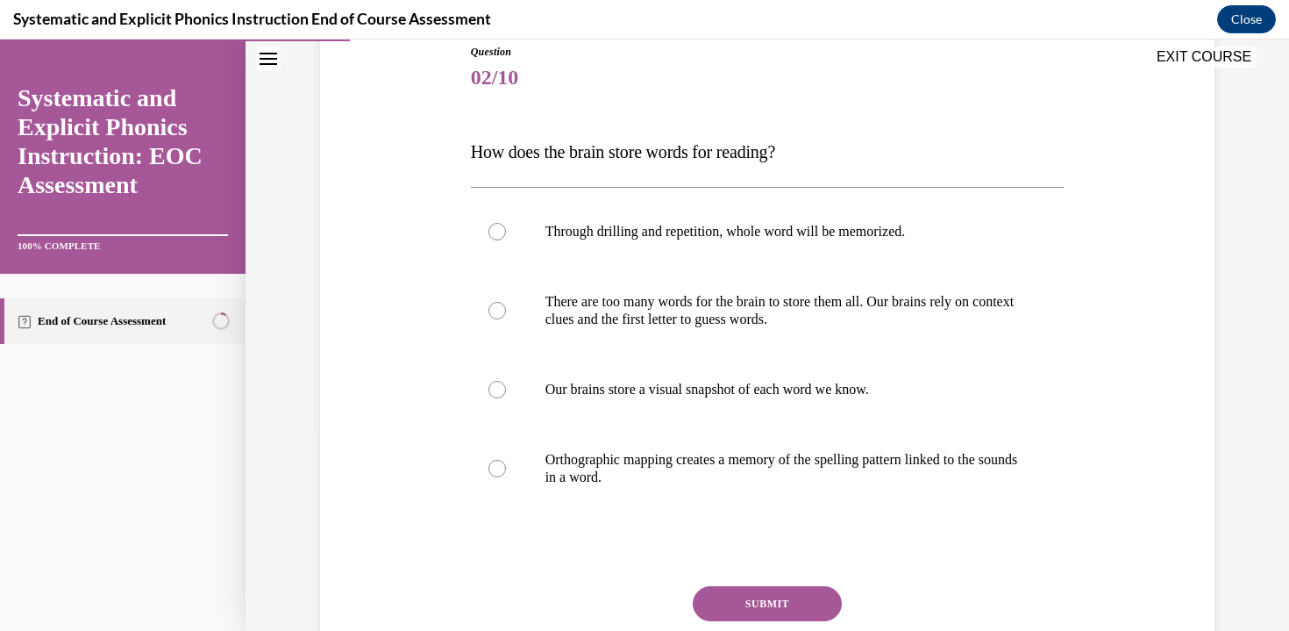
scroll to position [202, 0]
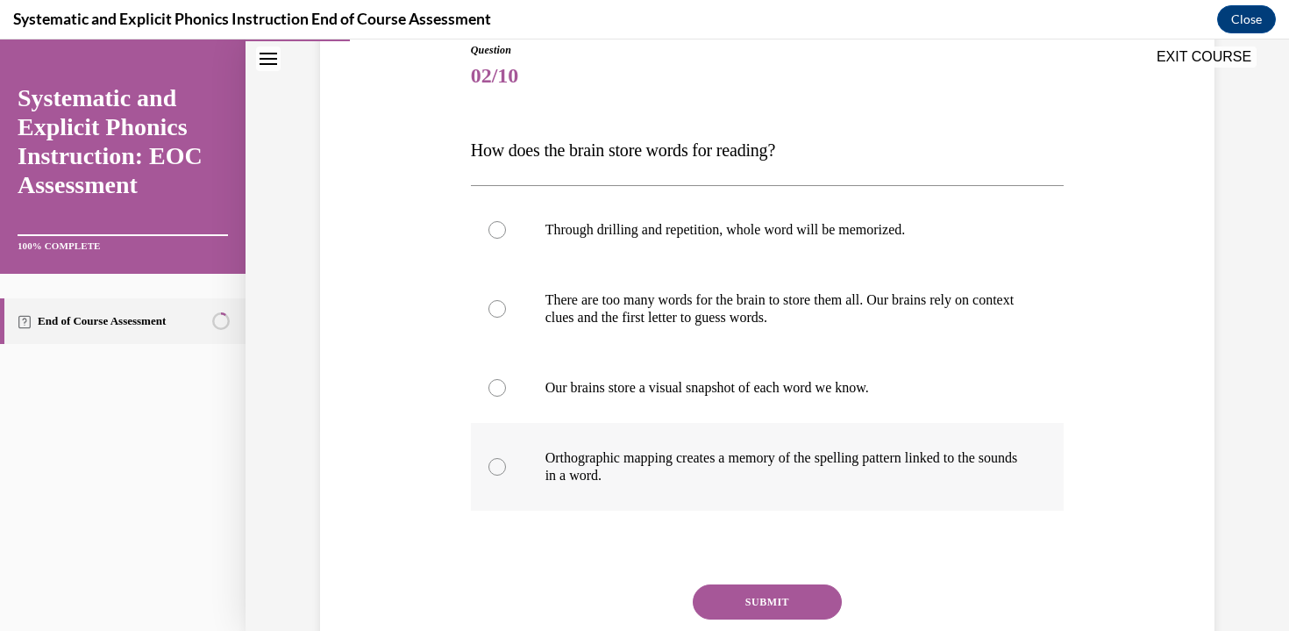
click at [746, 455] on p "Orthographic mapping creates a memory of the spelling pattern linked to the sou…" at bounding box center [783, 466] width 475 height 35
click at [755, 598] on button "SUBMIT" at bounding box center [767, 601] width 149 height 35
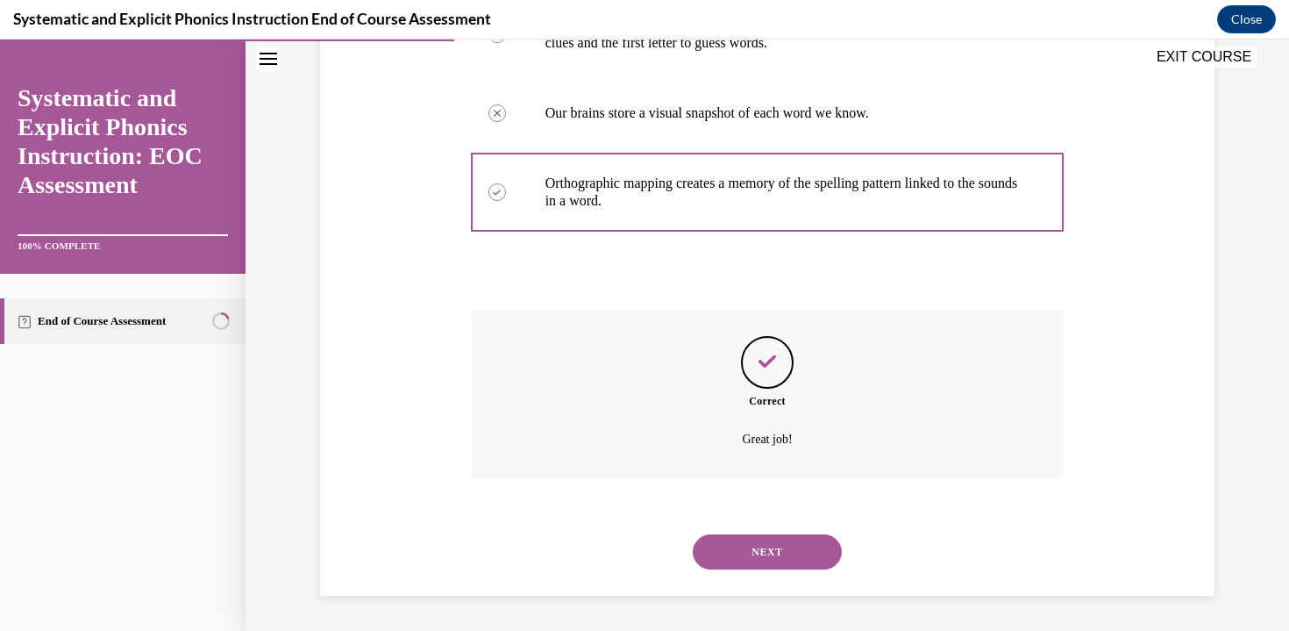
click at [757, 548] on button "NEXT" at bounding box center [767, 551] width 149 height 35
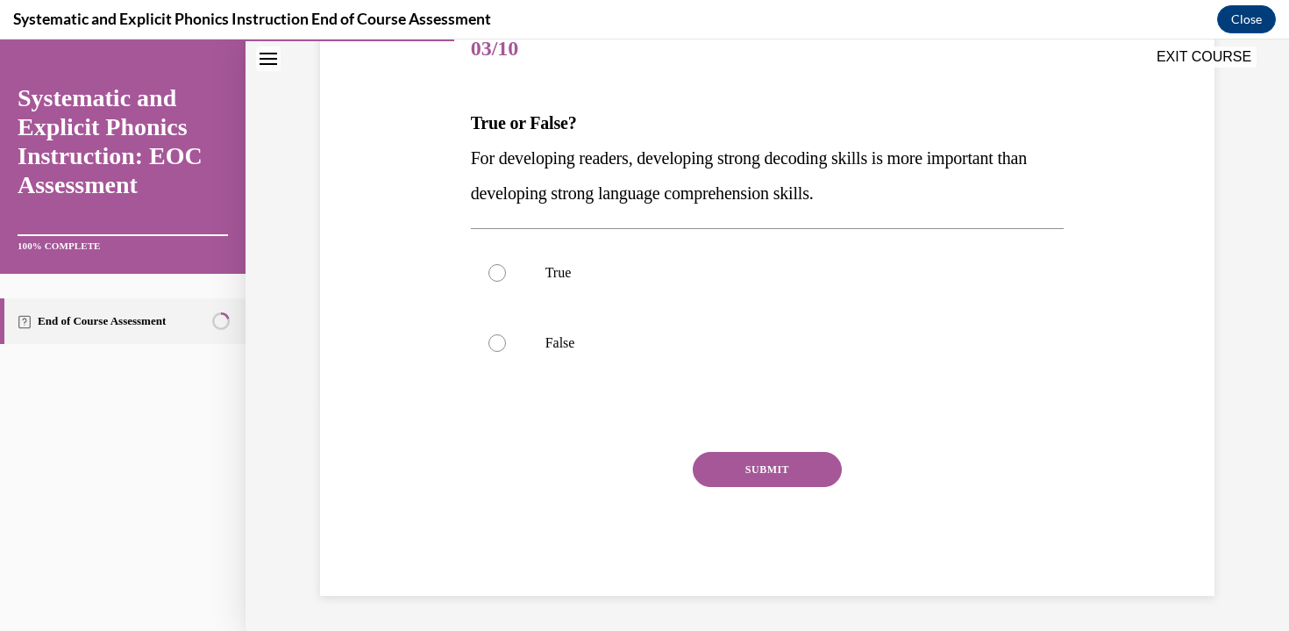
scroll to position [195, 0]
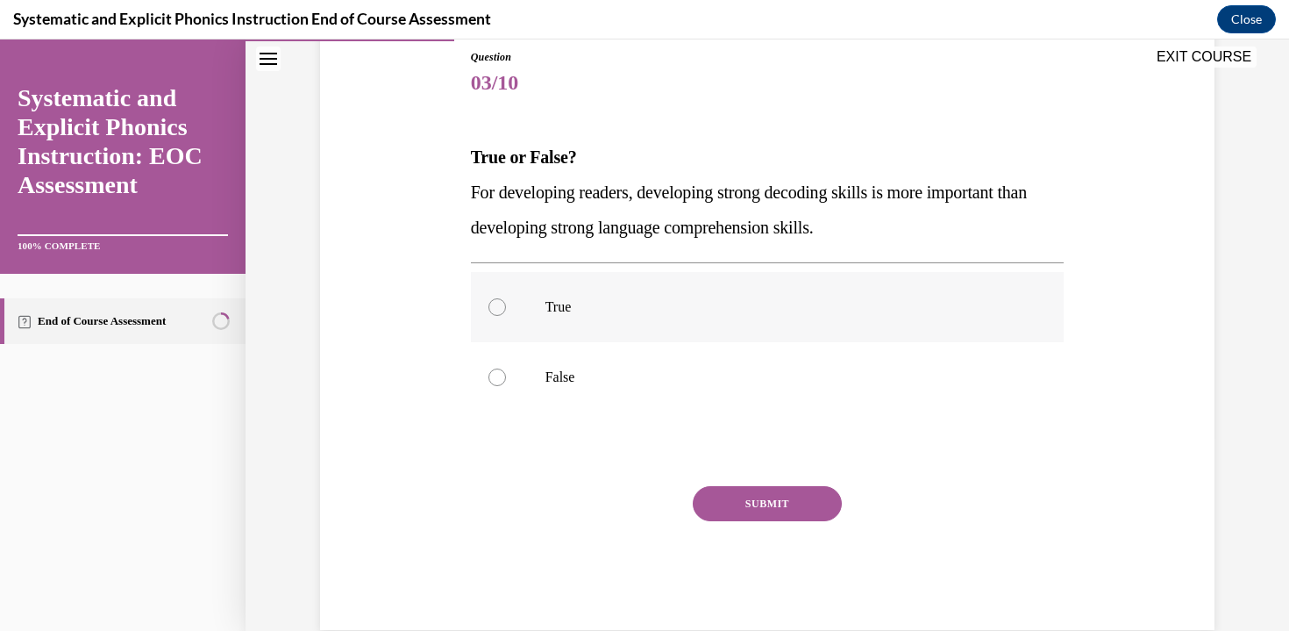
click at [691, 321] on div at bounding box center [768, 307] width 594 height 70
click at [750, 511] on button "SUBMIT" at bounding box center [767, 503] width 149 height 35
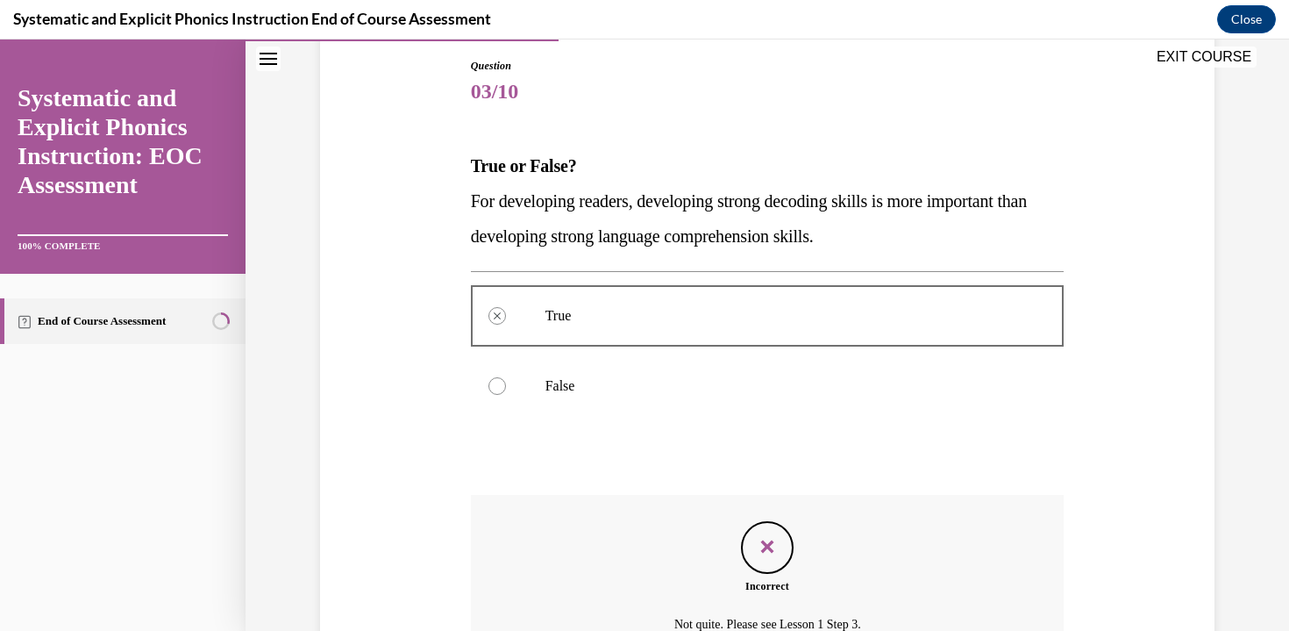
scroll to position [371, 0]
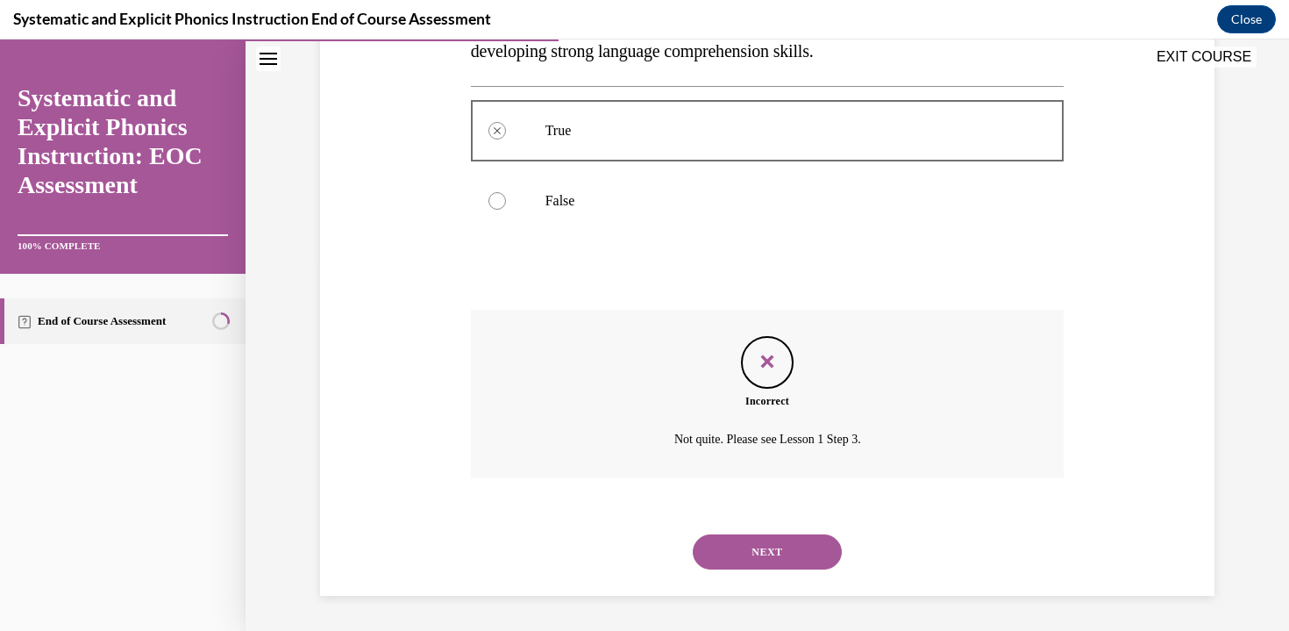
click at [794, 556] on button "NEXT" at bounding box center [767, 551] width 149 height 35
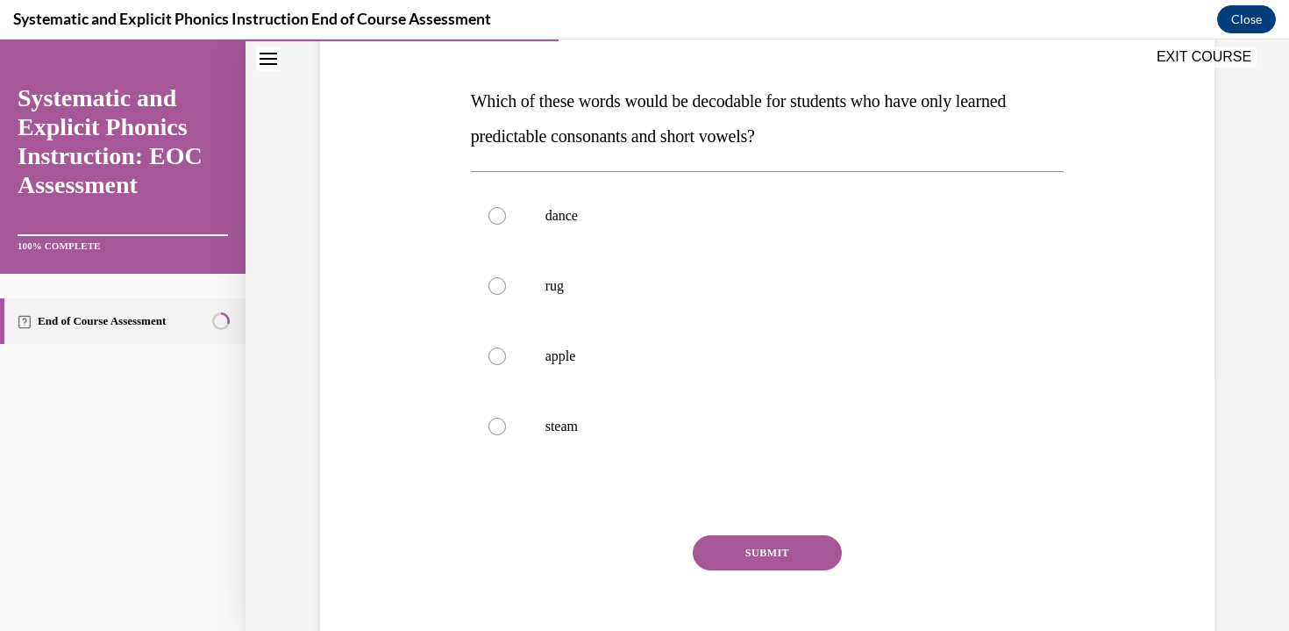
scroll to position [254, 0]
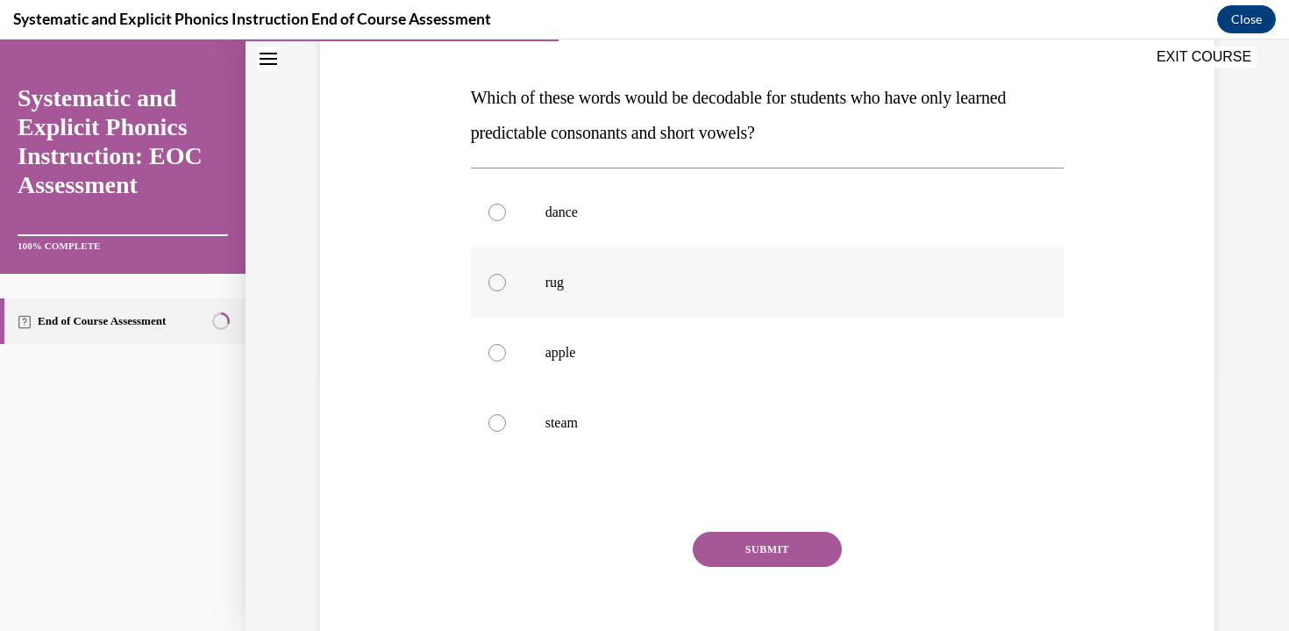
click at [763, 282] on p "rug" at bounding box center [783, 283] width 475 height 18
click at [781, 555] on button "SUBMIT" at bounding box center [767, 548] width 149 height 35
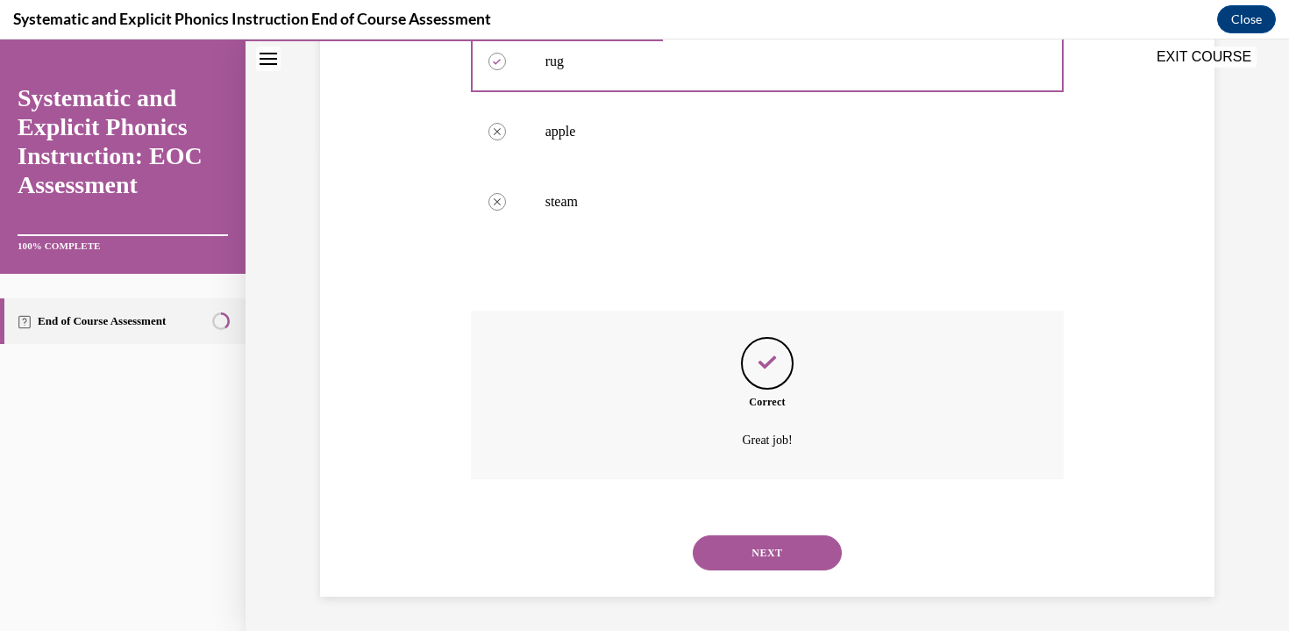
scroll to position [476, 0]
click at [810, 556] on button "NEXT" at bounding box center [767, 551] width 149 height 35
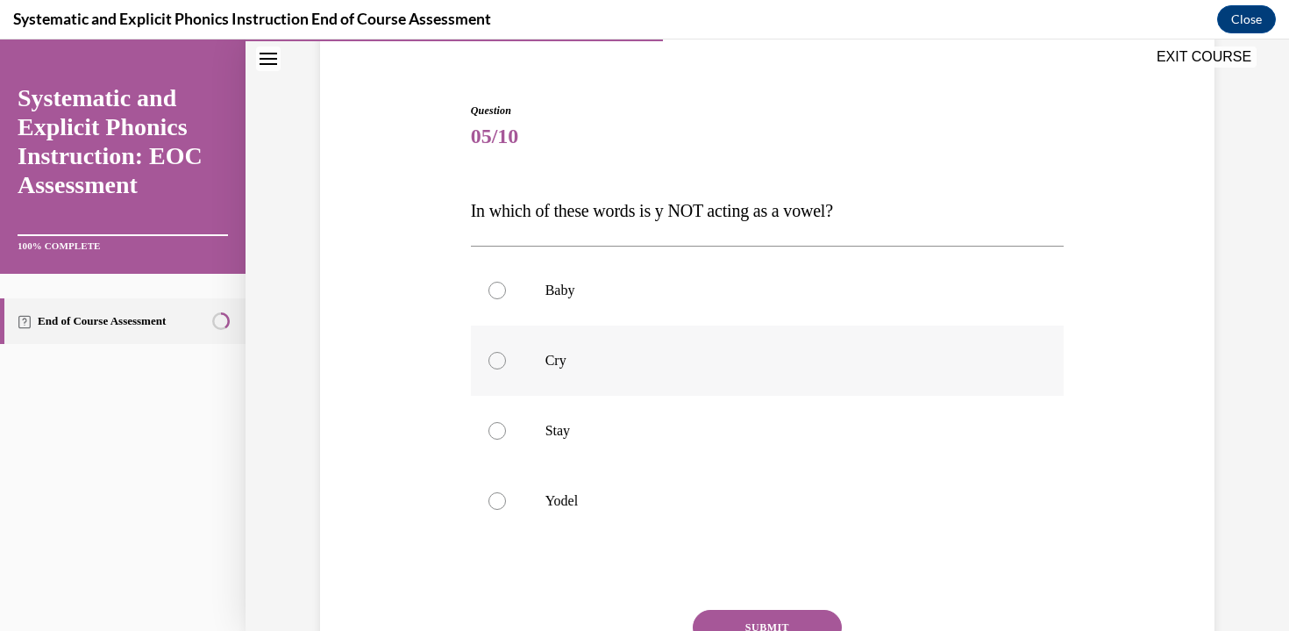
scroll to position [145, 0]
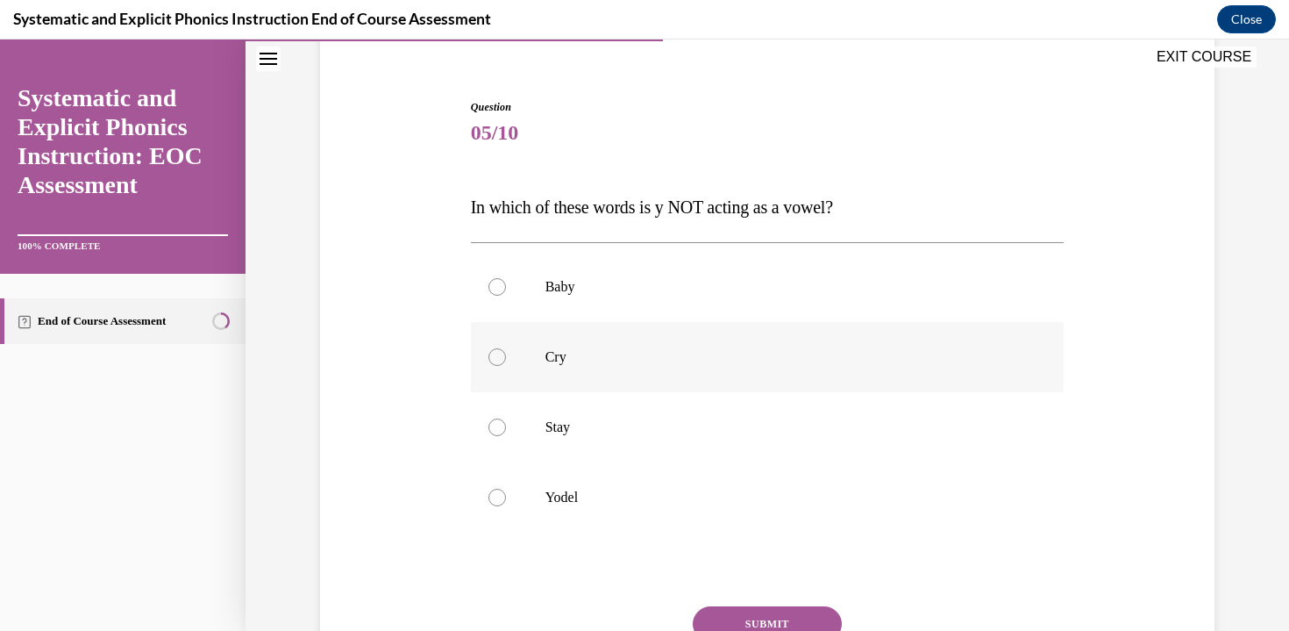
click at [929, 516] on div at bounding box center [768, 497] width 594 height 70
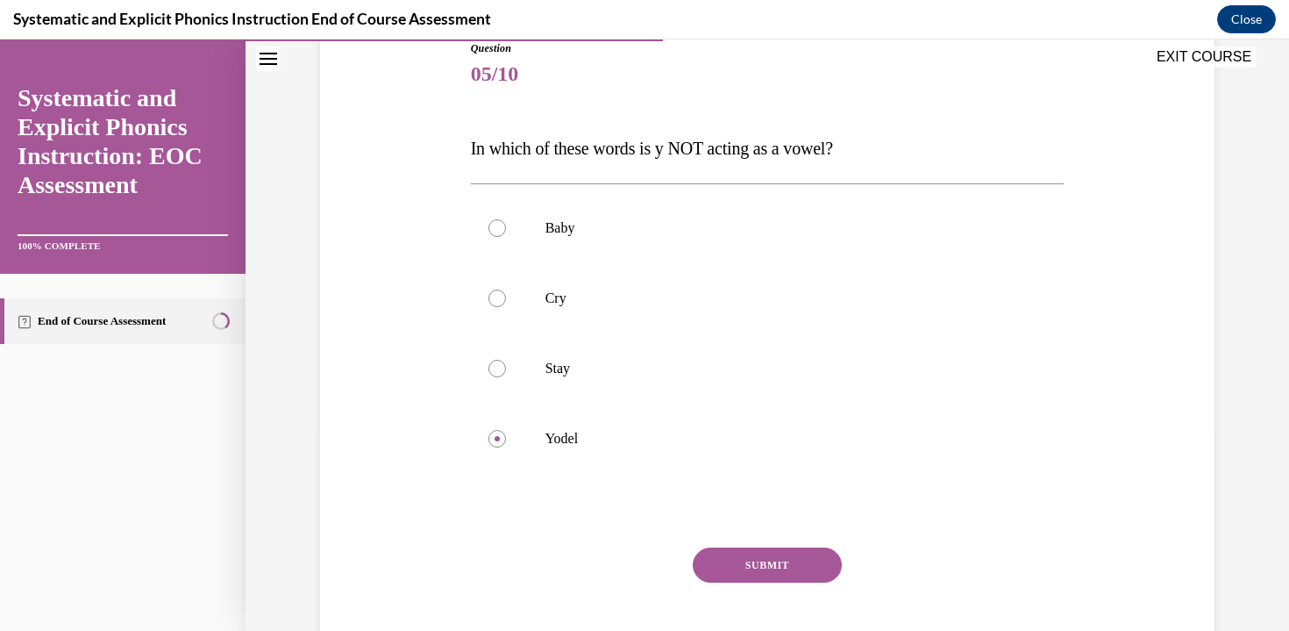
click at [830, 548] on button "SUBMIT" at bounding box center [767, 564] width 149 height 35
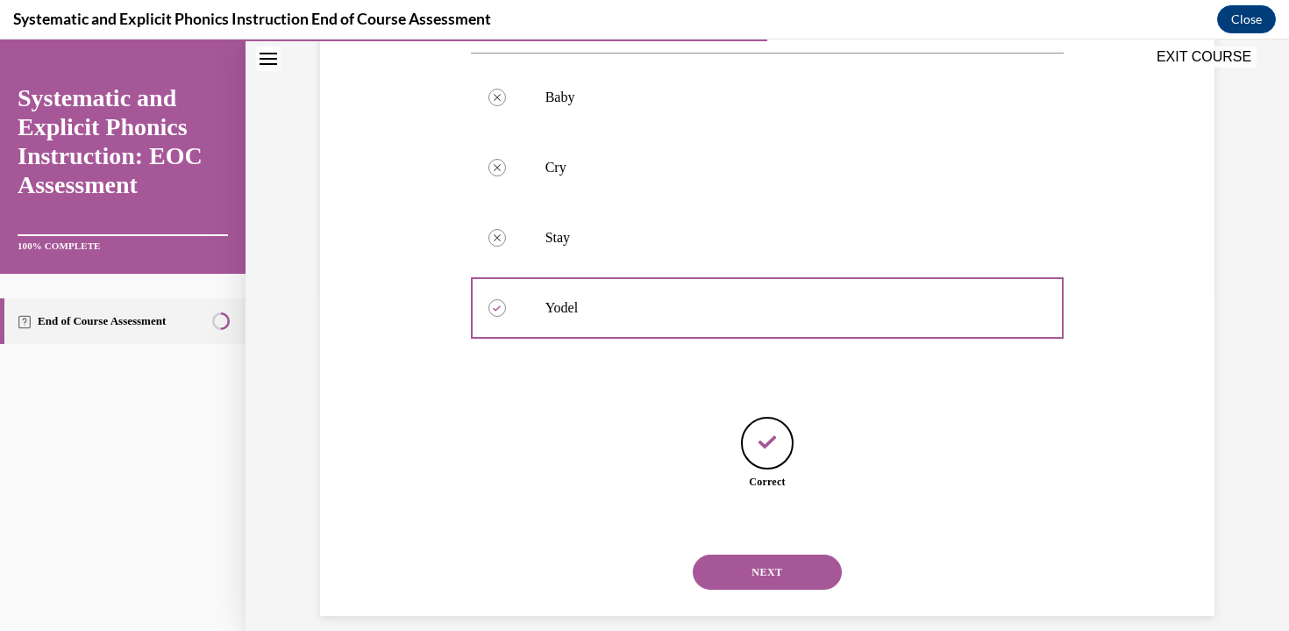
scroll to position [354, 0]
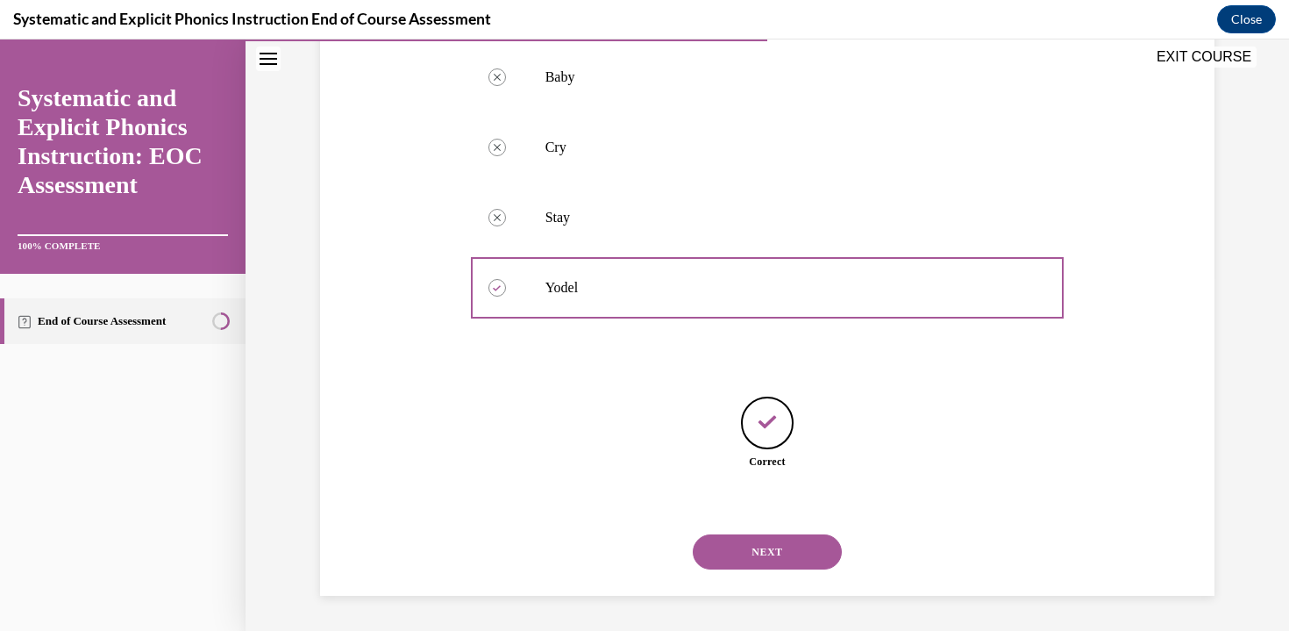
click at [803, 560] on button "NEXT" at bounding box center [767, 551] width 149 height 35
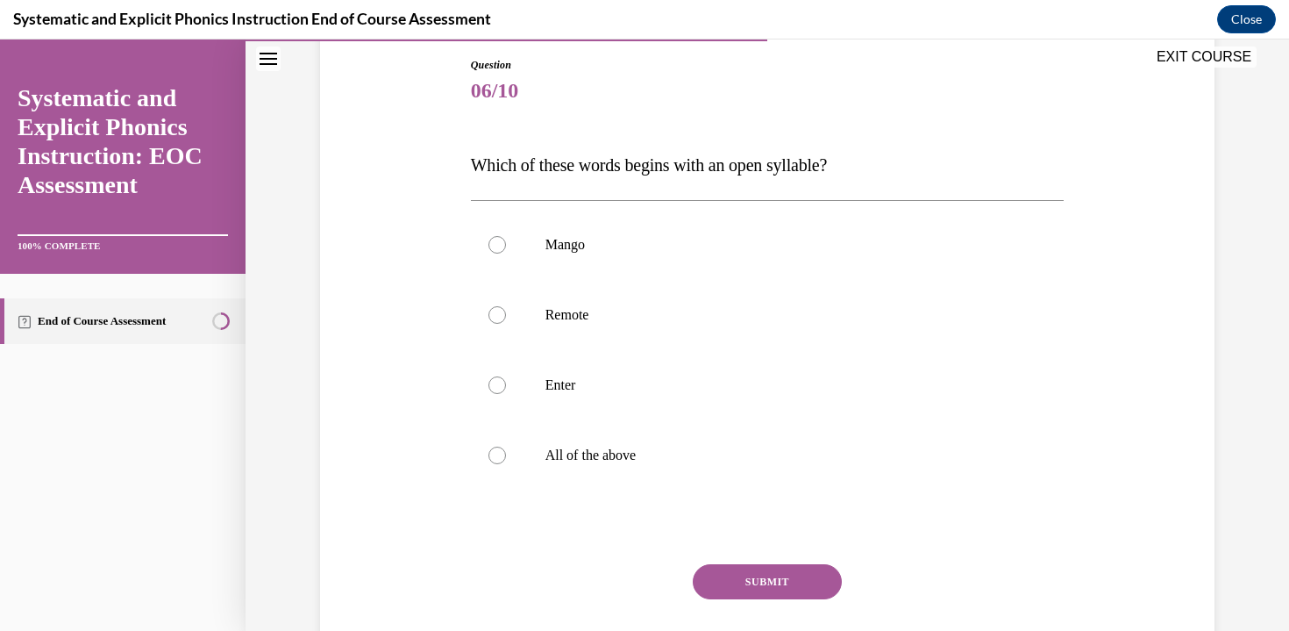
scroll to position [189, 0]
click at [574, 305] on p "Remote" at bounding box center [783, 313] width 475 height 18
click at [760, 579] on button "SUBMIT" at bounding box center [767, 579] width 149 height 35
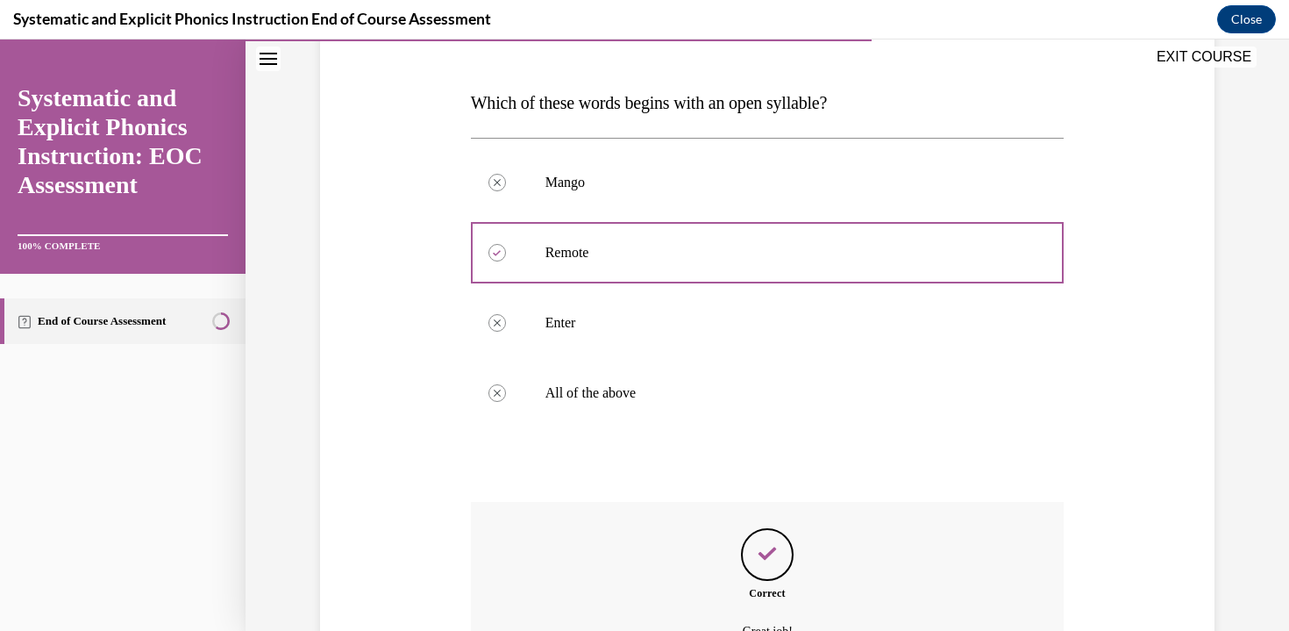
scroll to position [441, 0]
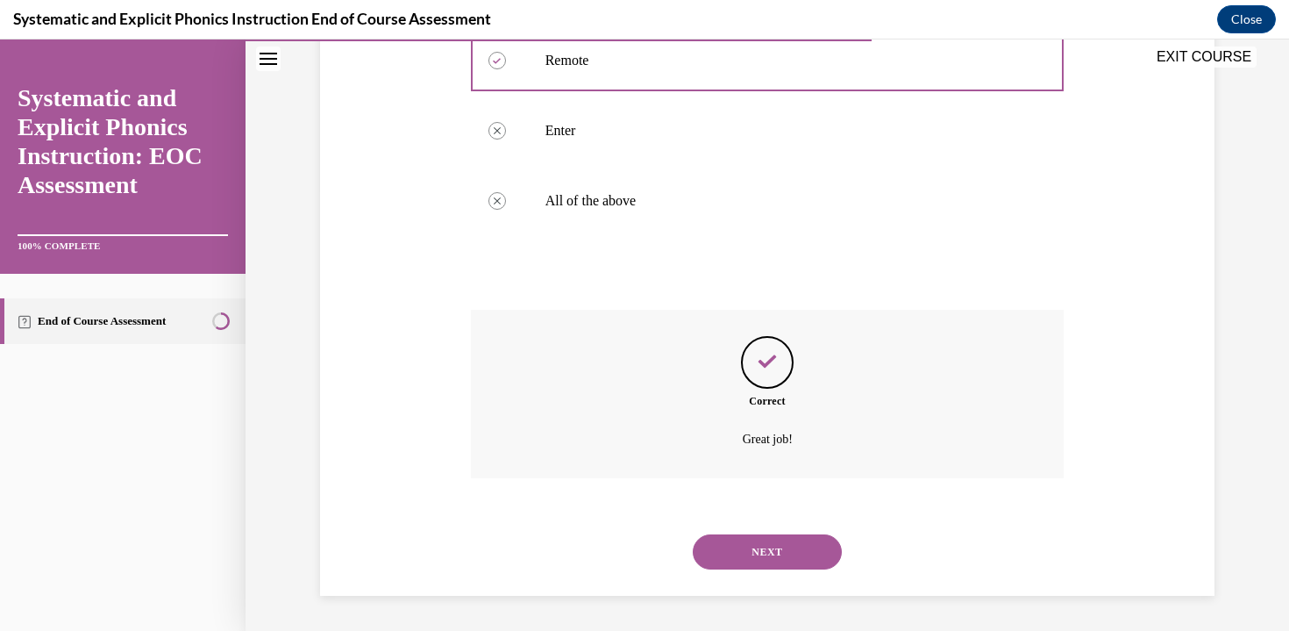
click at [755, 549] on button "NEXT" at bounding box center [767, 551] width 149 height 35
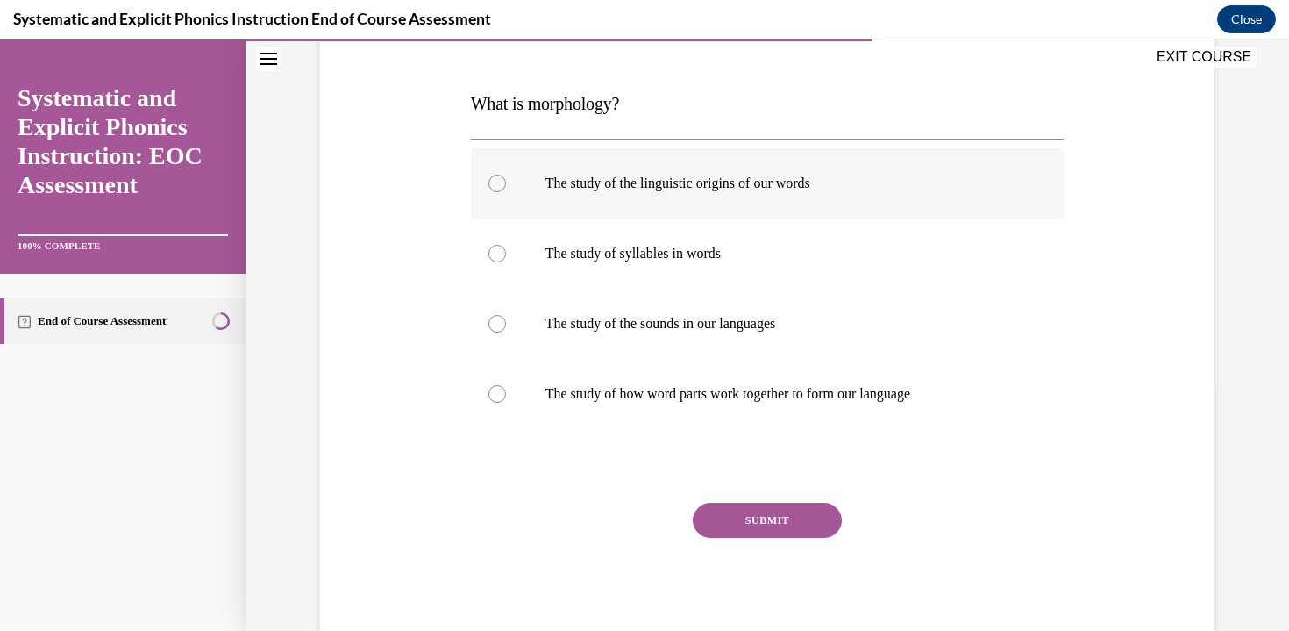
scroll to position [249, 0]
click at [813, 411] on div at bounding box center [768, 393] width 594 height 70
click at [811, 507] on button "SUBMIT" at bounding box center [767, 519] width 149 height 35
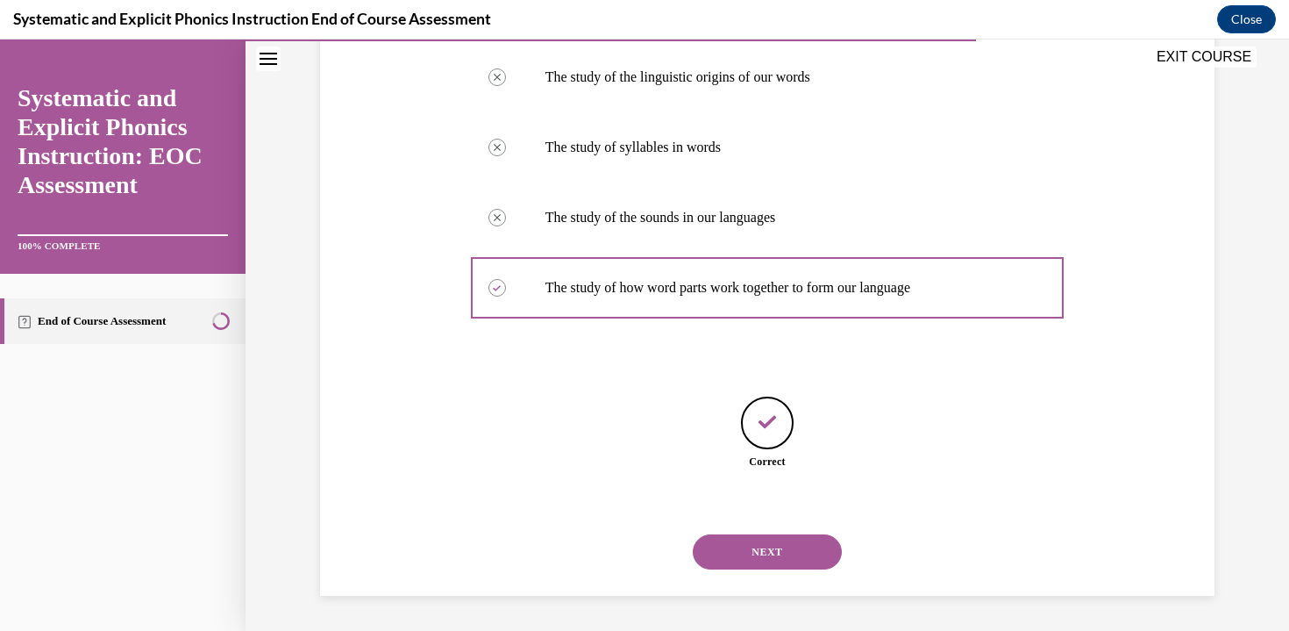
click at [798, 563] on button "NEXT" at bounding box center [767, 551] width 149 height 35
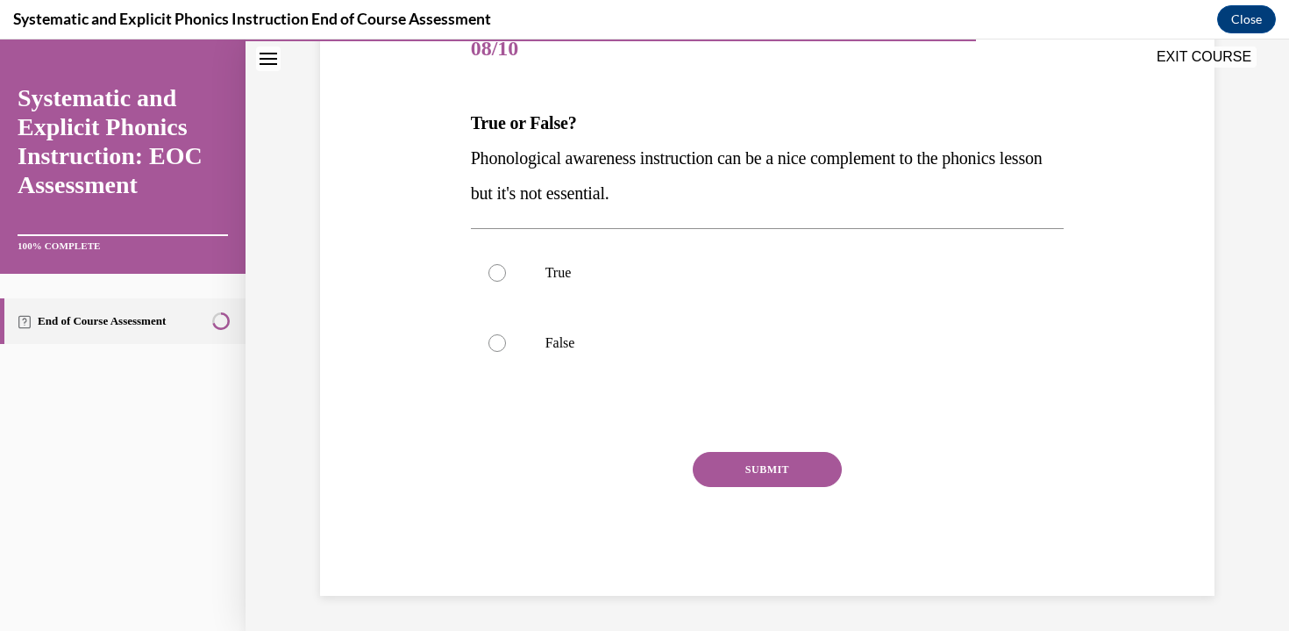
scroll to position [195, 0]
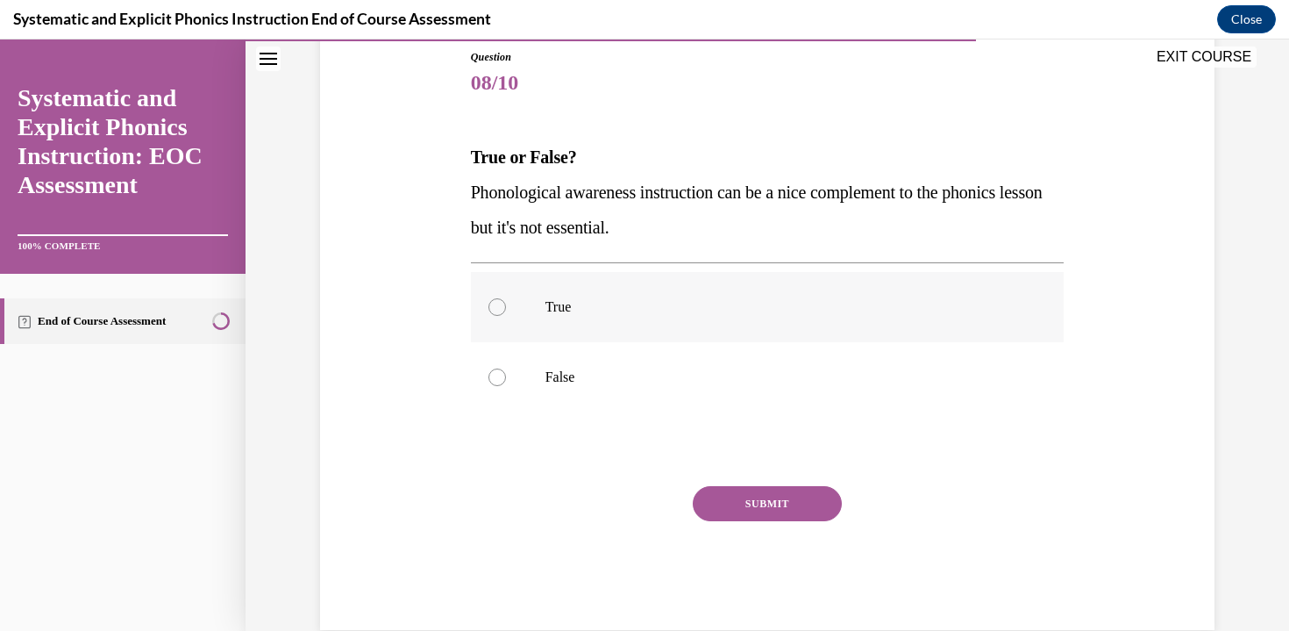
click at [872, 307] on p "True" at bounding box center [783, 307] width 475 height 18
click at [840, 393] on div at bounding box center [768, 377] width 594 height 70
click at [786, 502] on button "SUBMIT" at bounding box center [767, 503] width 149 height 35
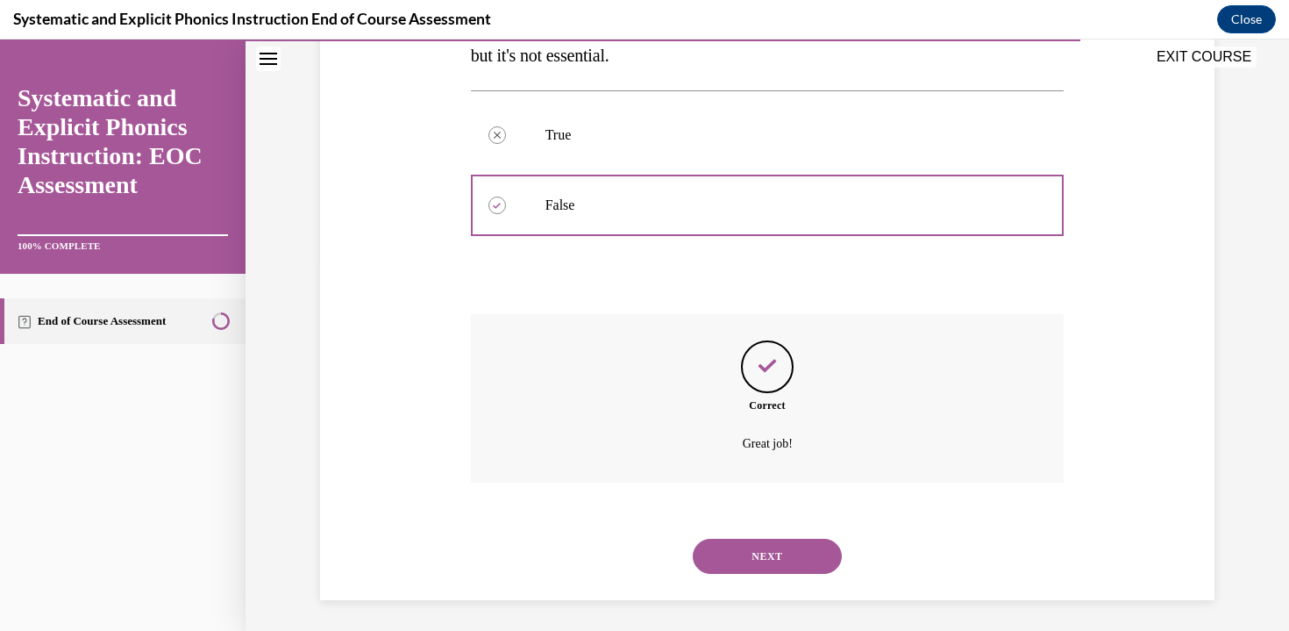
scroll to position [371, 0]
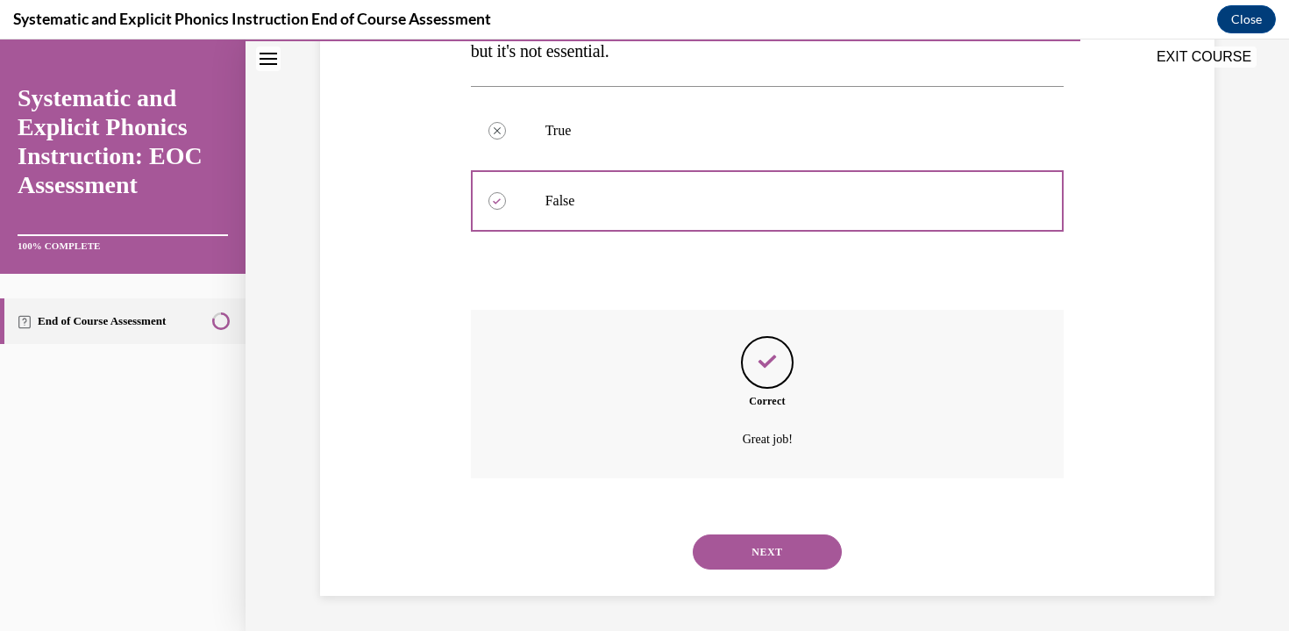
click at [781, 546] on button "NEXT" at bounding box center [767, 551] width 149 height 35
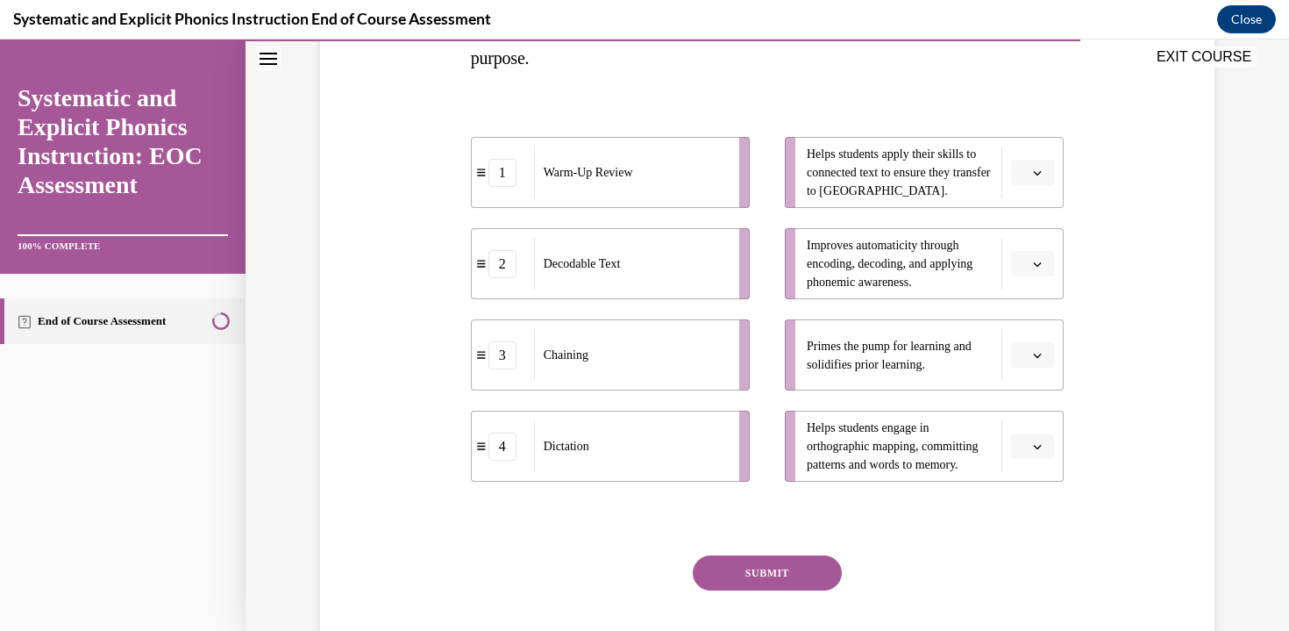
scroll to position [324, 0]
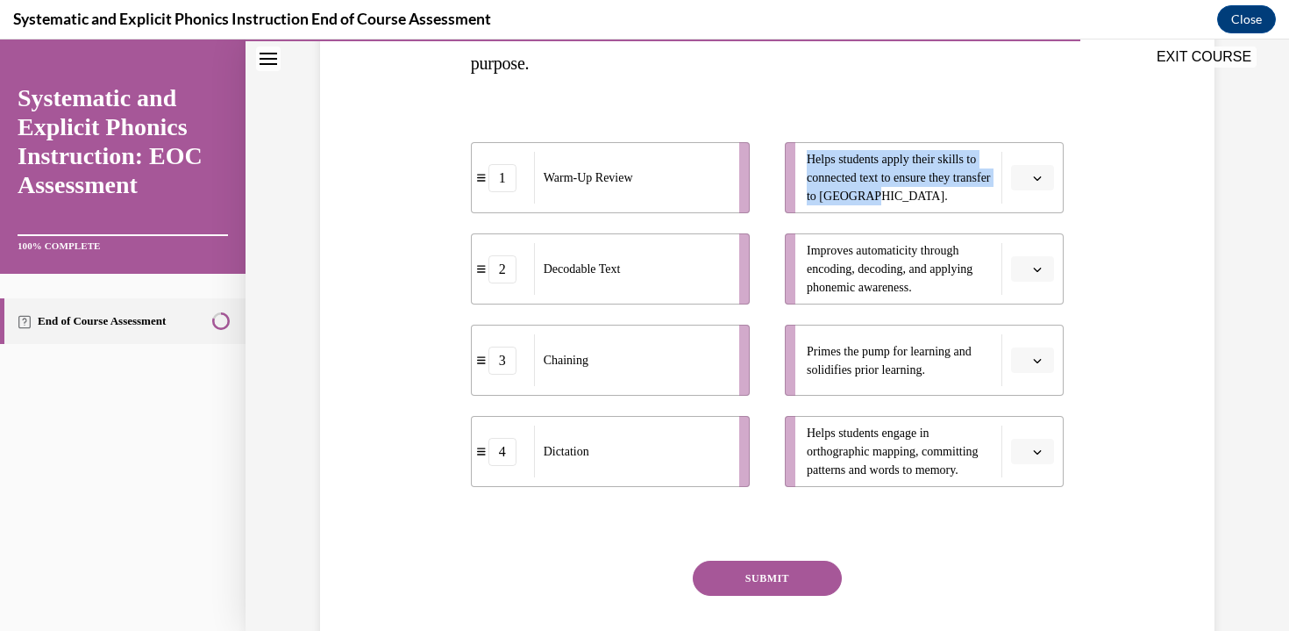
drag, startPoint x: 912, startPoint y: 196, endPoint x: 805, endPoint y: 161, distance: 112.6
click at [805, 161] on li "Helps students apply their skills to connected text to ensure they transfer to …" at bounding box center [924, 177] width 279 height 71
copy span "Helps students apply their skills to connected text to ensure they transfer to …"
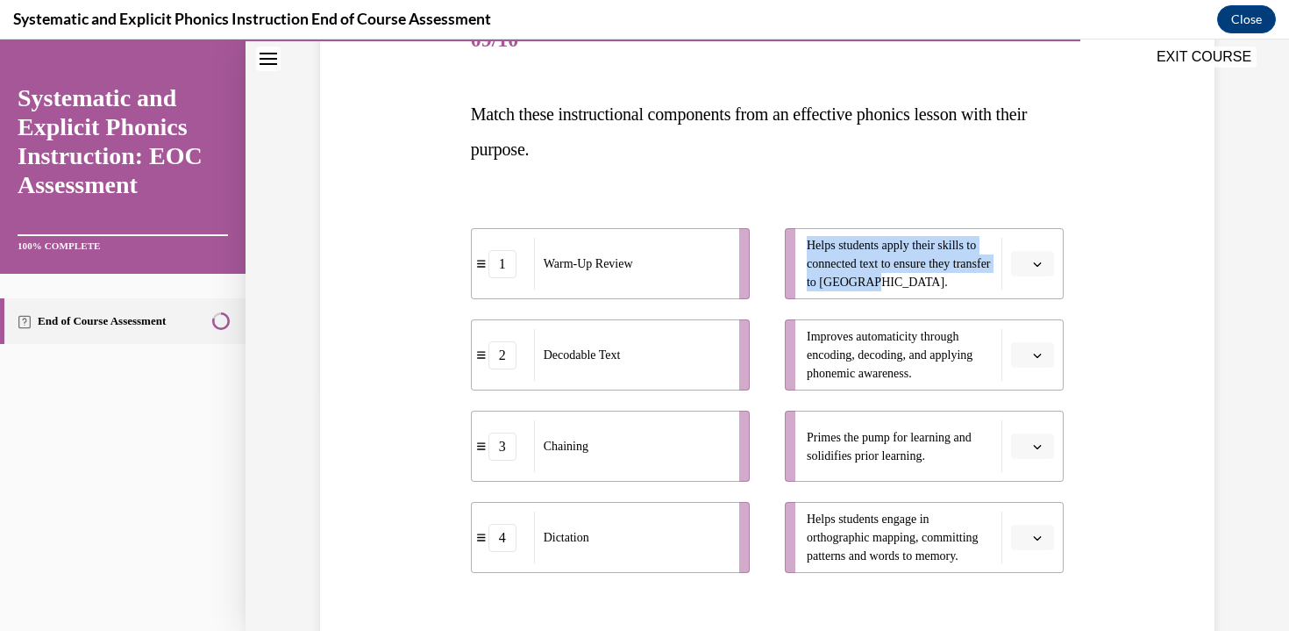
scroll to position [256, 0]
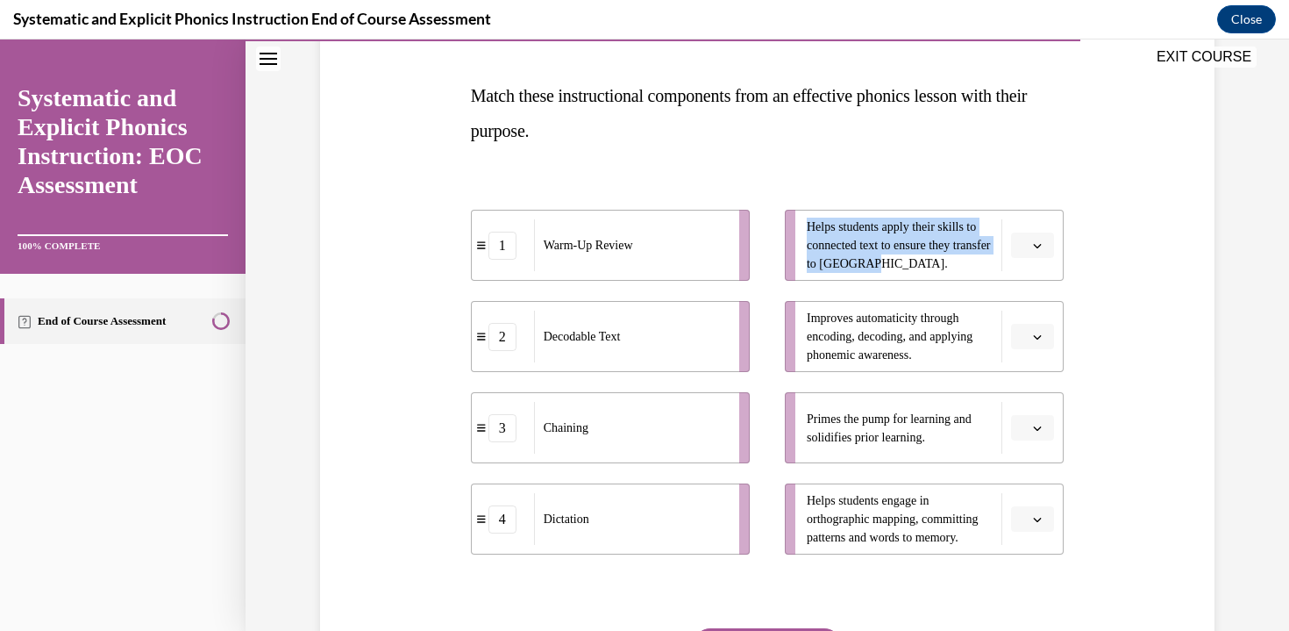
click at [1022, 239] on span "Please select an option" at bounding box center [1025, 246] width 6 height 18
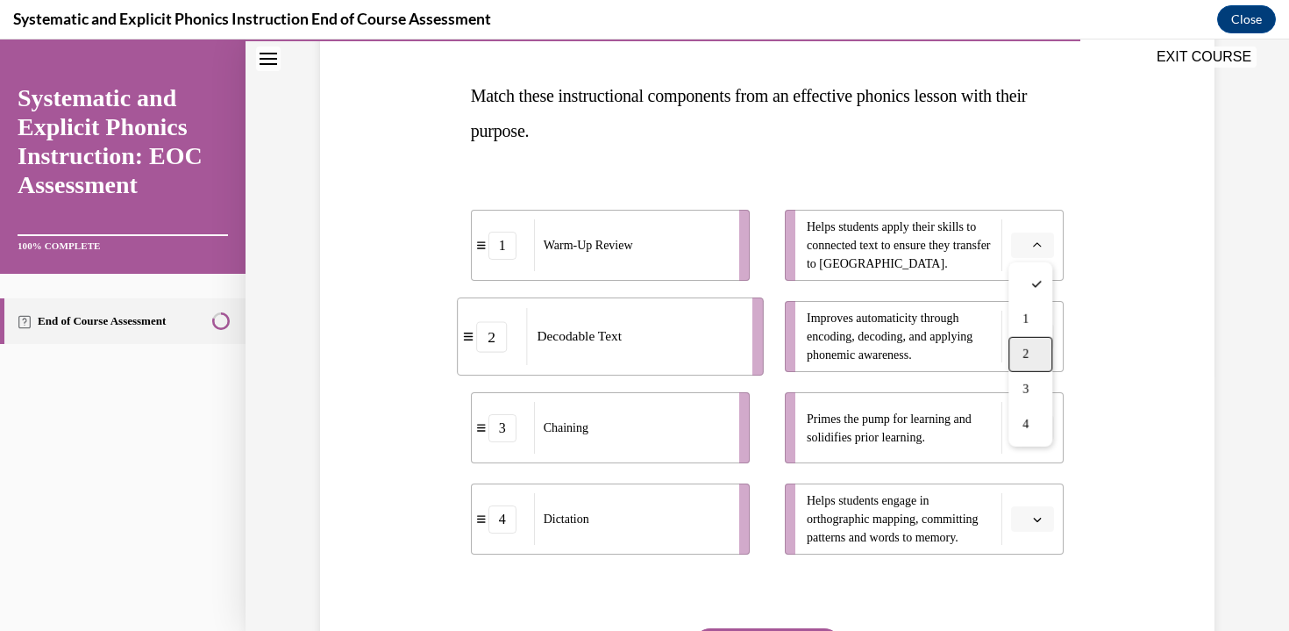
click at [1033, 350] on div "2" at bounding box center [1031, 354] width 44 height 35
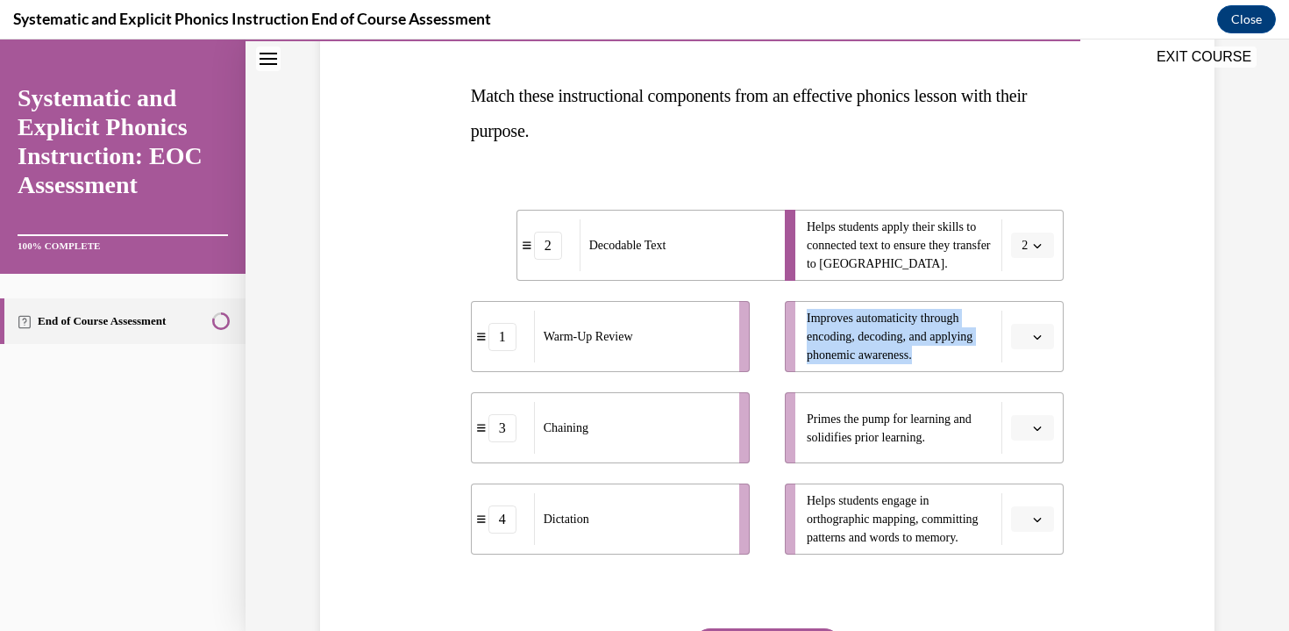
drag, startPoint x: 931, startPoint y: 353, endPoint x: 802, endPoint y: 316, distance: 134.9
click at [802, 316] on li "Improves automaticity through encoding, decoding, and applying phonemic awarene…" at bounding box center [924, 336] width 279 height 71
copy span "Improves automaticity through encoding, decoding, and applying phonemic awarene…"
click at [1099, 377] on div "Question 09/10 Match these instructional components from an effective phonics l…" at bounding box center [767, 353] width 903 height 837
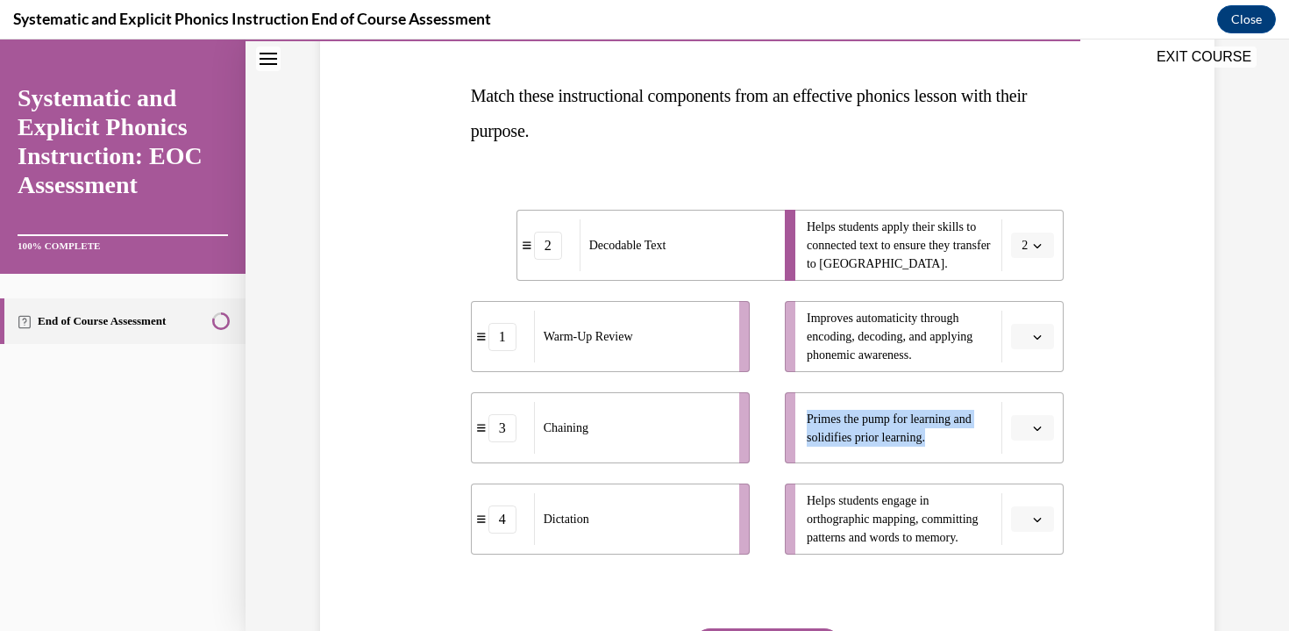
drag, startPoint x: 933, startPoint y: 437, endPoint x: 779, endPoint y: 419, distance: 155.4
click at [779, 419] on ul "Helps students apply their skills to connected text to ensure they transfer to …" at bounding box center [915, 382] width 296 height 345
copy span "Primes the pump for learning and solidifies prior learning."
click at [1033, 434] on button "button" at bounding box center [1032, 428] width 43 height 26
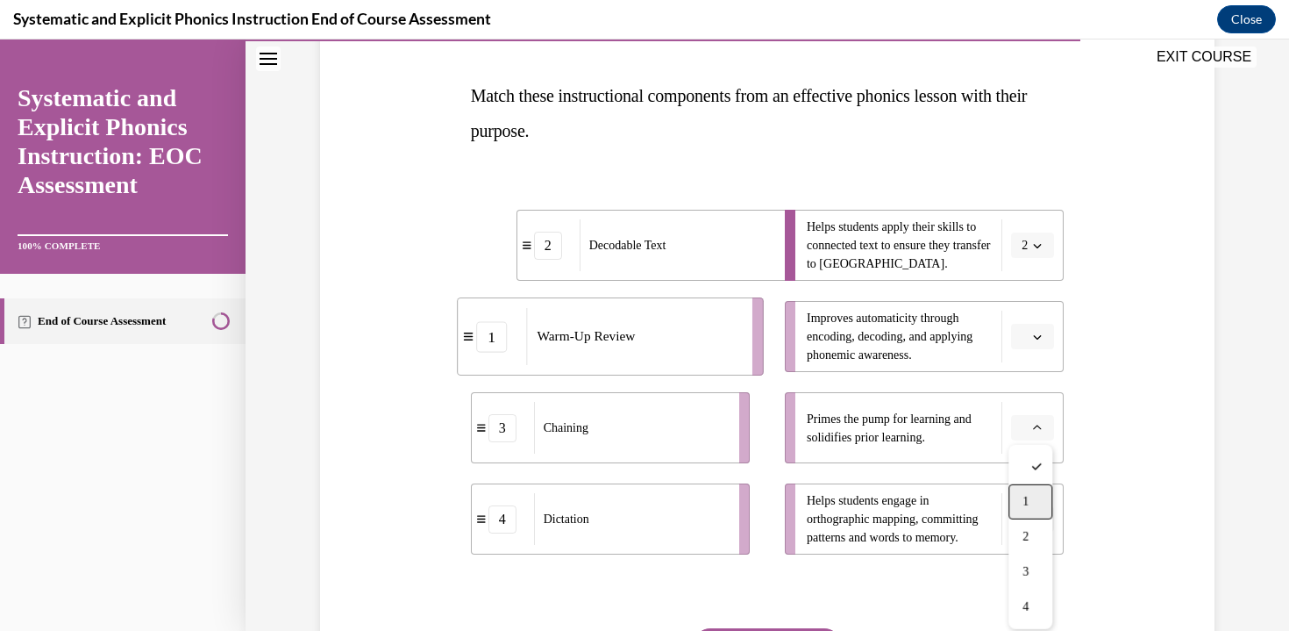
click at [1035, 510] on div "1" at bounding box center [1031, 501] width 44 height 35
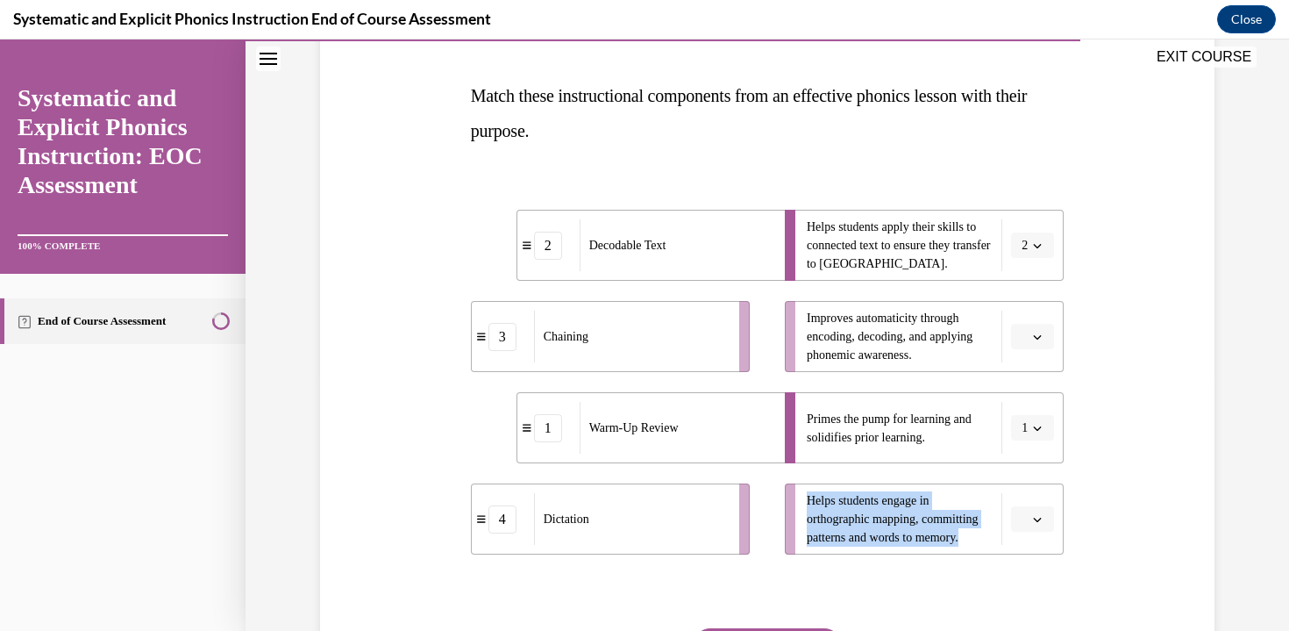
drag, startPoint x: 978, startPoint y: 536, endPoint x: 802, endPoint y: 496, distance: 180.0
click at [802, 496] on li "Helps students engage in orthographic mapping, committing patterns and words to…" at bounding box center [924, 518] width 279 height 71
copy span "Helps students engage in orthographic mapping, committing patterns and words to…"
click at [945, 572] on div "Question 09/10 Match these instructional components from an effective phonics l…" at bounding box center [768, 380] width 594 height 784
click at [1037, 331] on span "button" at bounding box center [1037, 337] width 12 height 12
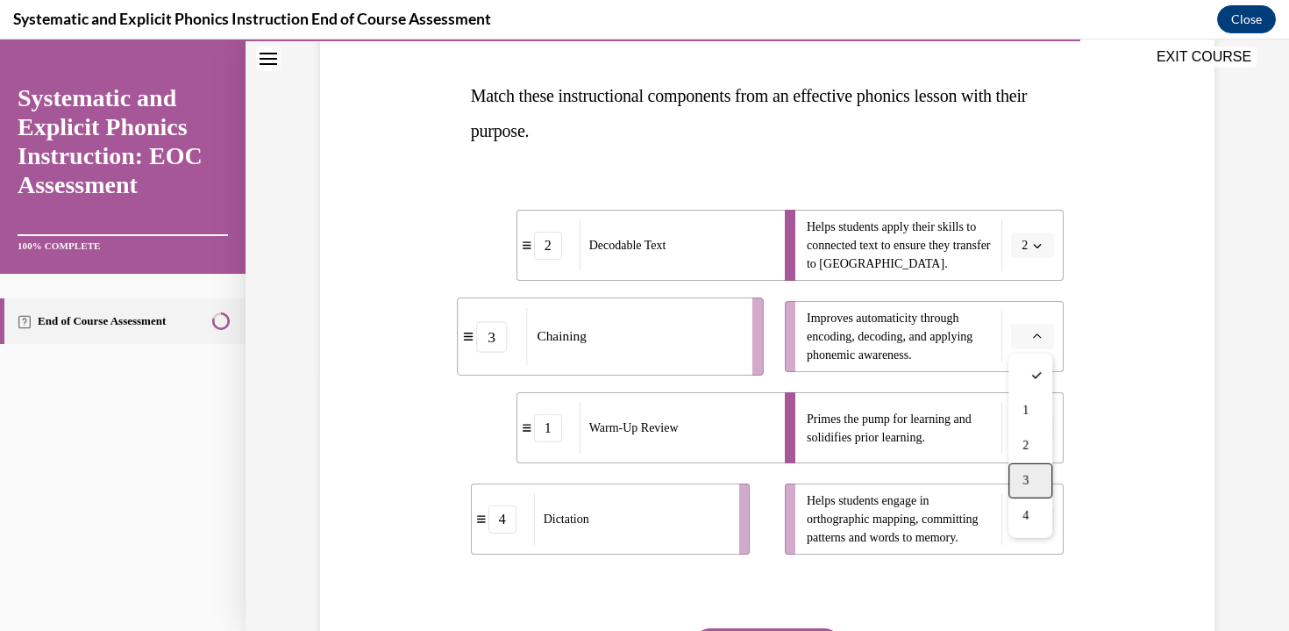
click at [1037, 473] on div "3" at bounding box center [1031, 480] width 44 height 35
click at [1024, 520] on span "Please select an option" at bounding box center [1025, 519] width 6 height 18
click at [1024, 478] on span "4" at bounding box center [1026, 479] width 6 height 14
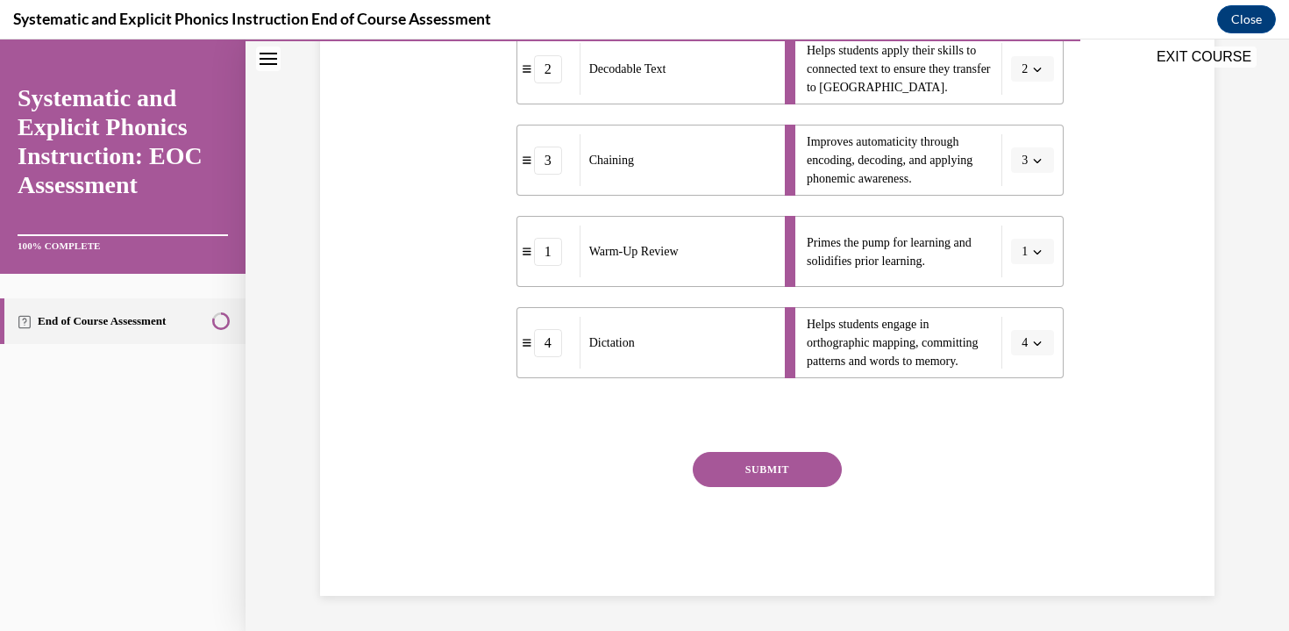
click at [785, 479] on button "SUBMIT" at bounding box center [767, 469] width 149 height 35
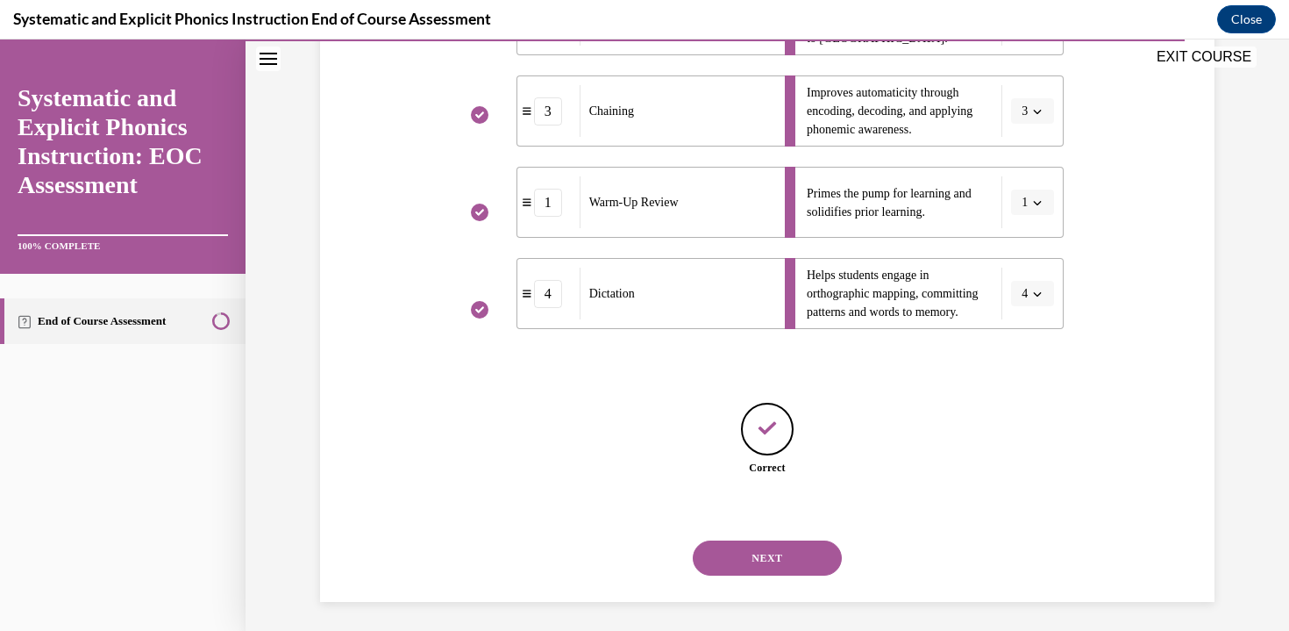
scroll to position [488, 0]
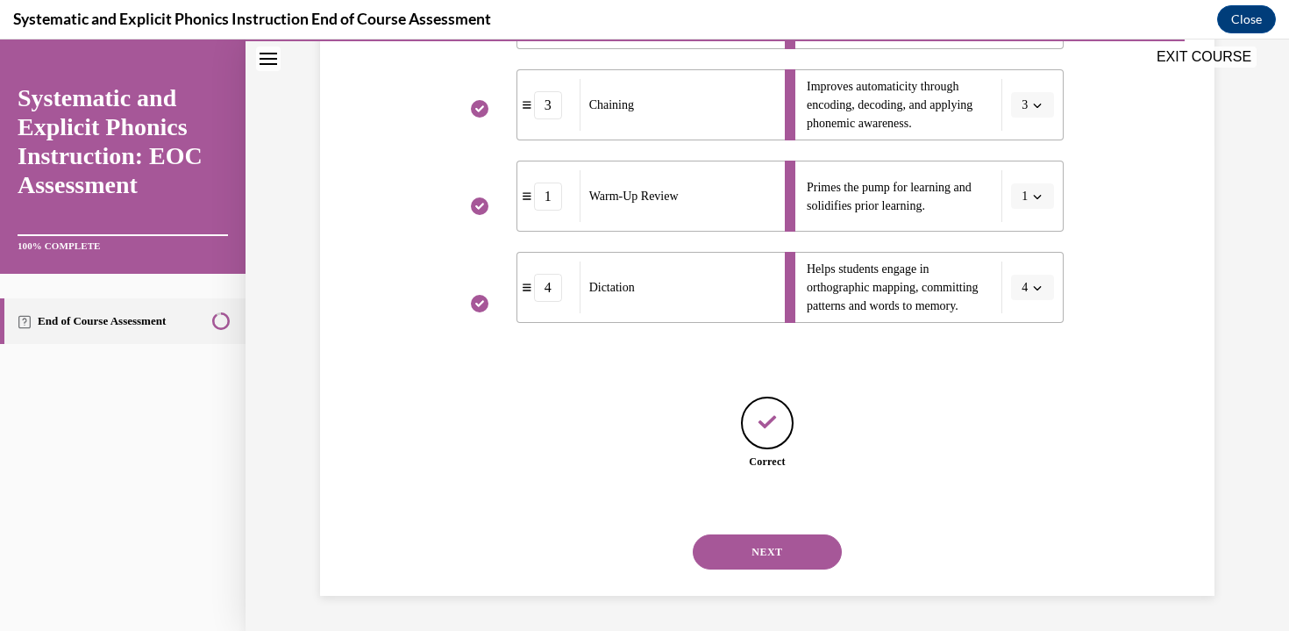
click at [788, 553] on button "NEXT" at bounding box center [767, 551] width 149 height 35
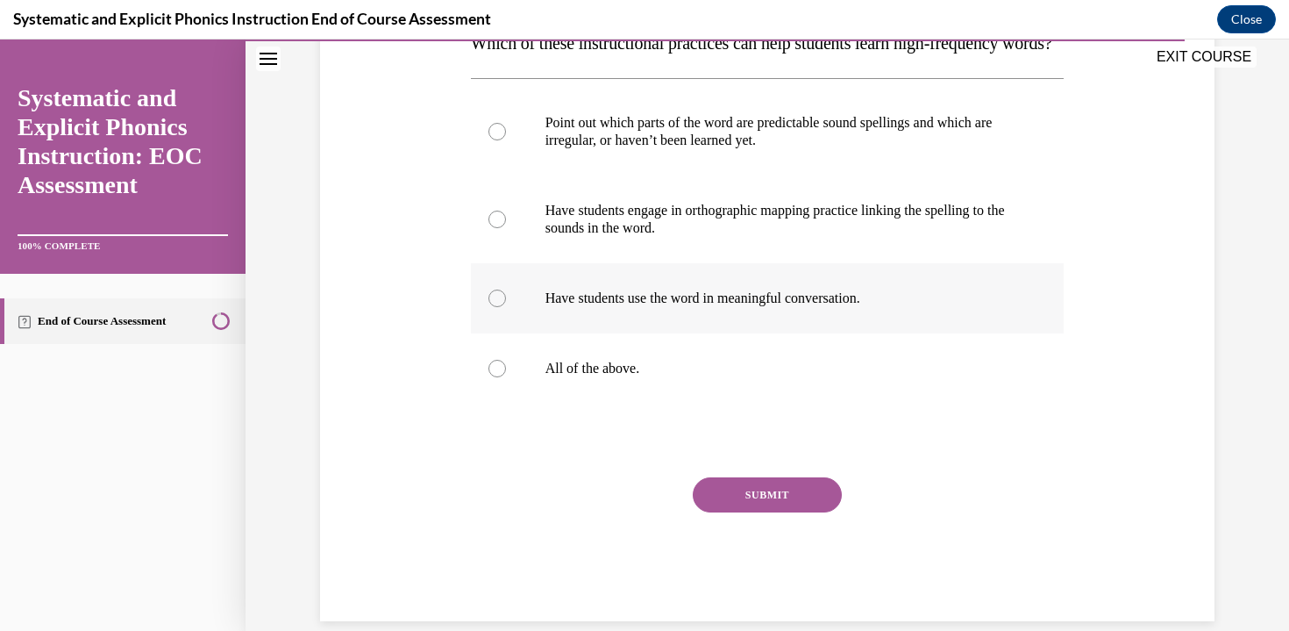
scroll to position [307, 0]
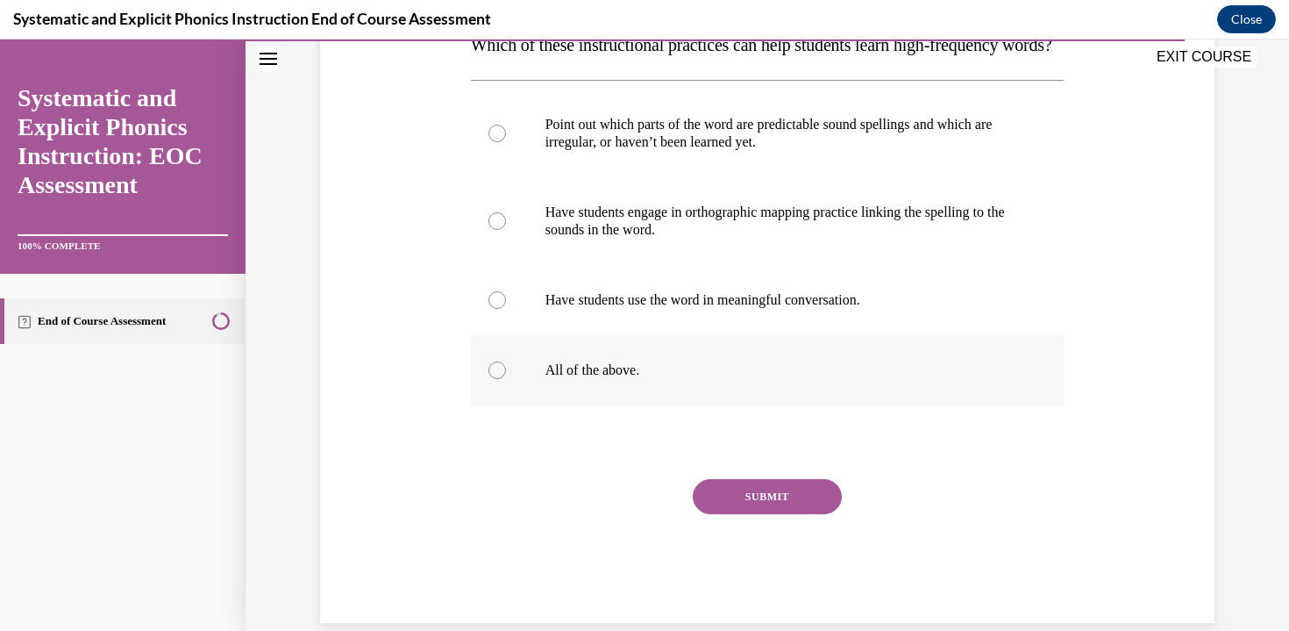
click at [737, 405] on div at bounding box center [768, 370] width 594 height 70
click at [752, 514] on button "SUBMIT" at bounding box center [767, 496] width 149 height 35
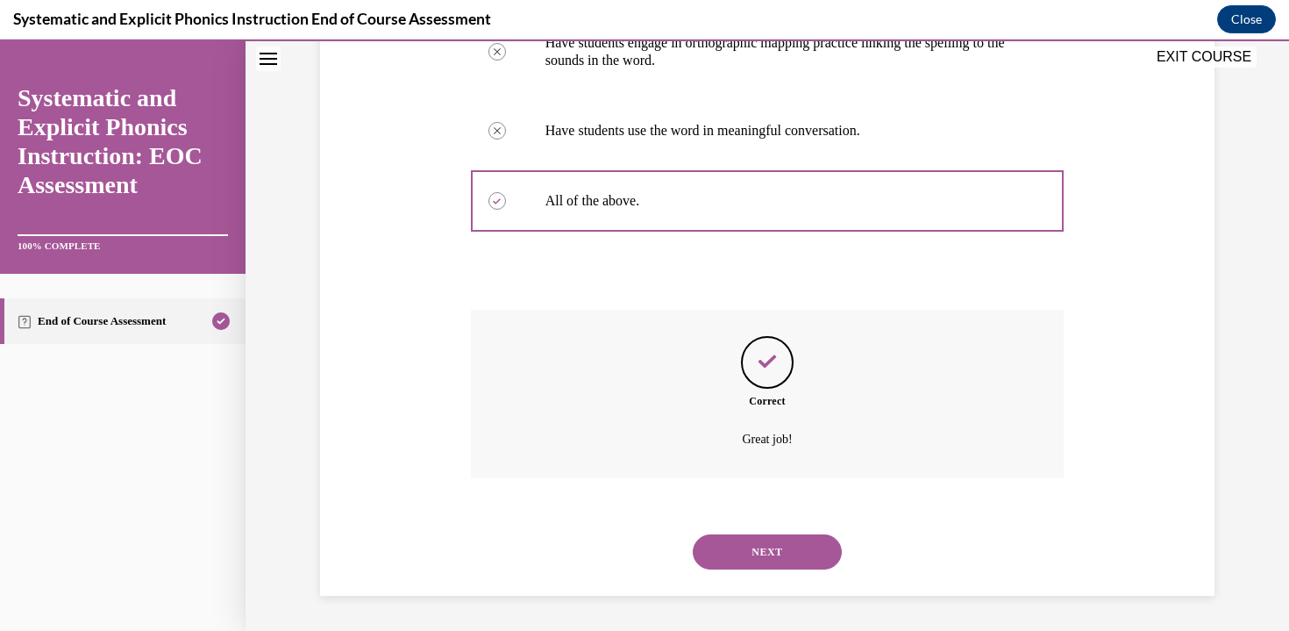
scroll to position [511, 0]
click at [752, 543] on button "NEXT" at bounding box center [767, 551] width 149 height 35
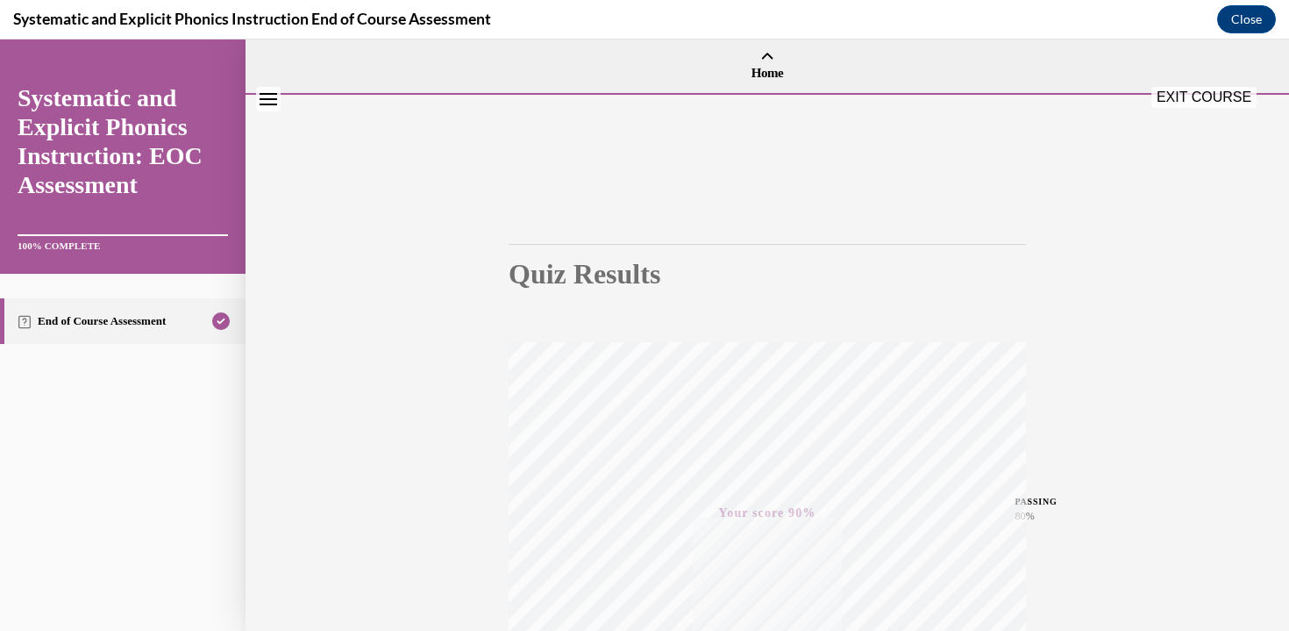
scroll to position [308, 0]
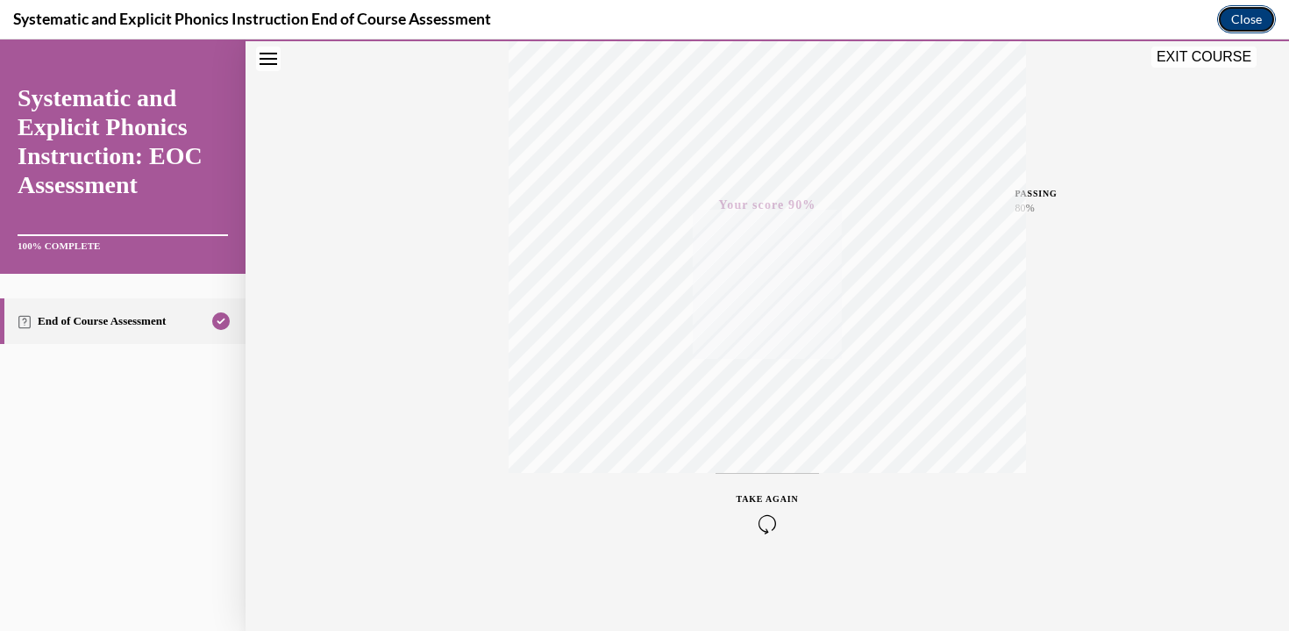
click at [1243, 24] on button "Close" at bounding box center [1246, 19] width 59 height 28
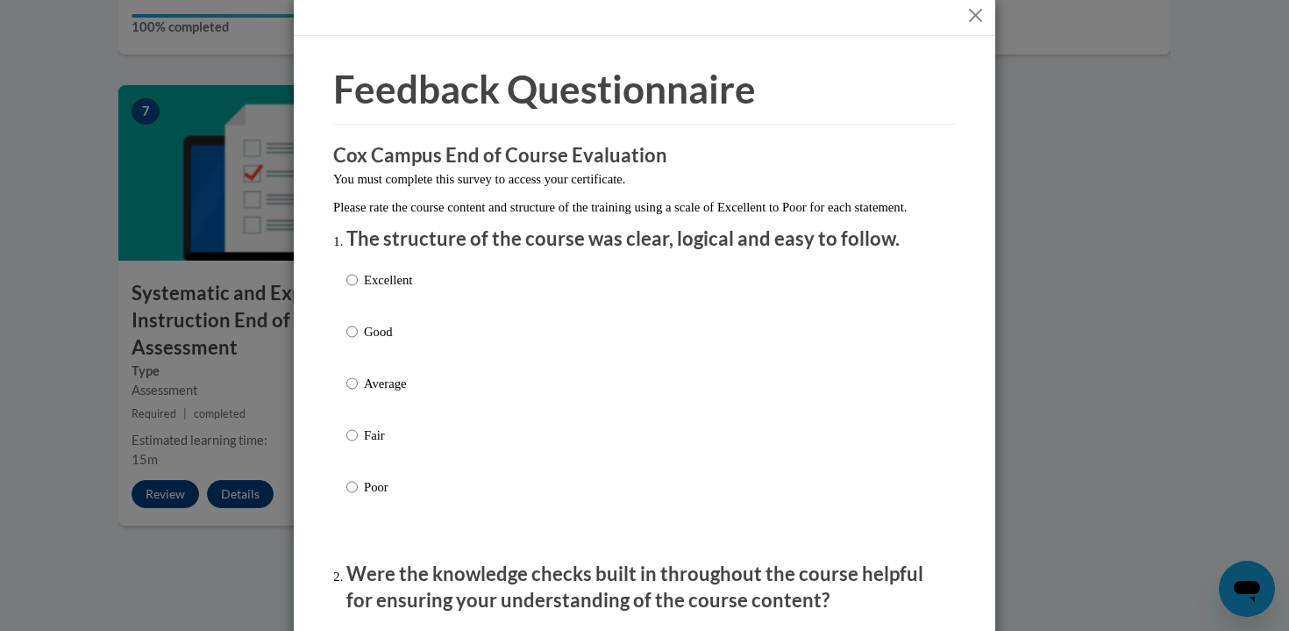
scroll to position [25, 0]
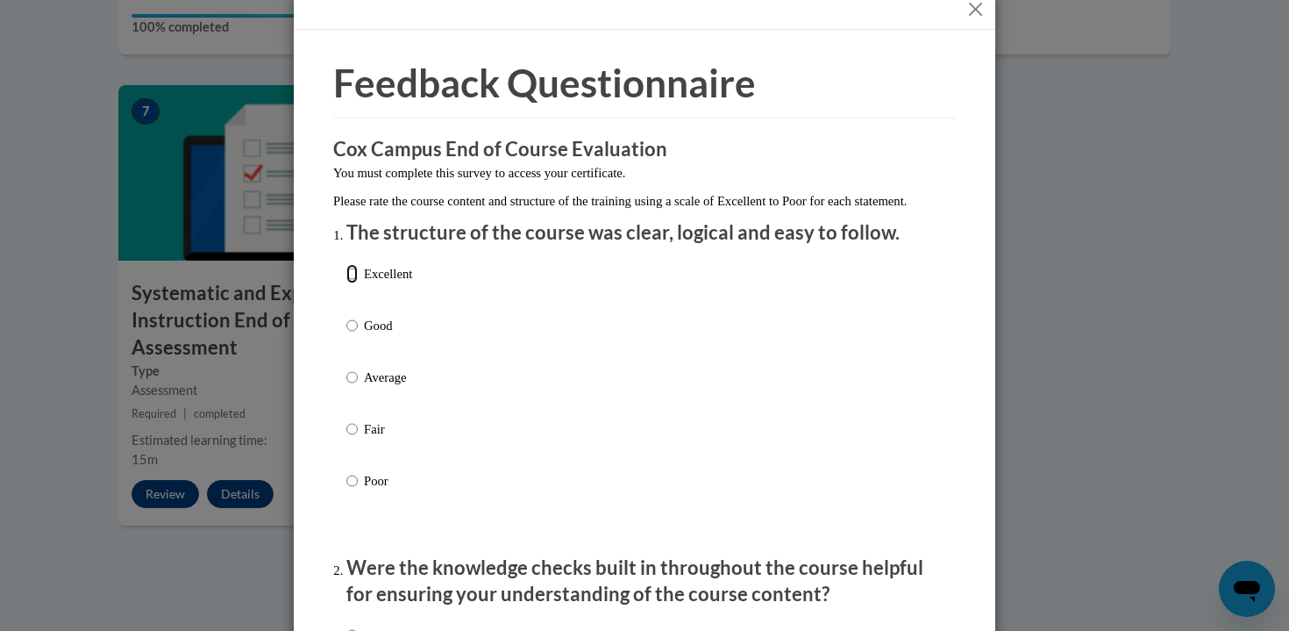
click at [353, 283] on input "Excellent" at bounding box center [351, 273] width 11 height 19
radio input "true"
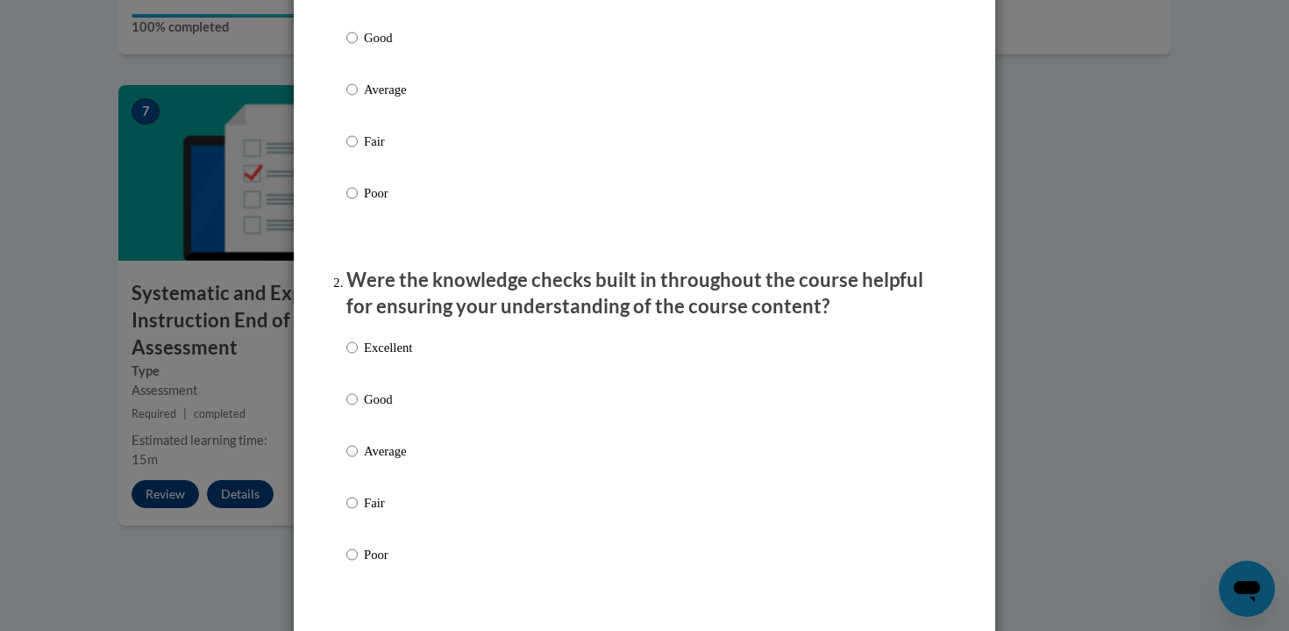
scroll to position [348, 0]
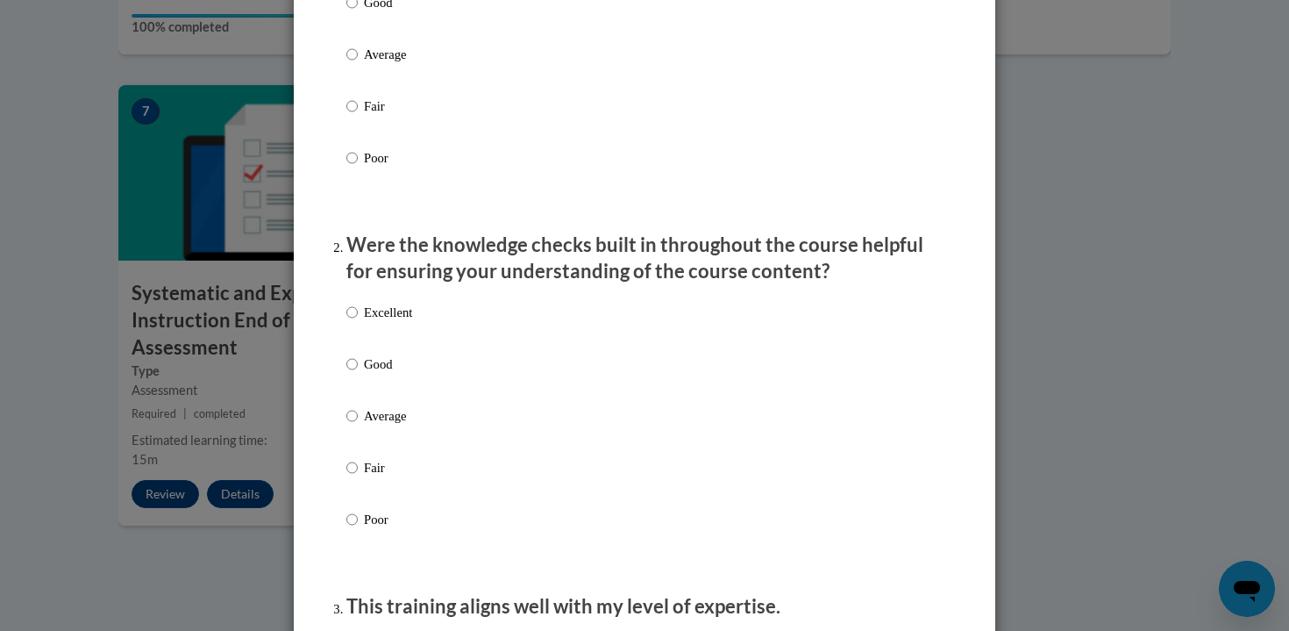
click at [378, 322] on p "Excellent" at bounding box center [388, 312] width 48 height 19
click at [358, 322] on input "Excellent" at bounding box center [351, 312] width 11 height 19
radio input "true"
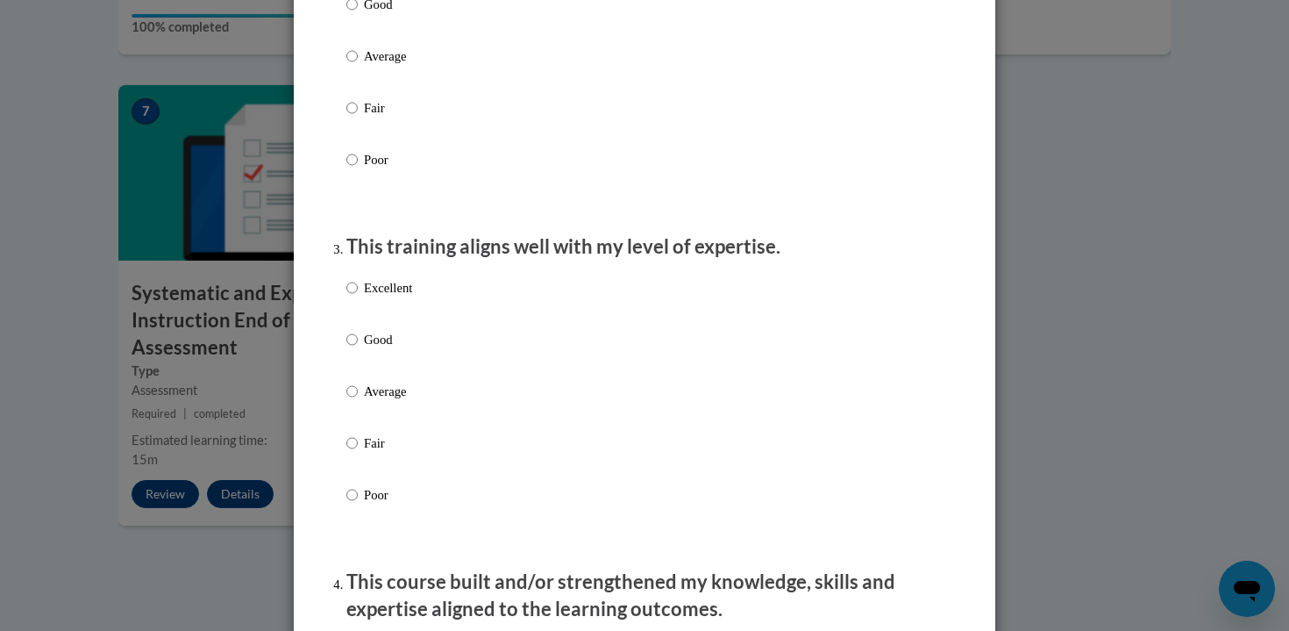
click at [384, 297] on p "Excellent" at bounding box center [388, 287] width 48 height 19
click at [358, 297] on input "Excellent" at bounding box center [351, 287] width 11 height 19
radio input "true"
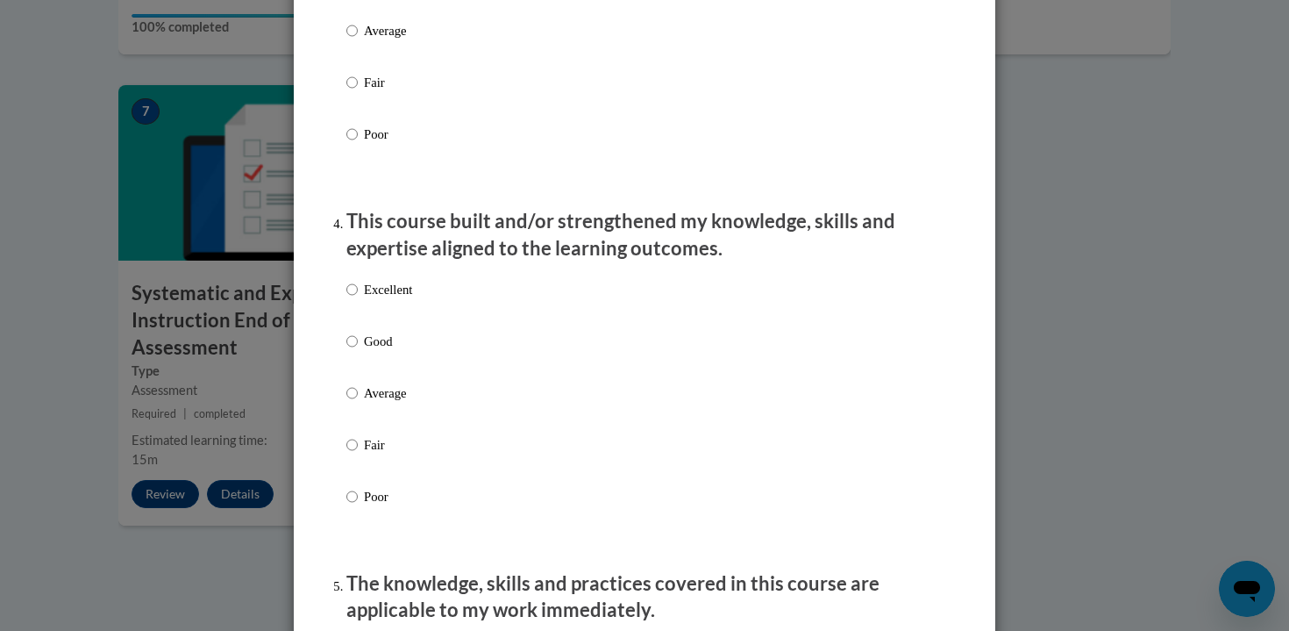
click at [382, 299] on p "Excellent" at bounding box center [388, 289] width 48 height 19
click at [358, 299] on input "Excellent" at bounding box center [351, 289] width 11 height 19
radio input "true"
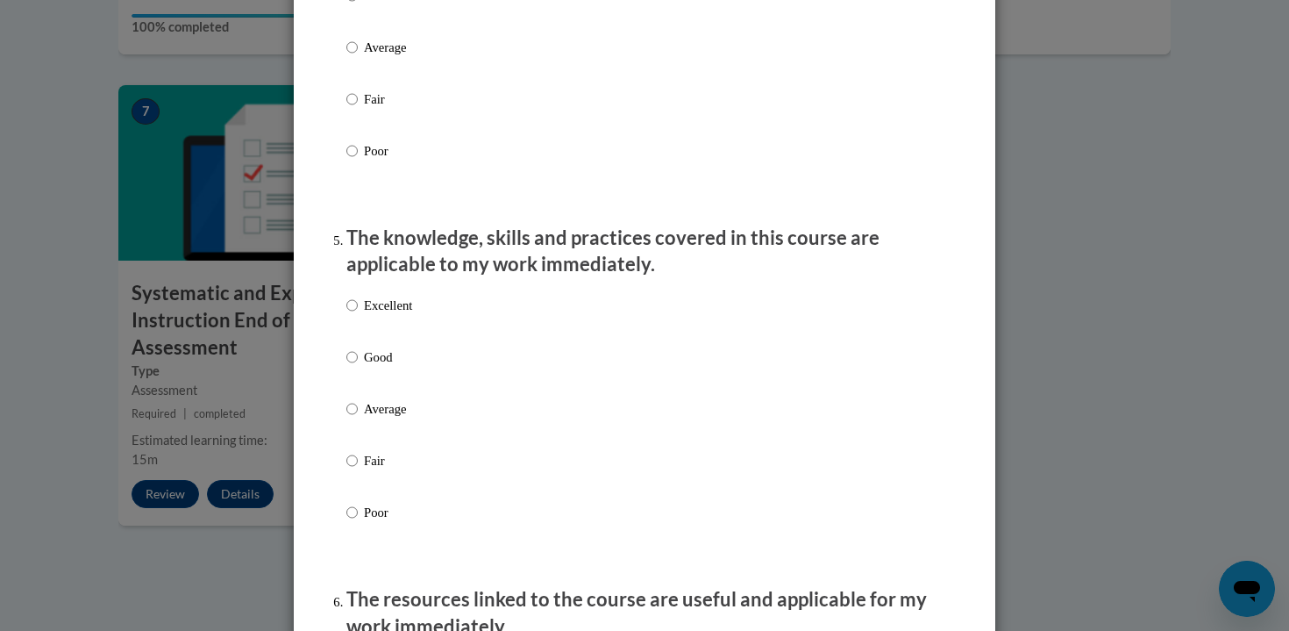
click at [382, 314] on p "Excellent" at bounding box center [388, 305] width 48 height 19
click at [358, 314] on input "Excellent" at bounding box center [351, 305] width 11 height 19
radio input "true"
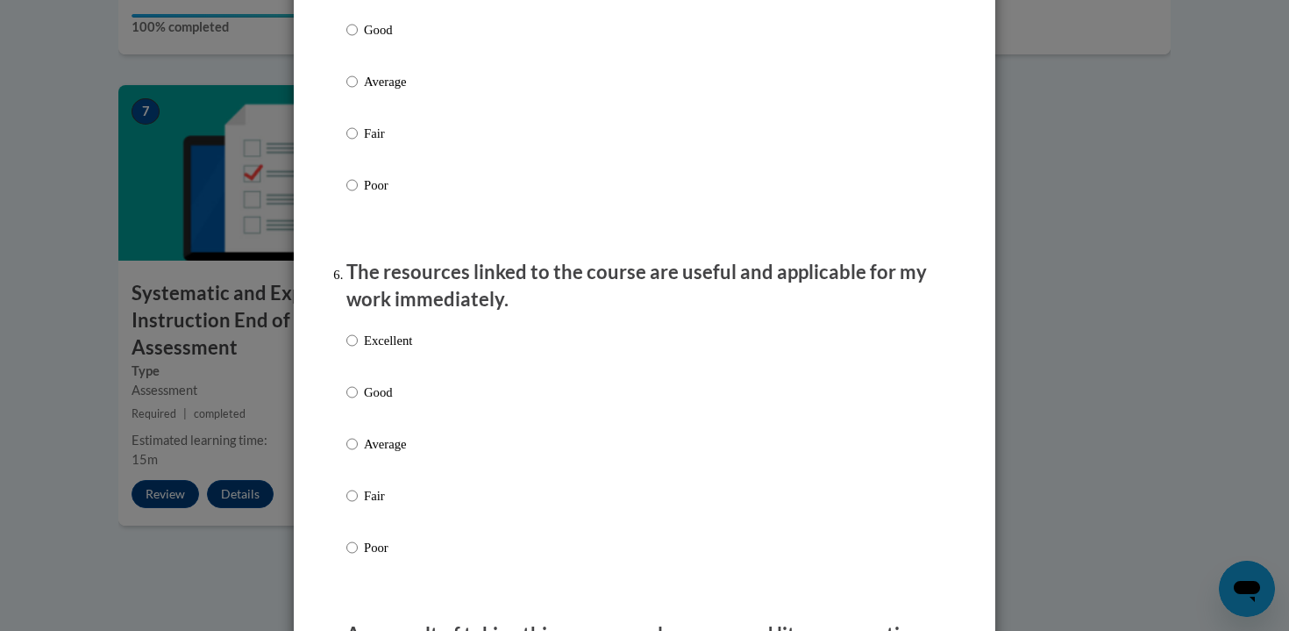
click at [380, 347] on p "Excellent" at bounding box center [388, 340] width 48 height 19
click at [358, 347] on input "Excellent" at bounding box center [351, 340] width 11 height 19
radio input "true"
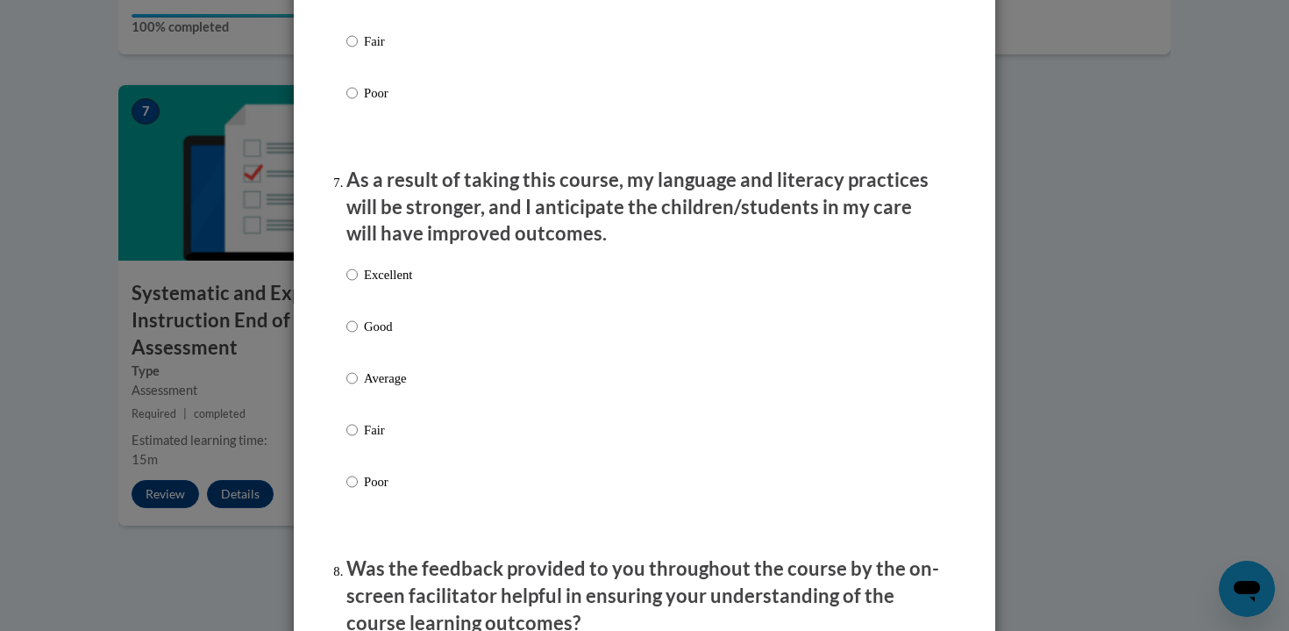
click at [390, 302] on label "Excellent" at bounding box center [379, 288] width 66 height 47
click at [358, 284] on input "Excellent" at bounding box center [351, 274] width 11 height 19
radio input "true"
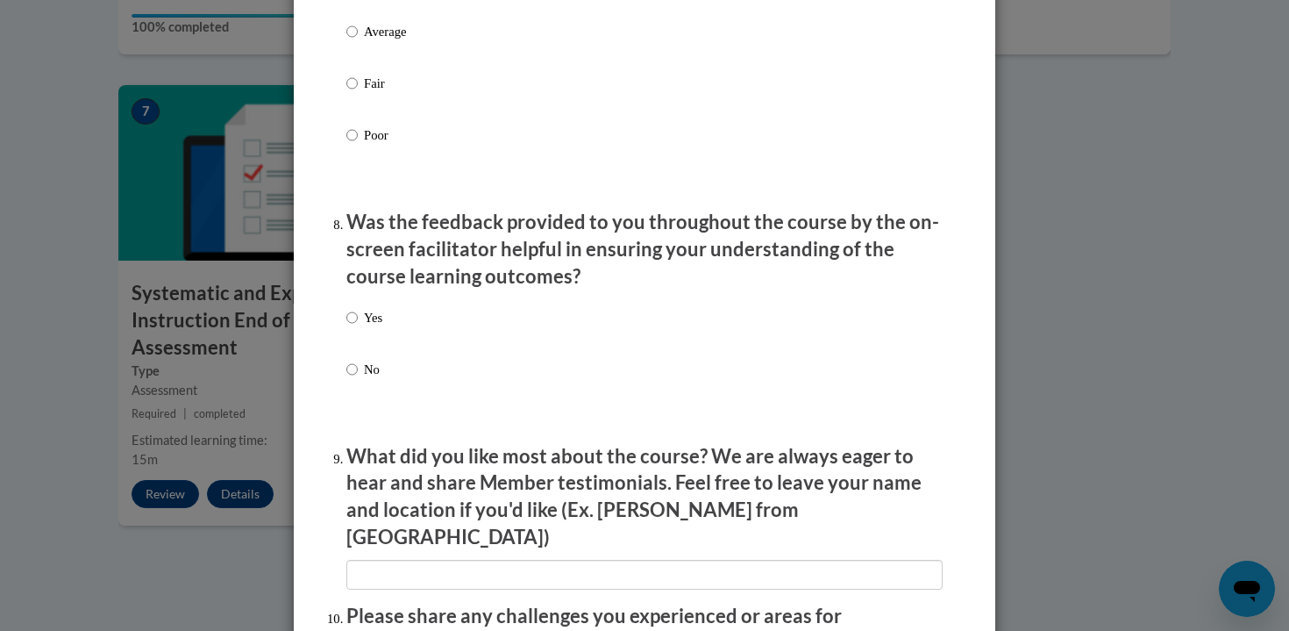
scroll to position [2541, 0]
click at [371, 328] on p "Yes" at bounding box center [373, 318] width 18 height 19
click at [358, 328] on input "Yes" at bounding box center [351, 318] width 11 height 19
radio input "true"
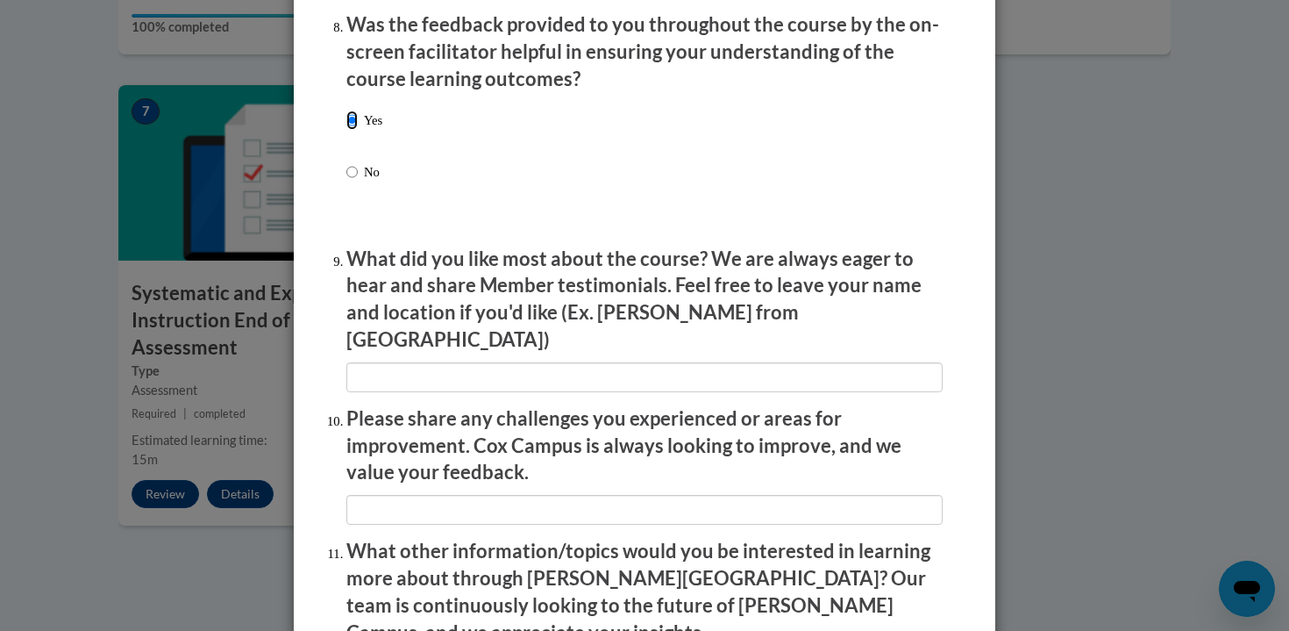
scroll to position [2741, 0]
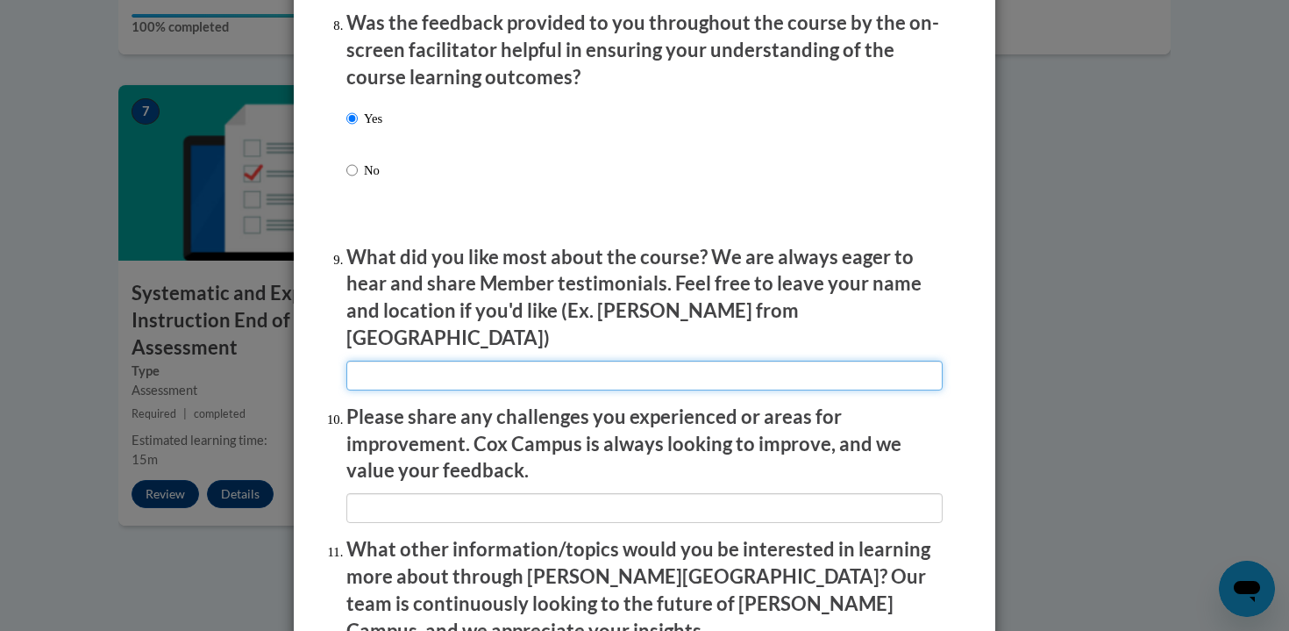
click at [505, 367] on input "textbox" at bounding box center [644, 375] width 596 height 30
type input "I like videos from real classrooms."
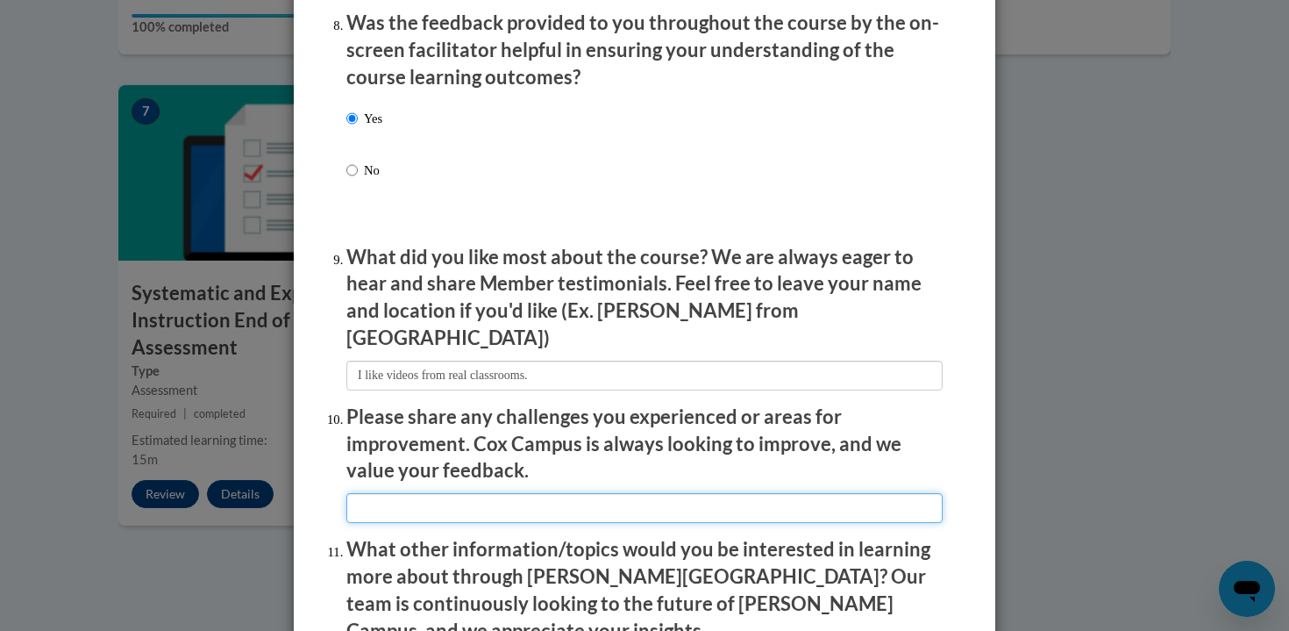
click at [507, 500] on input "textbox" at bounding box center [644, 508] width 596 height 30
type input "N/A"
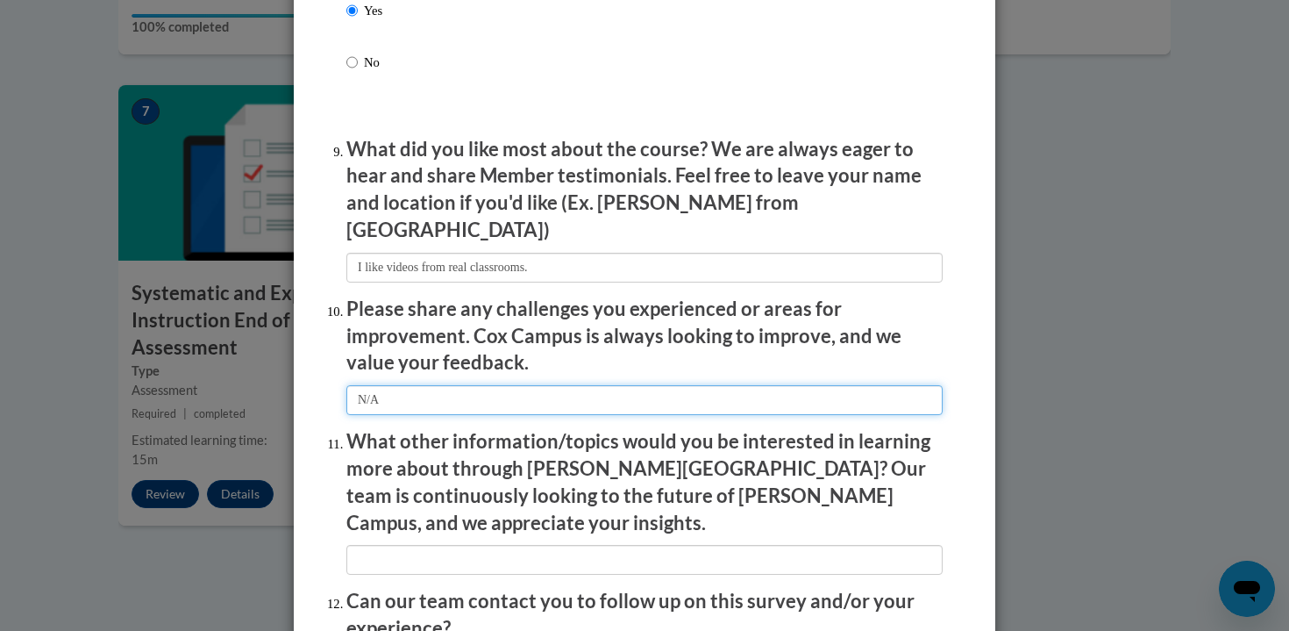
scroll to position [2904, 0]
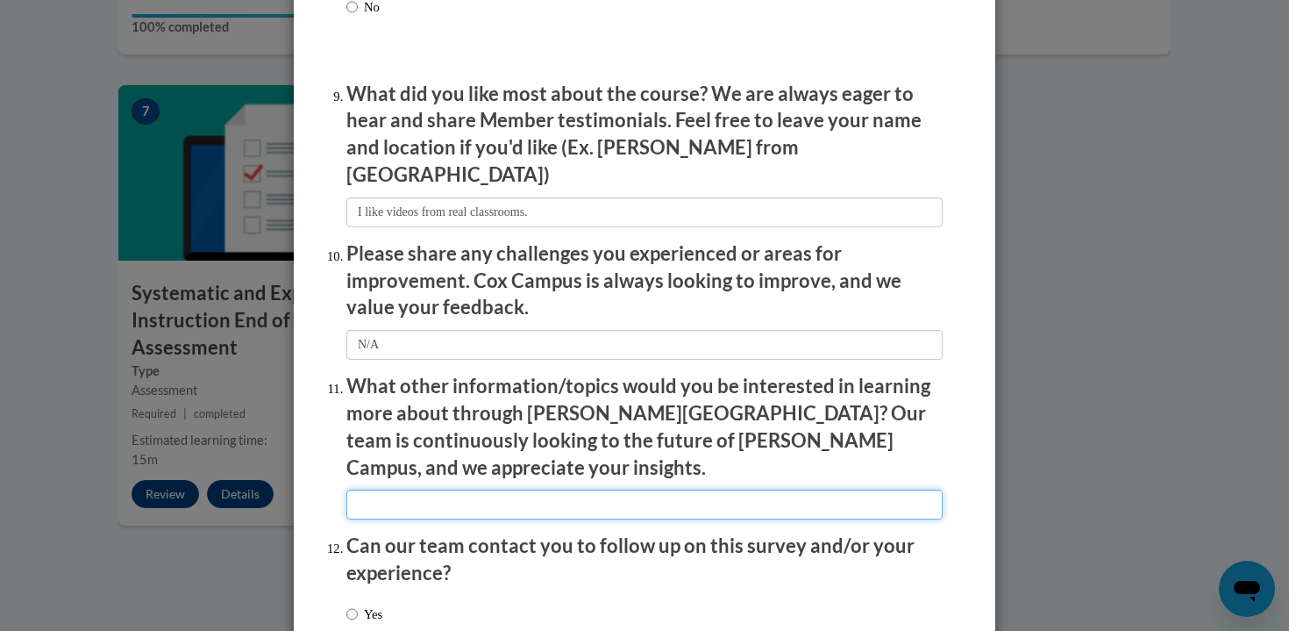
click at [487, 489] on input "textbox" at bounding box center [644, 504] width 596 height 30
type input "N/A"
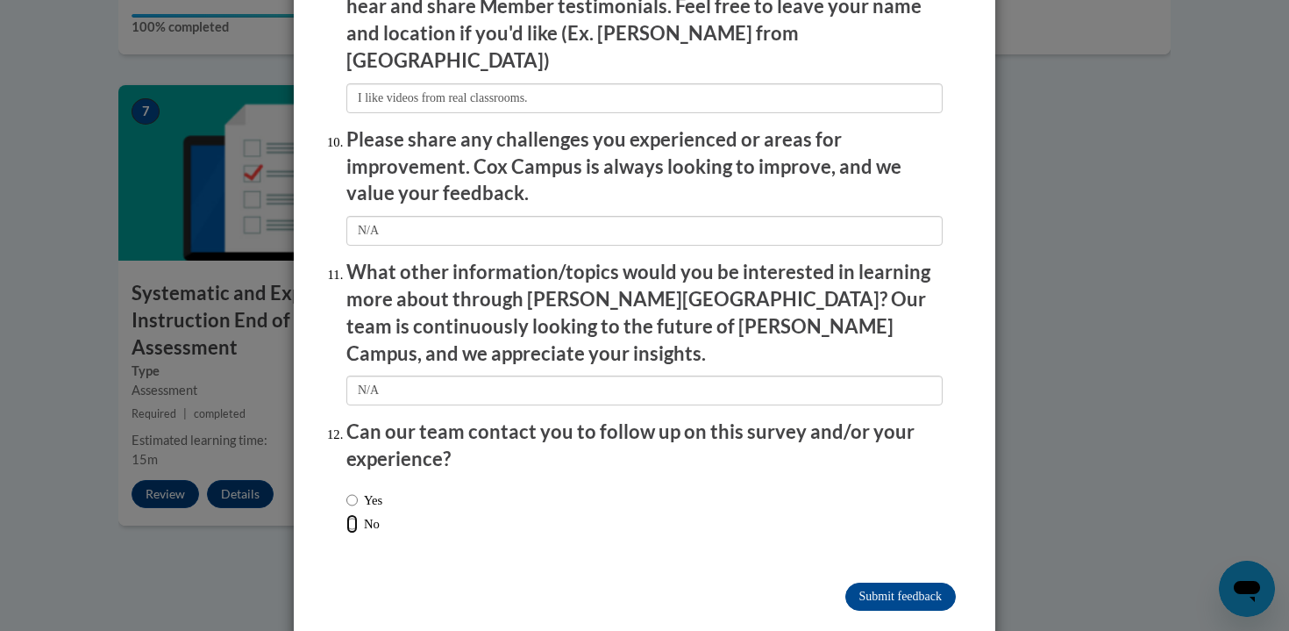
click at [354, 514] on input "No" at bounding box center [351, 523] width 11 height 19
radio input "true"
click at [891, 582] on input "Submit feedback" at bounding box center [900, 596] width 111 height 28
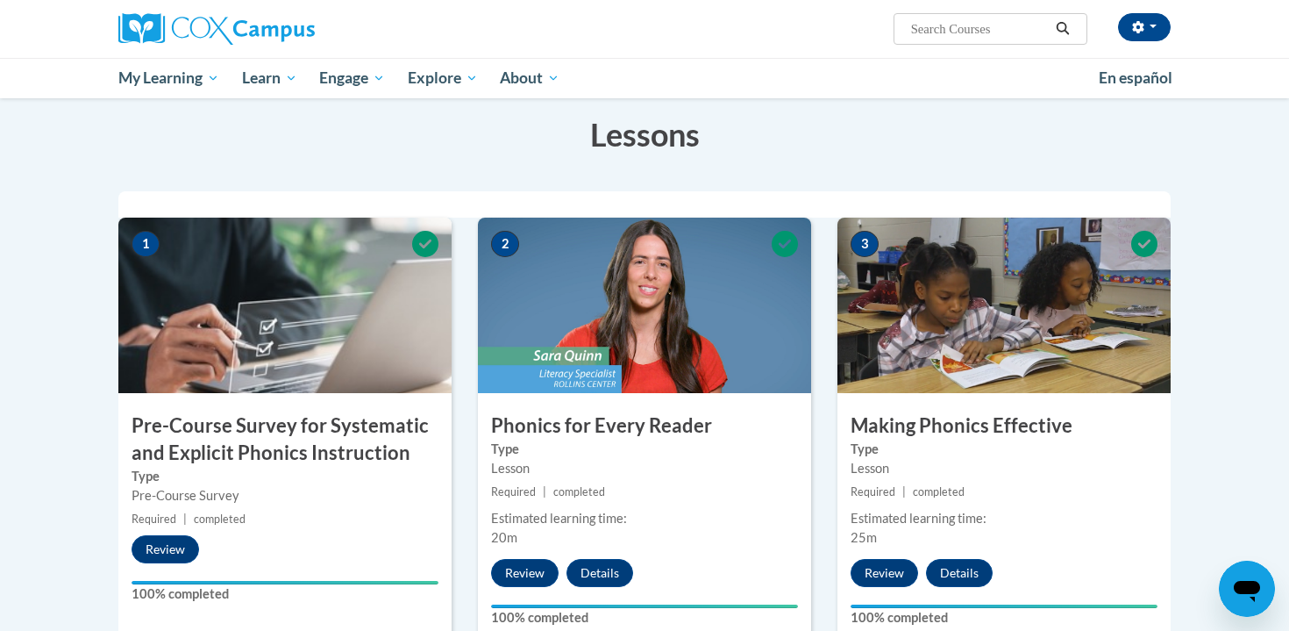
scroll to position [0, 0]
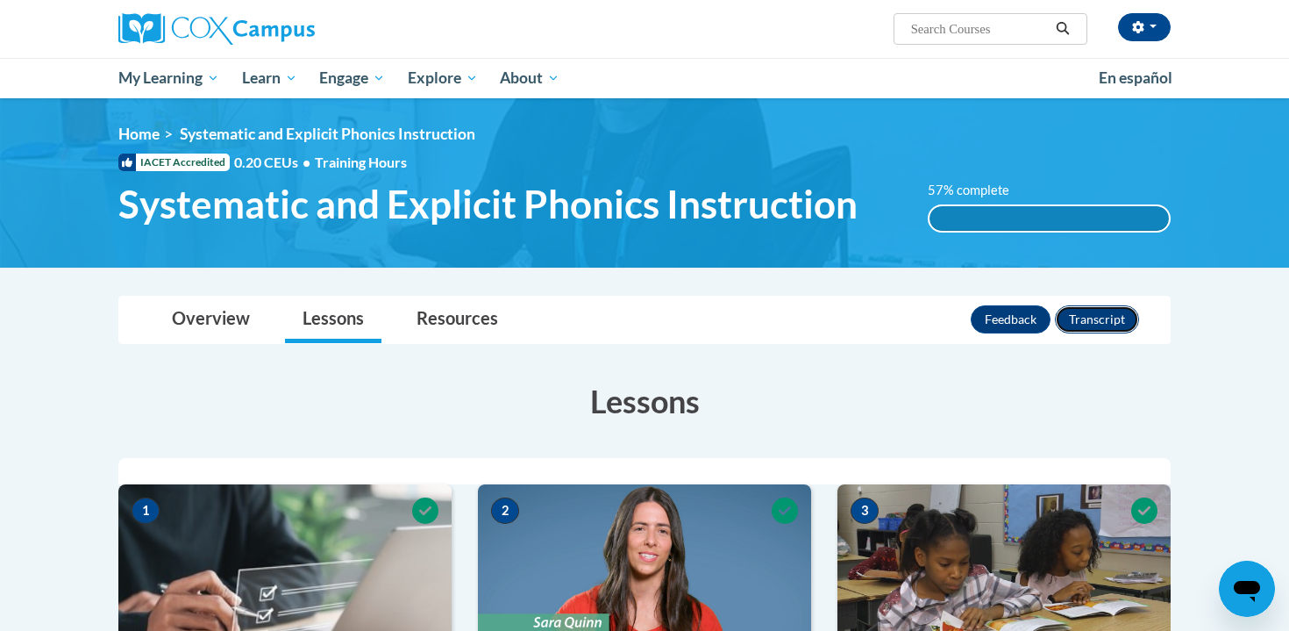
click at [1086, 324] on button "Transcript" at bounding box center [1097, 319] width 84 height 28
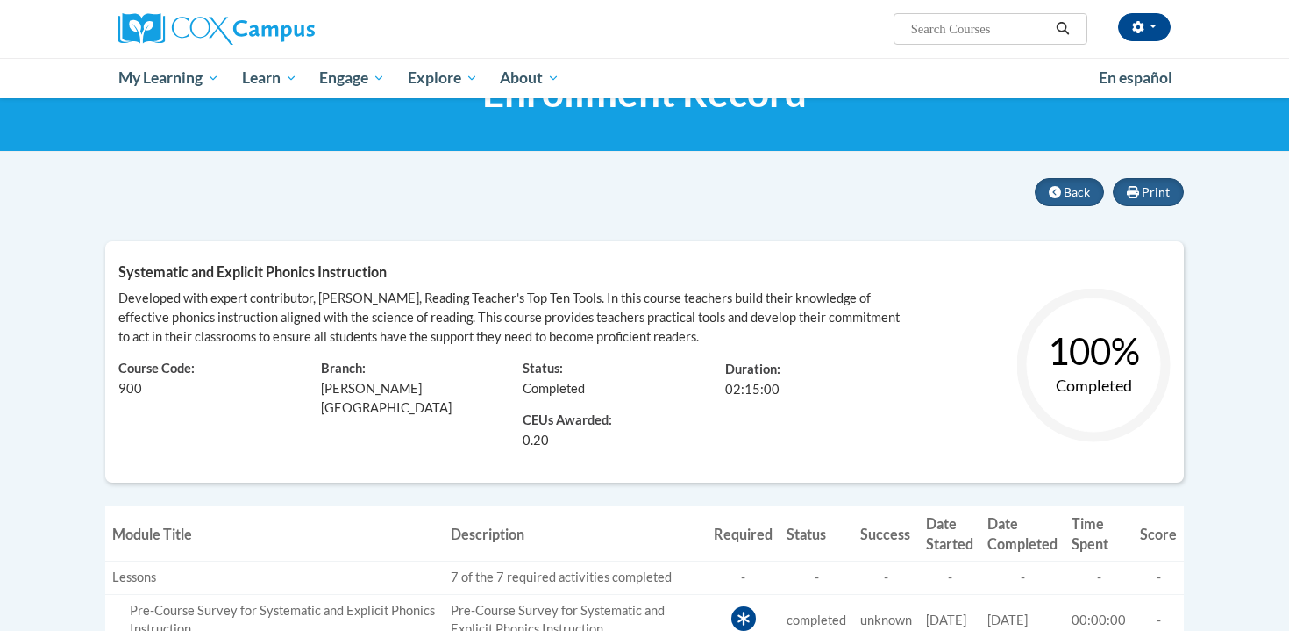
scroll to position [109, 0]
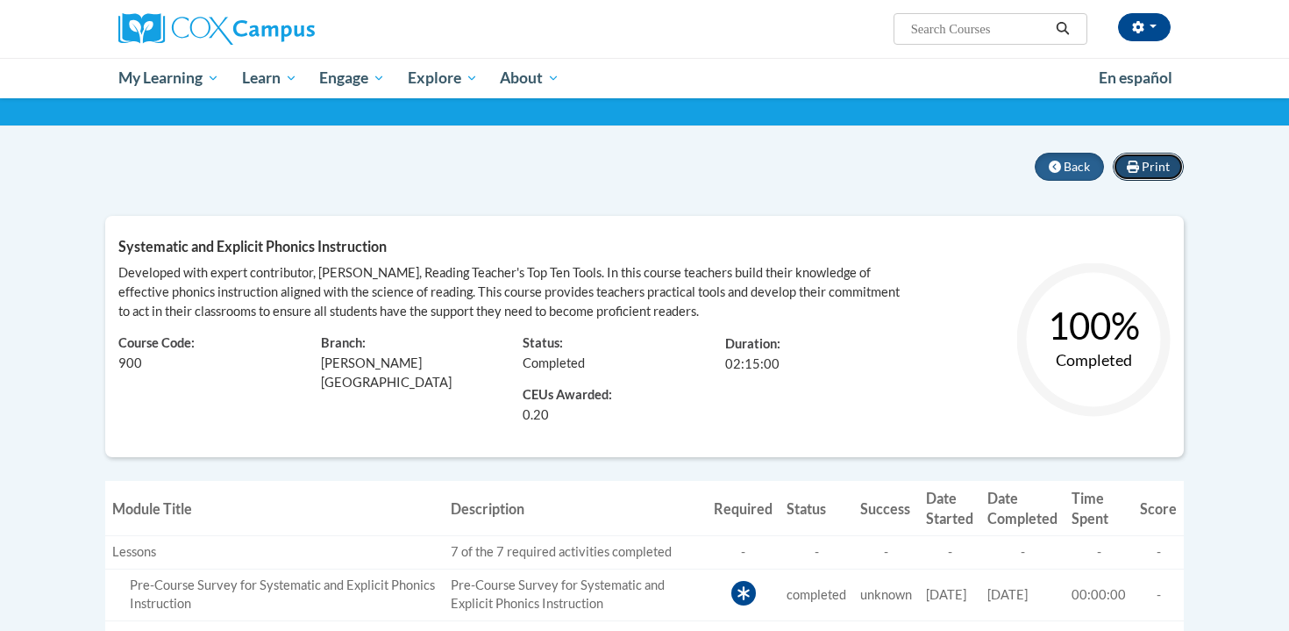
click at [1162, 161] on span "Print" at bounding box center [1156, 166] width 28 height 15
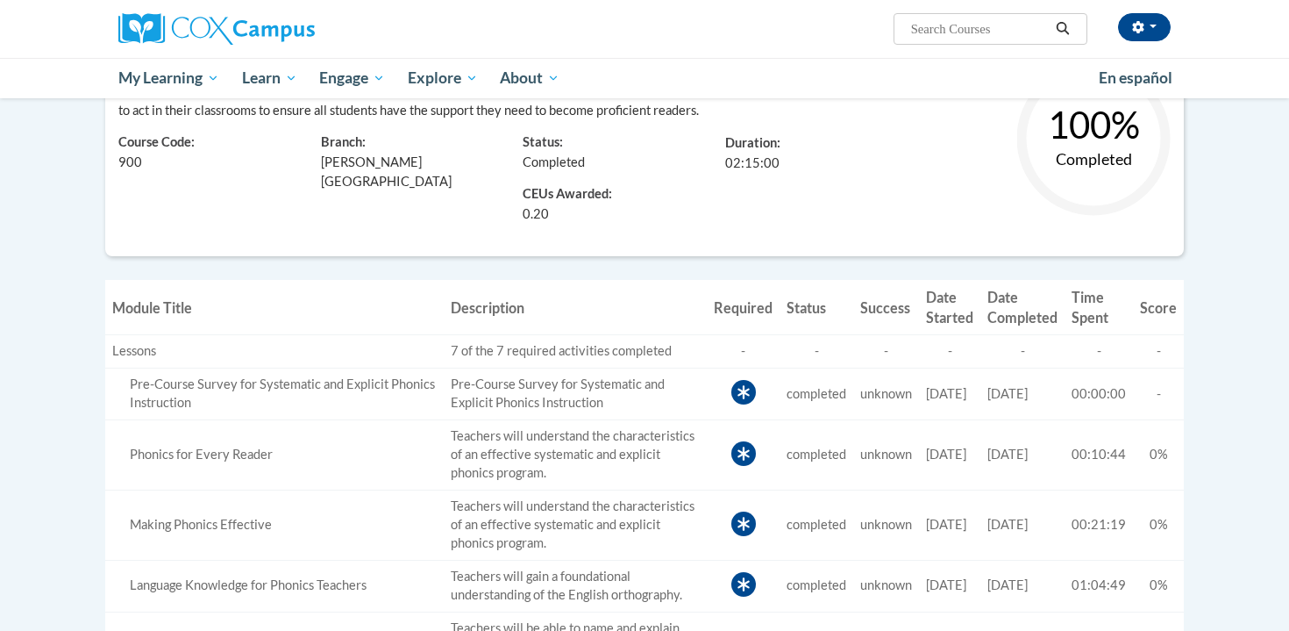
scroll to position [0, 0]
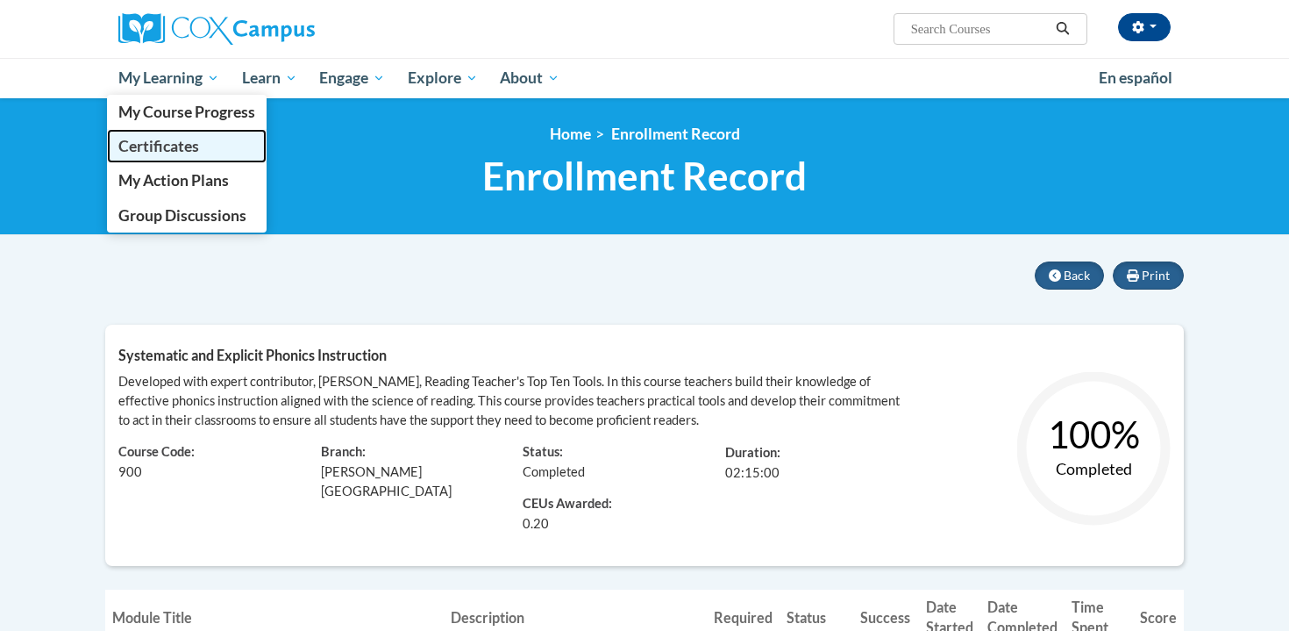
click at [203, 145] on link "Certificates" at bounding box center [187, 146] width 160 height 34
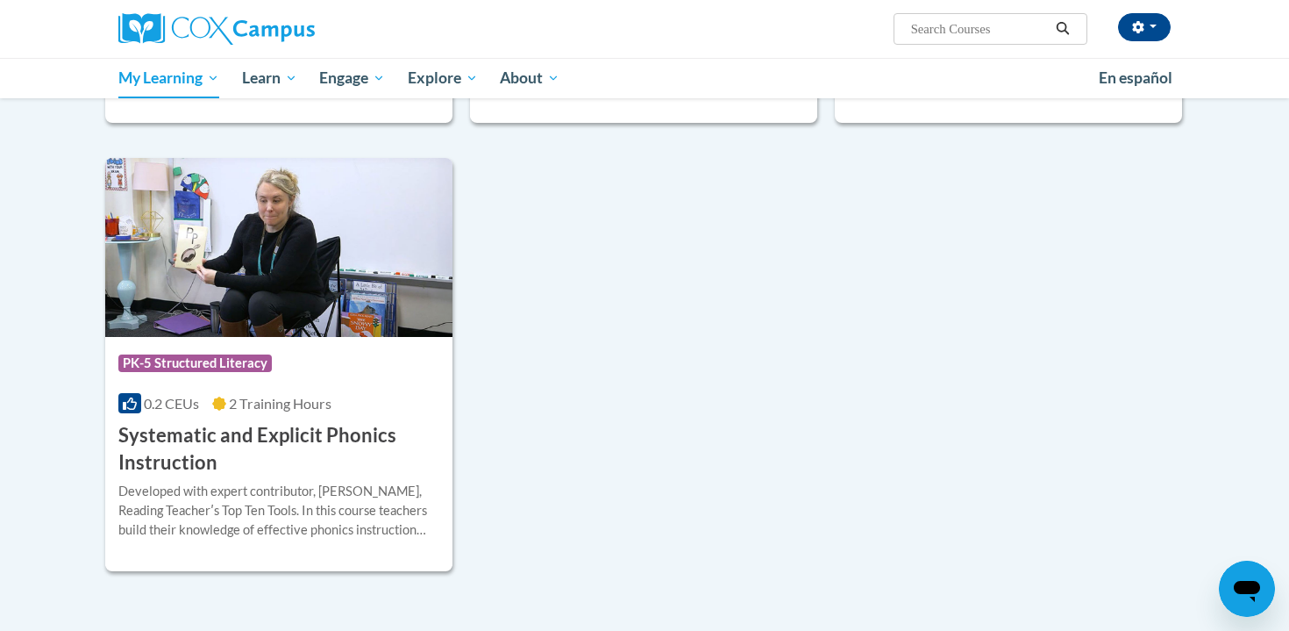
scroll to position [712, 0]
click at [356, 539] on div "Developed with expert contributor, Dr. Deborah Glaser, Reading Teacherʹs Top Te…" at bounding box center [278, 516] width 321 height 71
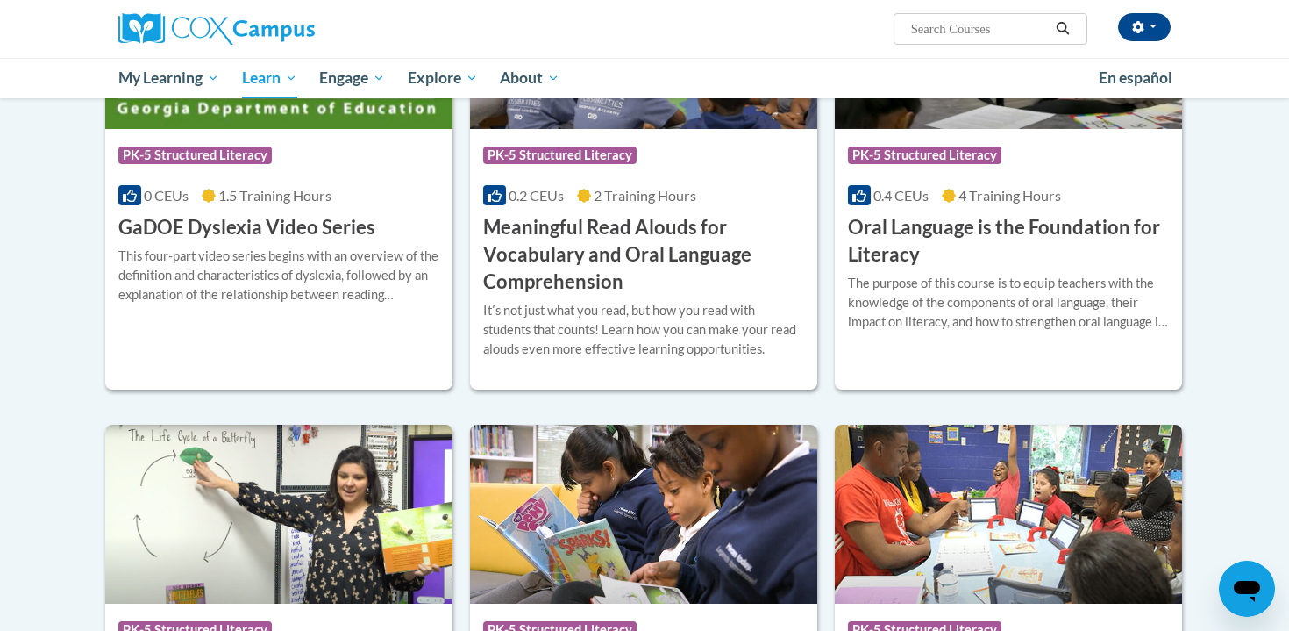
scroll to position [1456, 0]
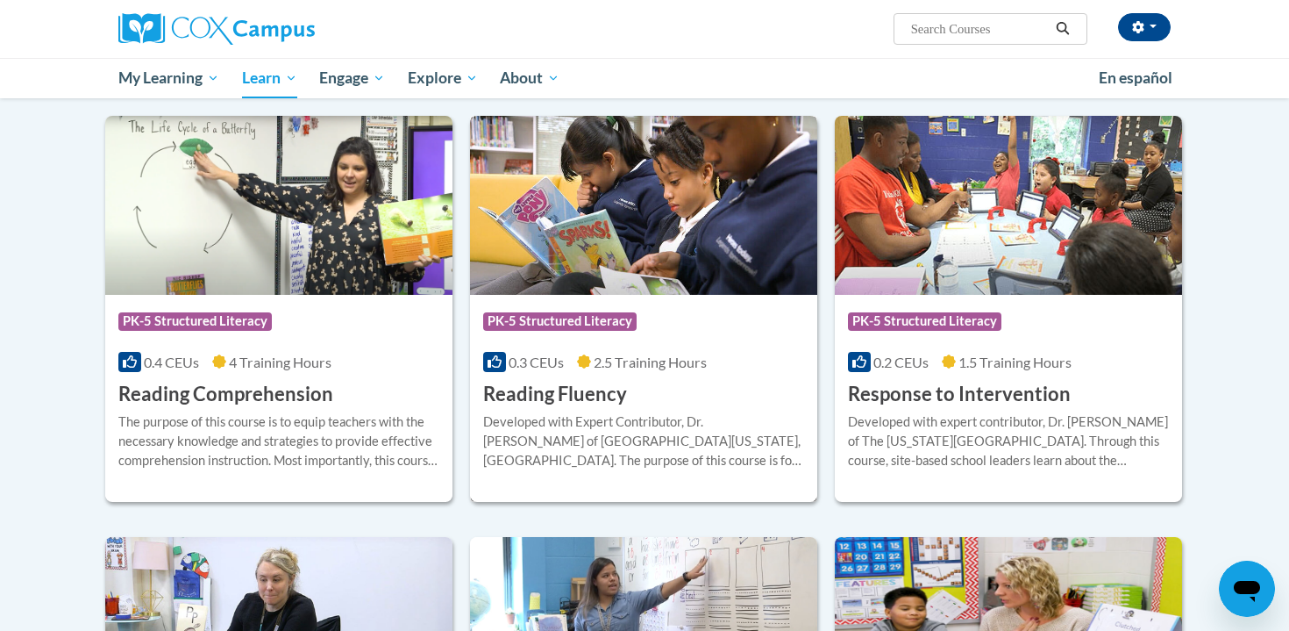
click at [550, 386] on h3 "Reading Fluency" at bounding box center [555, 394] width 144 height 27
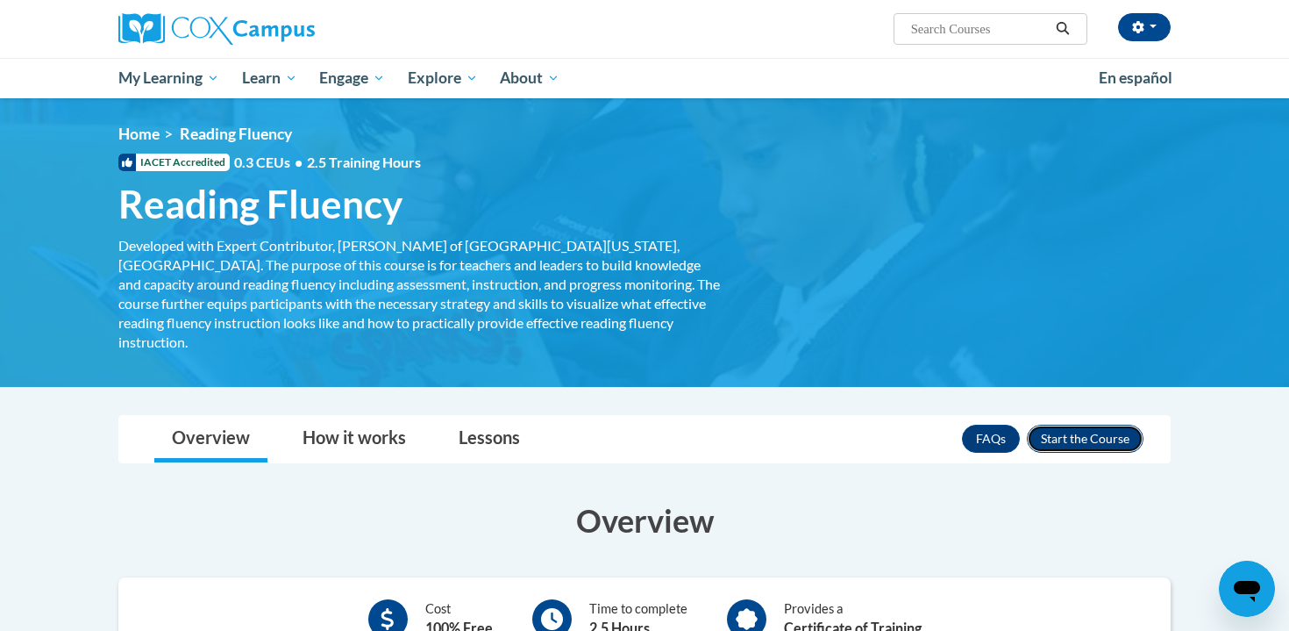
click at [1076, 429] on button "Enroll" at bounding box center [1085, 438] width 117 height 28
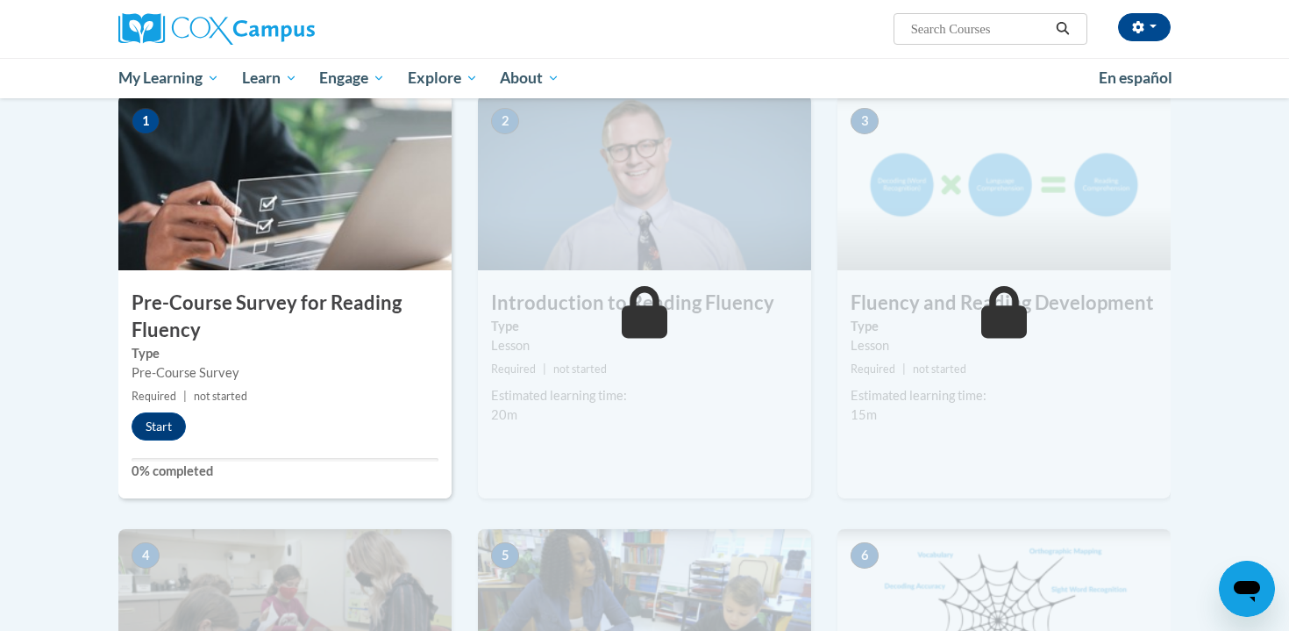
scroll to position [389, 0]
click at [153, 423] on button "Start" at bounding box center [159, 427] width 54 height 28
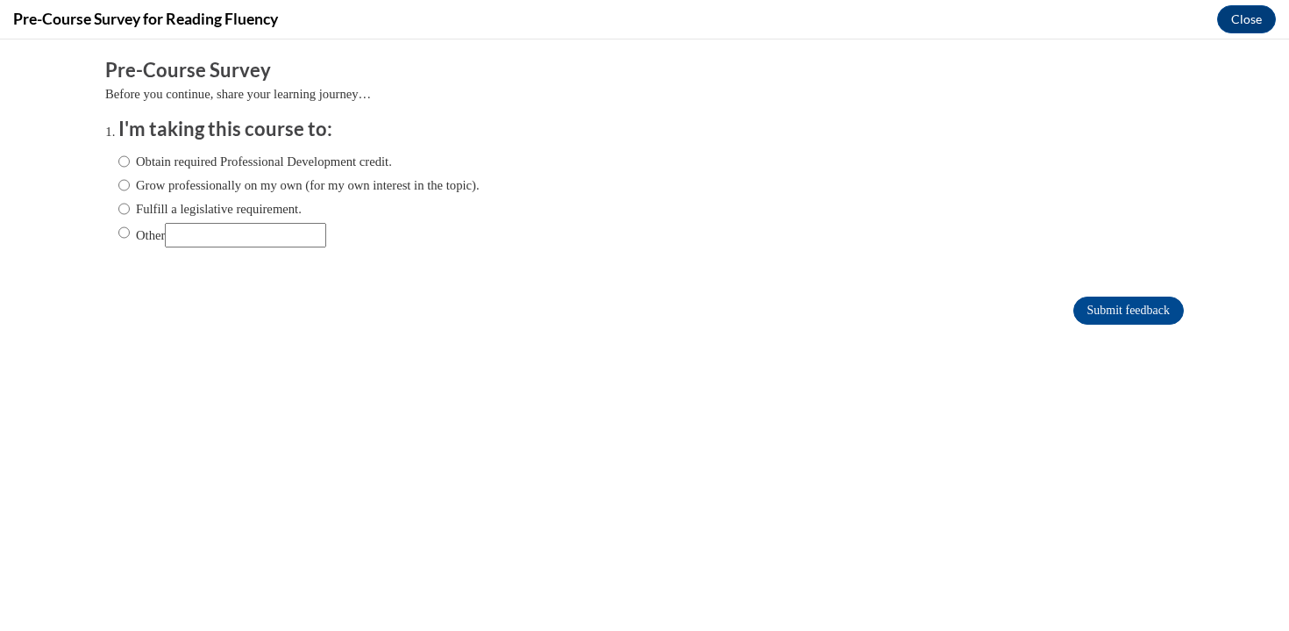
scroll to position [0, 0]
click at [290, 203] on label "Fulfill a legislative requirement." at bounding box center [209, 208] width 183 height 19
click at [130, 203] on input "Fulfill a legislative requirement." at bounding box center [123, 208] width 11 height 19
radio input "true"
click at [1122, 309] on input "Submit feedback" at bounding box center [1128, 310] width 111 height 28
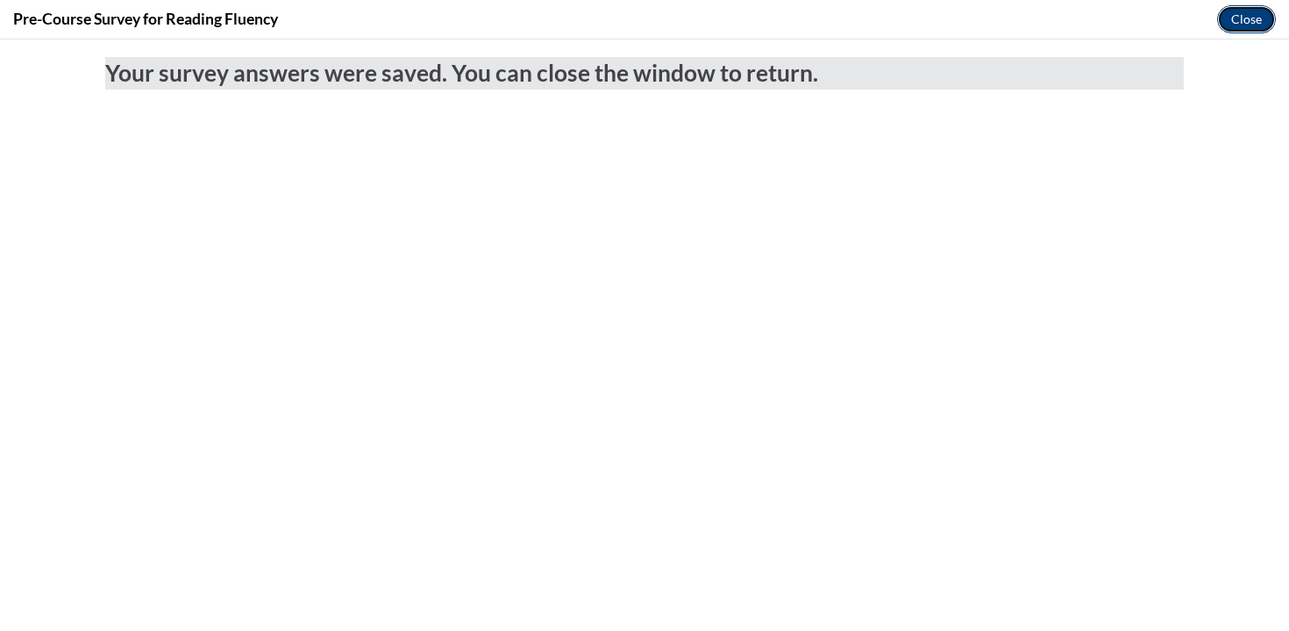
click at [1245, 20] on button "Close" at bounding box center [1246, 19] width 59 height 28
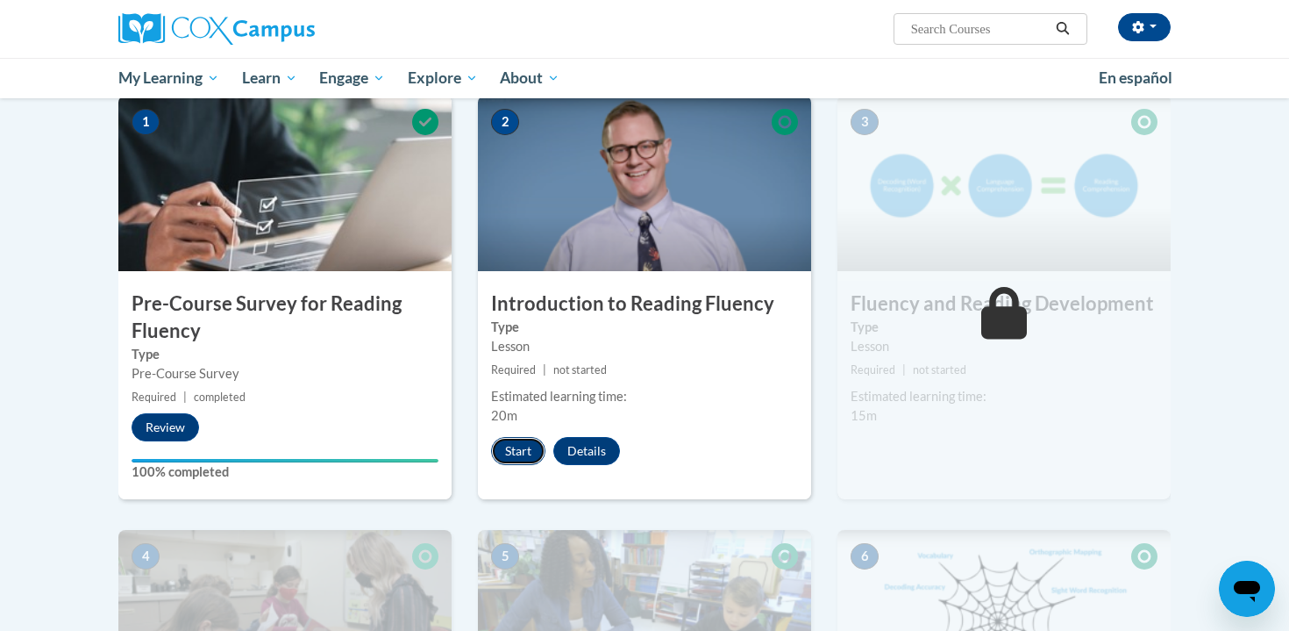
click at [515, 452] on button "Start" at bounding box center [518, 451] width 54 height 28
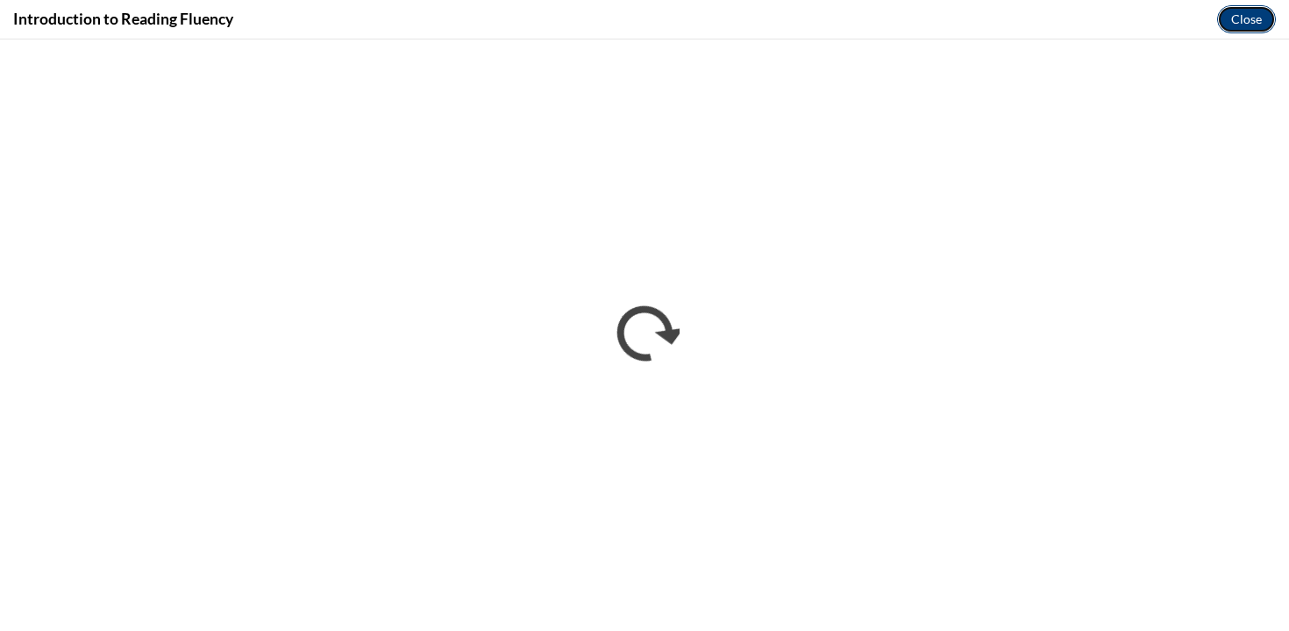
click at [1255, 18] on button "Close" at bounding box center [1246, 19] width 59 height 28
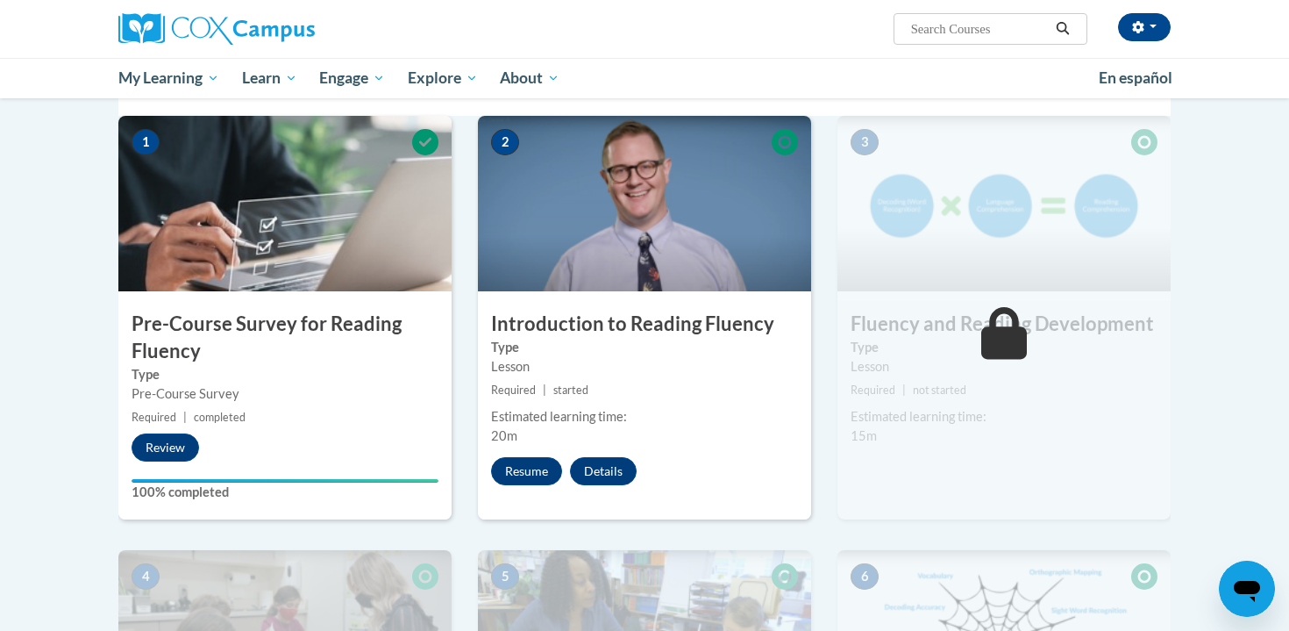
scroll to position [348, 0]
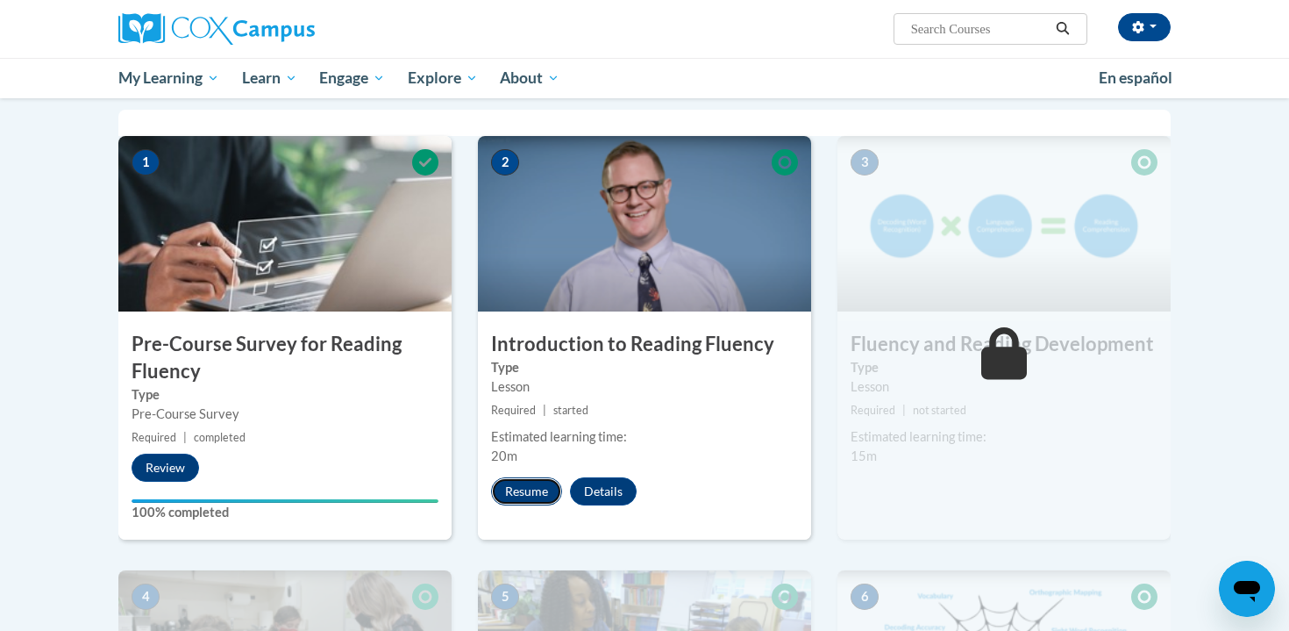
click at [539, 497] on button "Resume" at bounding box center [526, 491] width 71 height 28
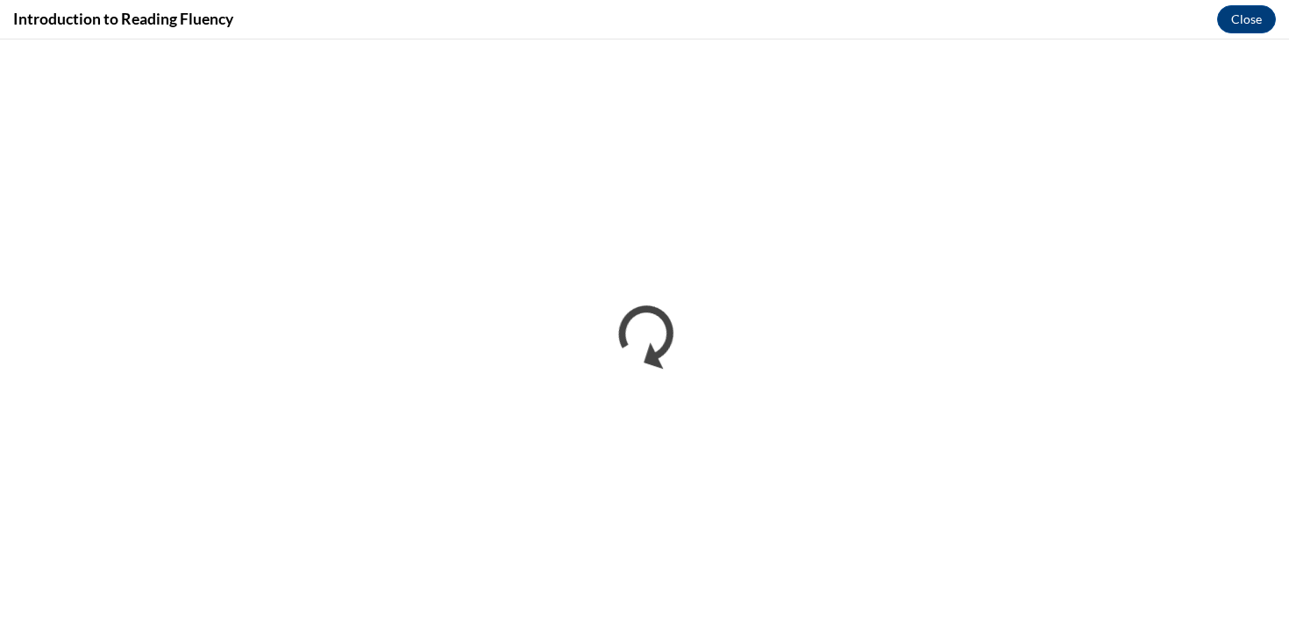
scroll to position [0, 0]
